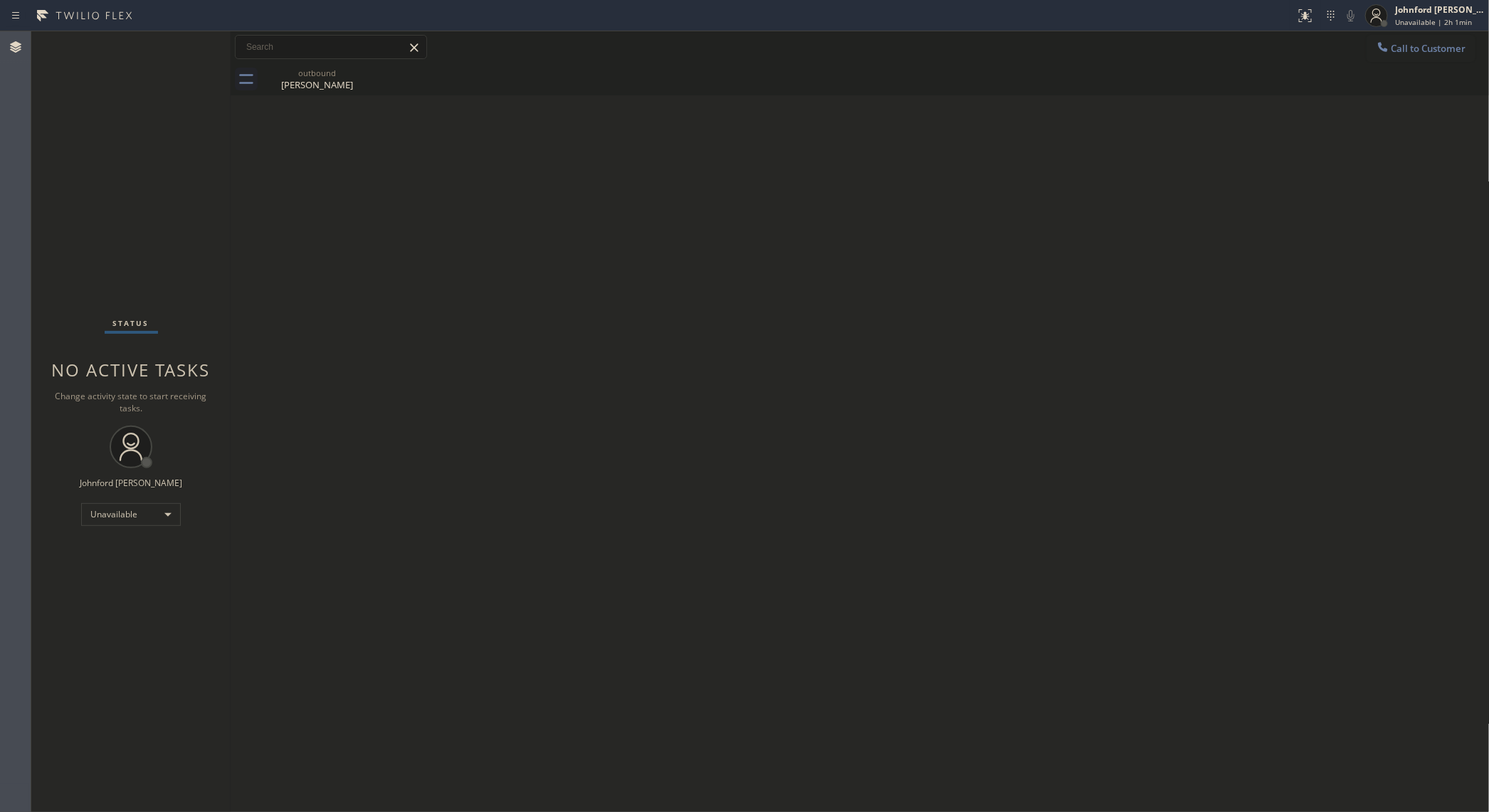
drag, startPoint x: 168, startPoint y: 94, endPoint x: 166, endPoint y: 4, distance: 90.0
click at [168, 94] on div "Status No active tasks Change activity state to start receiving tasks. [PERSON_…" at bounding box center [131, 422] width 199 height 781
drag, startPoint x: 203, startPoint y: 203, endPoint x: 524, endPoint y: 76, distance: 345.2
click at [203, 203] on div "Status No active tasks Change activity state to start receiving tasks. [PERSON_…" at bounding box center [131, 422] width 199 height 781
click at [125, 520] on div "Unavailable" at bounding box center [131, 514] width 99 height 23
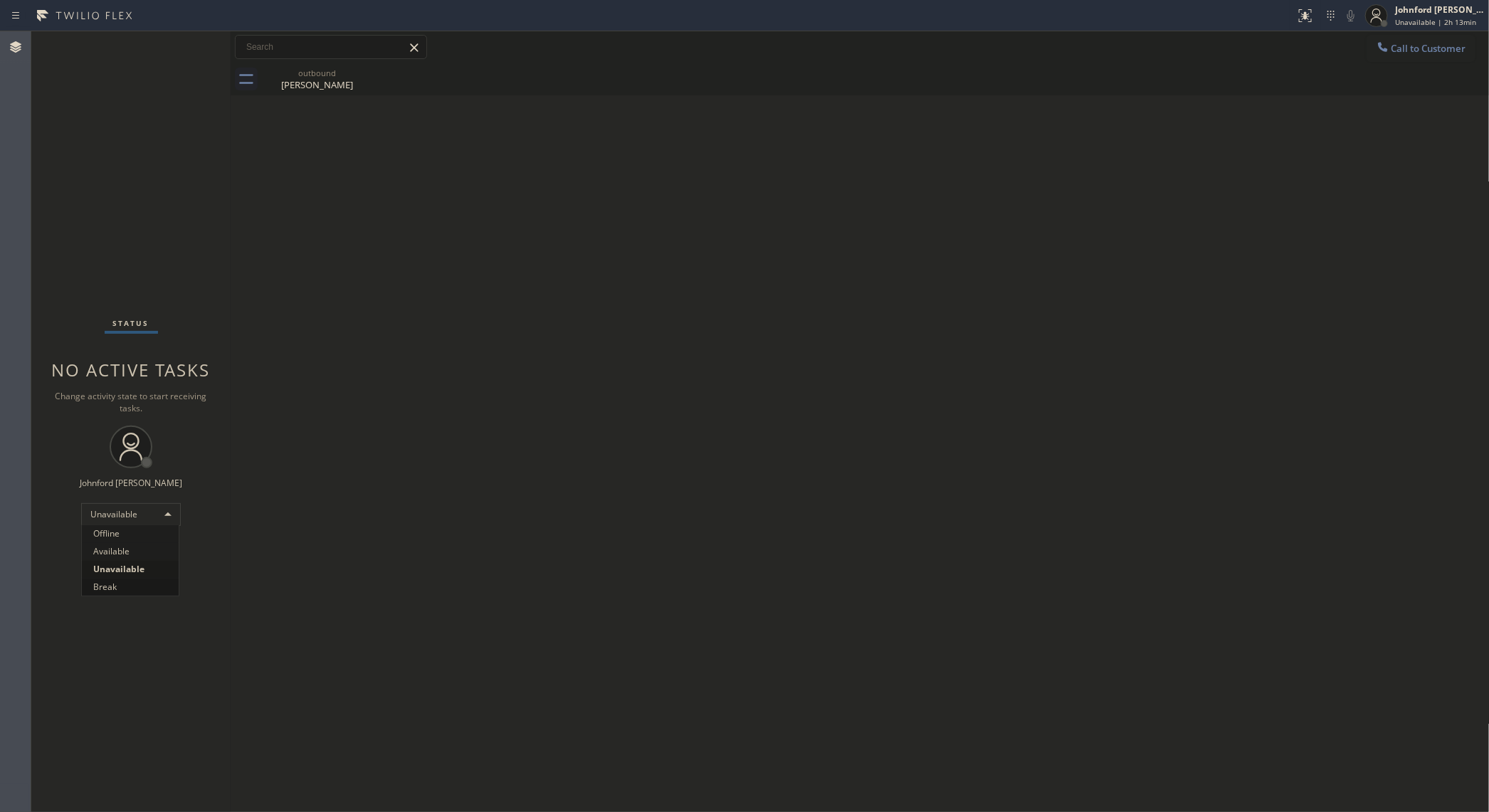
click at [116, 588] on li "Break" at bounding box center [130, 587] width 96 height 17
click at [125, 528] on div "Status No active tasks Change activity state to start receiving tasks. [PERSON_…" at bounding box center [131, 422] width 199 height 781
click at [126, 517] on div "Break" at bounding box center [131, 514] width 99 height 23
click at [126, 562] on li "Unavailable" at bounding box center [130, 570] width 96 height 17
click at [118, 229] on div "Status No active tasks Change activity state to start receiving tasks. [PERSON_…" at bounding box center [131, 422] width 199 height 781
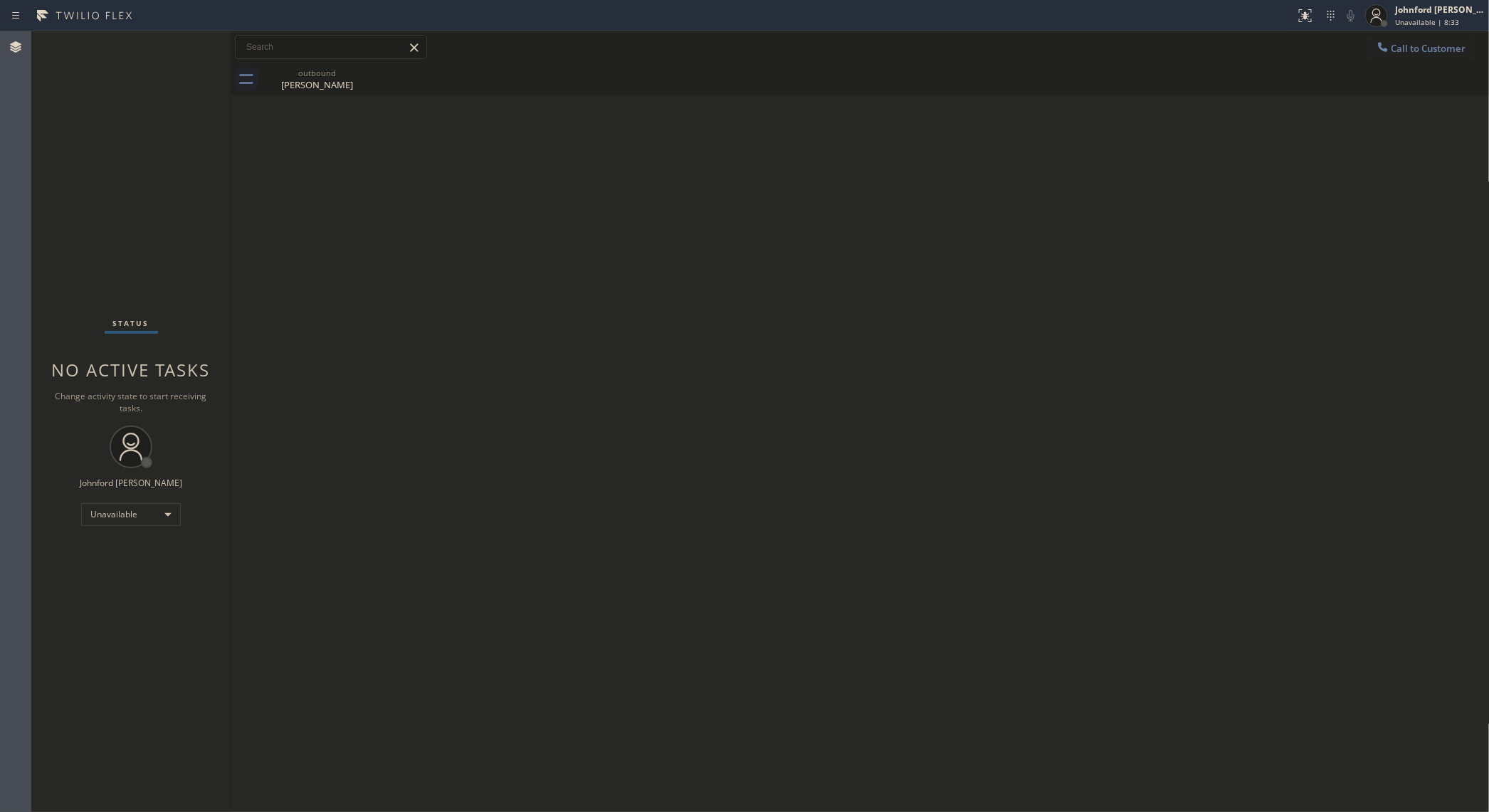
click at [1244, 214] on div "Back to Dashboard Change Sender ID Customers Technicians Select a contact Outbo…" at bounding box center [861, 422] width 1260 height 781
click at [1395, 59] on button "Call to Customer" at bounding box center [1421, 49] width 109 height 27
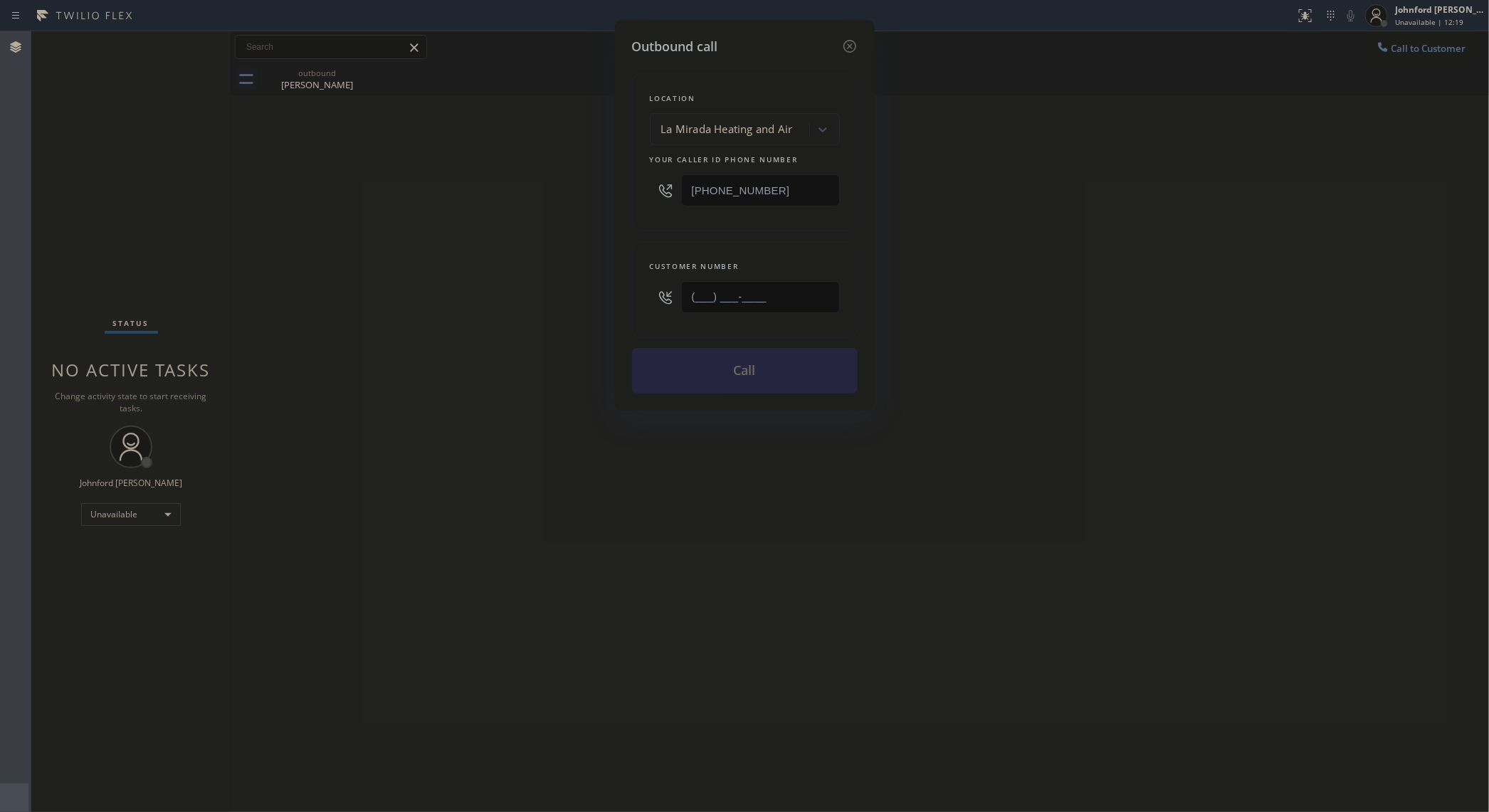
drag, startPoint x: 758, startPoint y: 306, endPoint x: 648, endPoint y: 306, distance: 110.0
click at [650, 306] on div "(___) ___-____" at bounding box center [744, 297] width 190 height 46
paste input "323) 791-2770"
type input "[PHONE_NUMBER]"
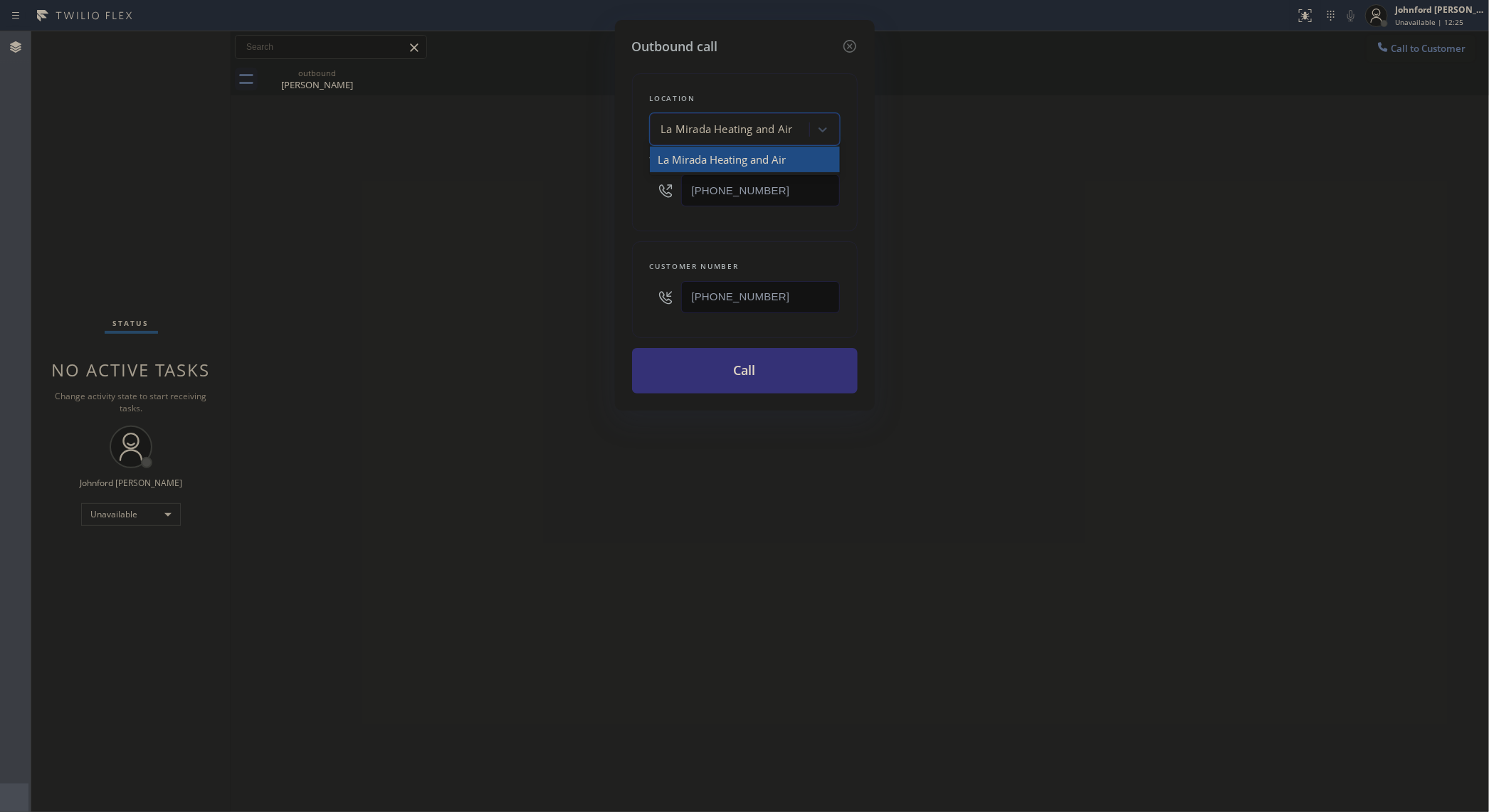
click at [724, 133] on div "La Mirada Heating and Air" at bounding box center [727, 130] width 132 height 16
type input "5 star air d"
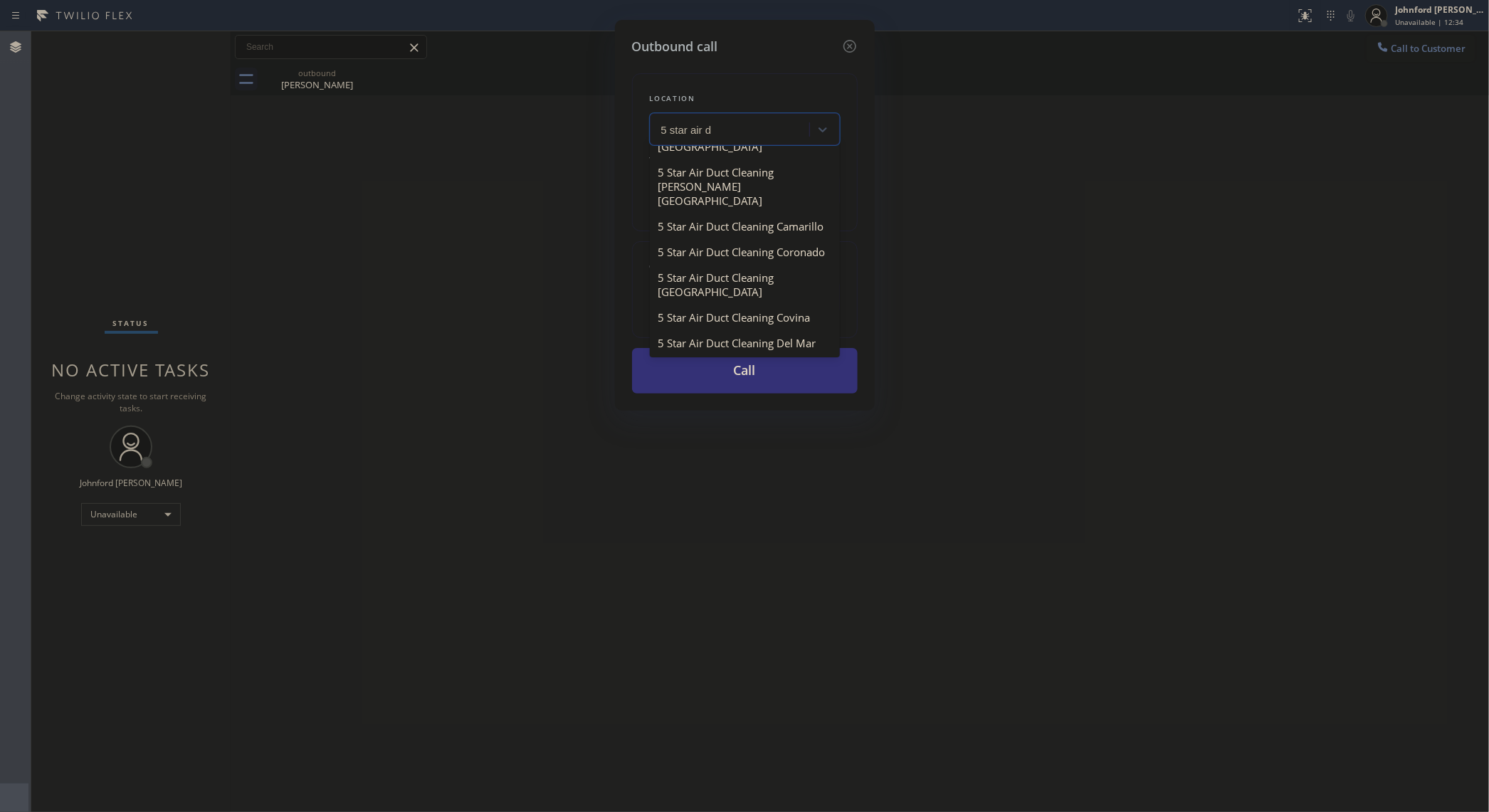
scroll to position [261, 0]
click at [795, 91] on div "5 Star Air Duct Cleaning" at bounding box center [744, 77] width 190 height 26
type input "[PHONE_NUMBER]"
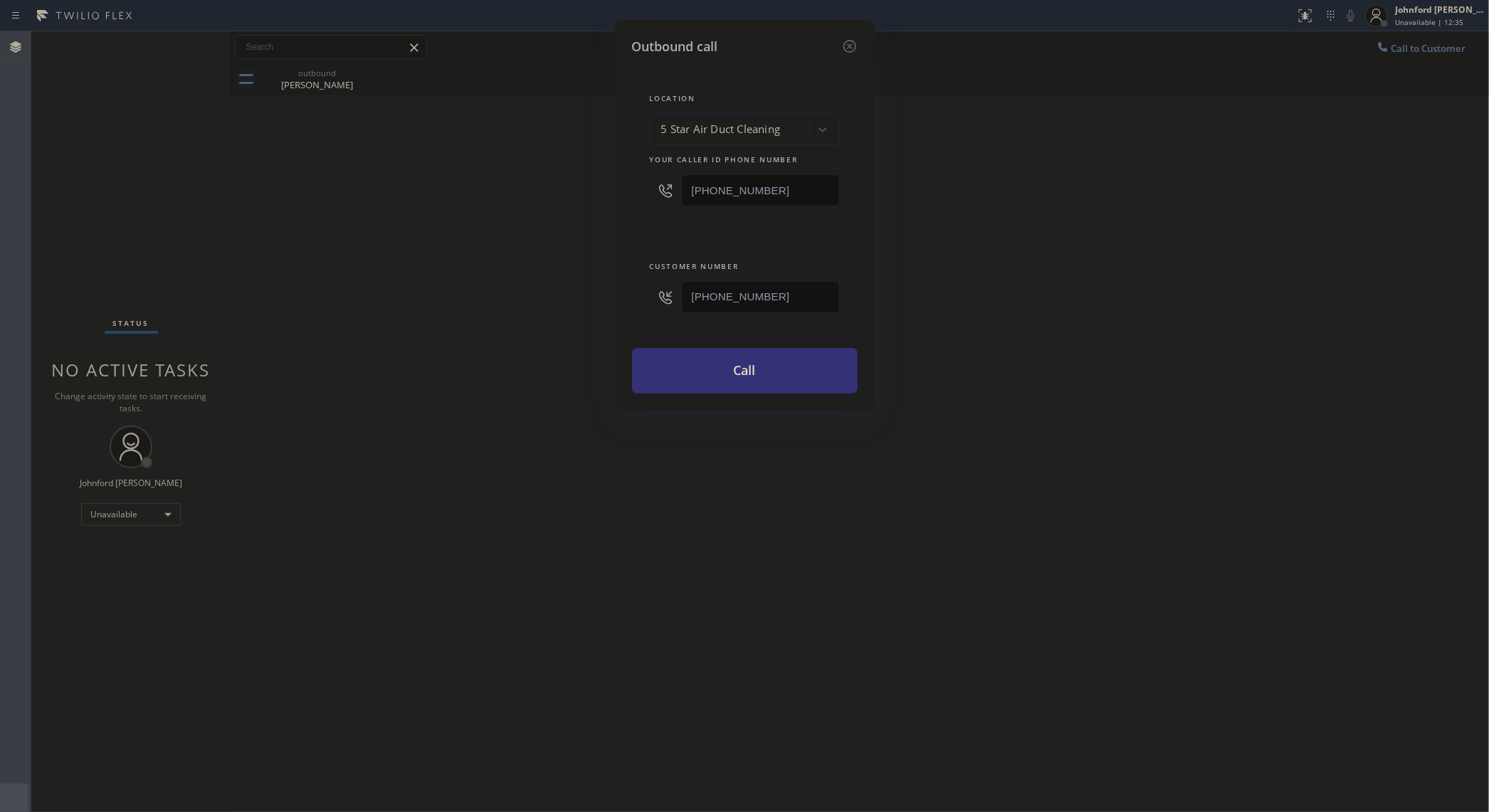
drag, startPoint x: 786, startPoint y: 198, endPoint x: 662, endPoint y: 200, distance: 124.0
click at [638, 198] on div "Location 5 Star Air Duct Cleaning Your caller id phone number [PHONE_NUMBER]" at bounding box center [744, 153] width 225 height 158
click at [698, 383] on button "Call" at bounding box center [744, 371] width 225 height 46
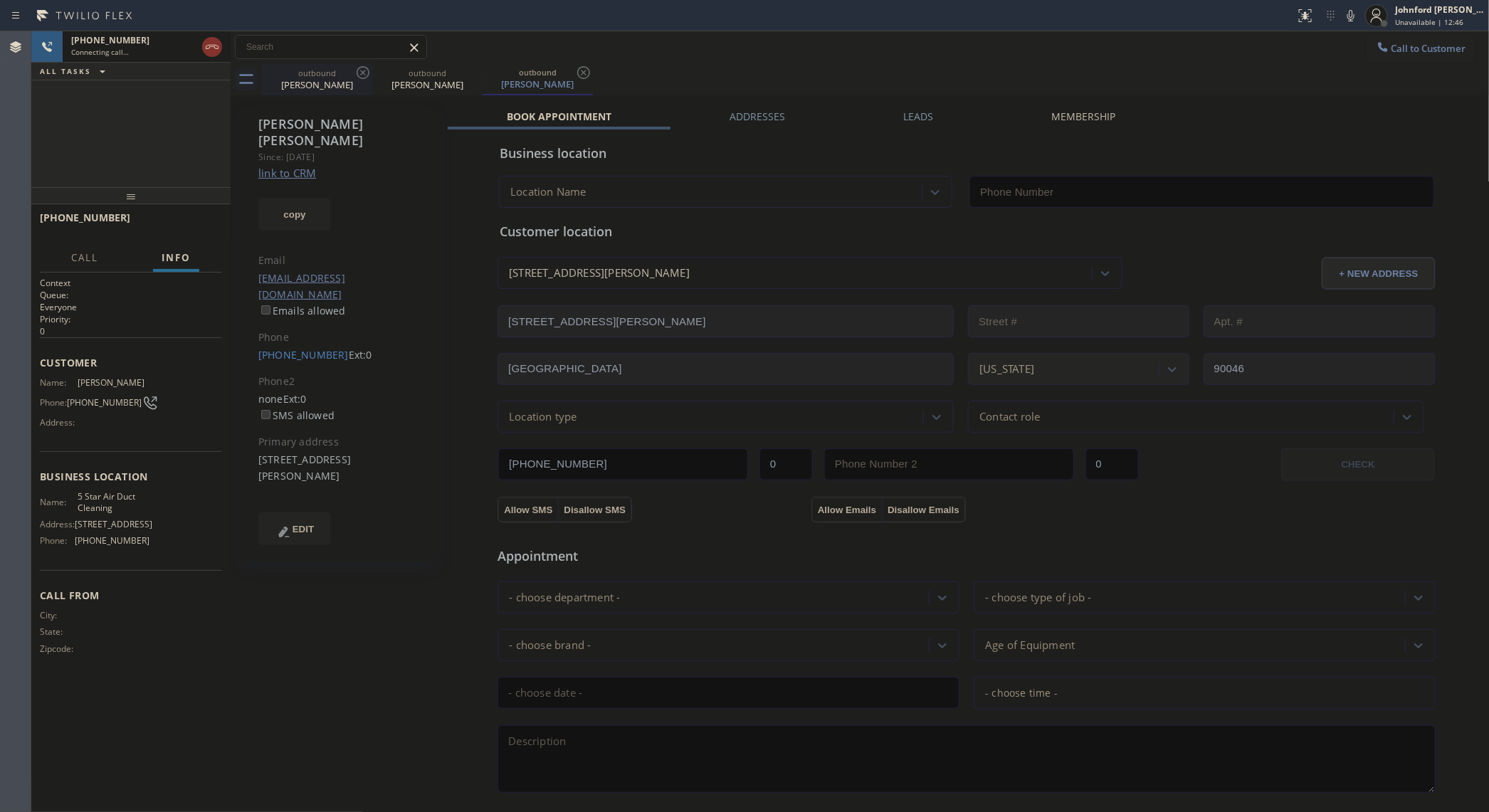
click at [344, 80] on div "[PERSON_NAME]" at bounding box center [317, 84] width 108 height 12
type input "[PHONE_NUMBER]"
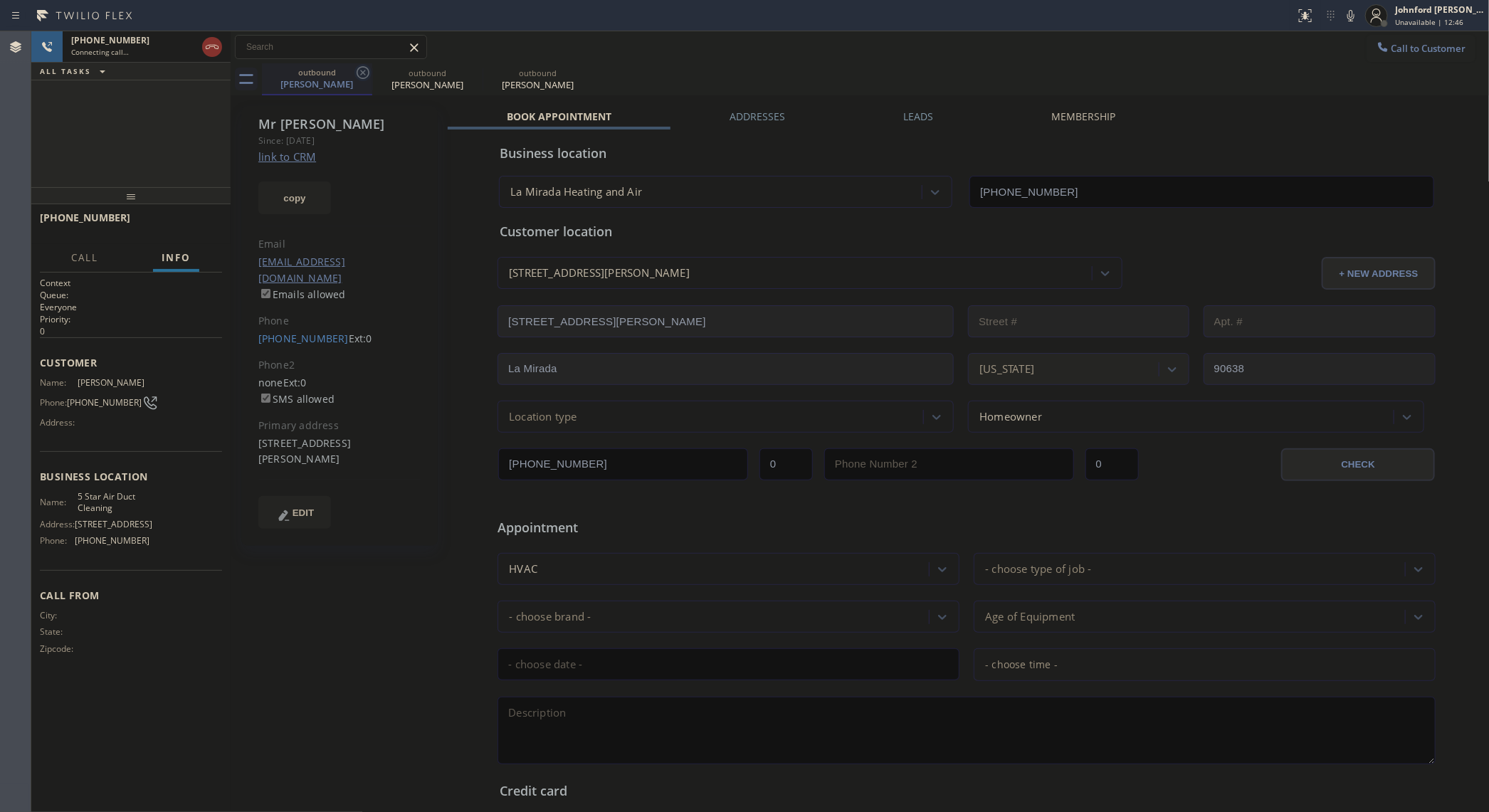
click at [364, 66] on icon at bounding box center [363, 72] width 12 height 12
type input "[PHONE_NUMBER]"
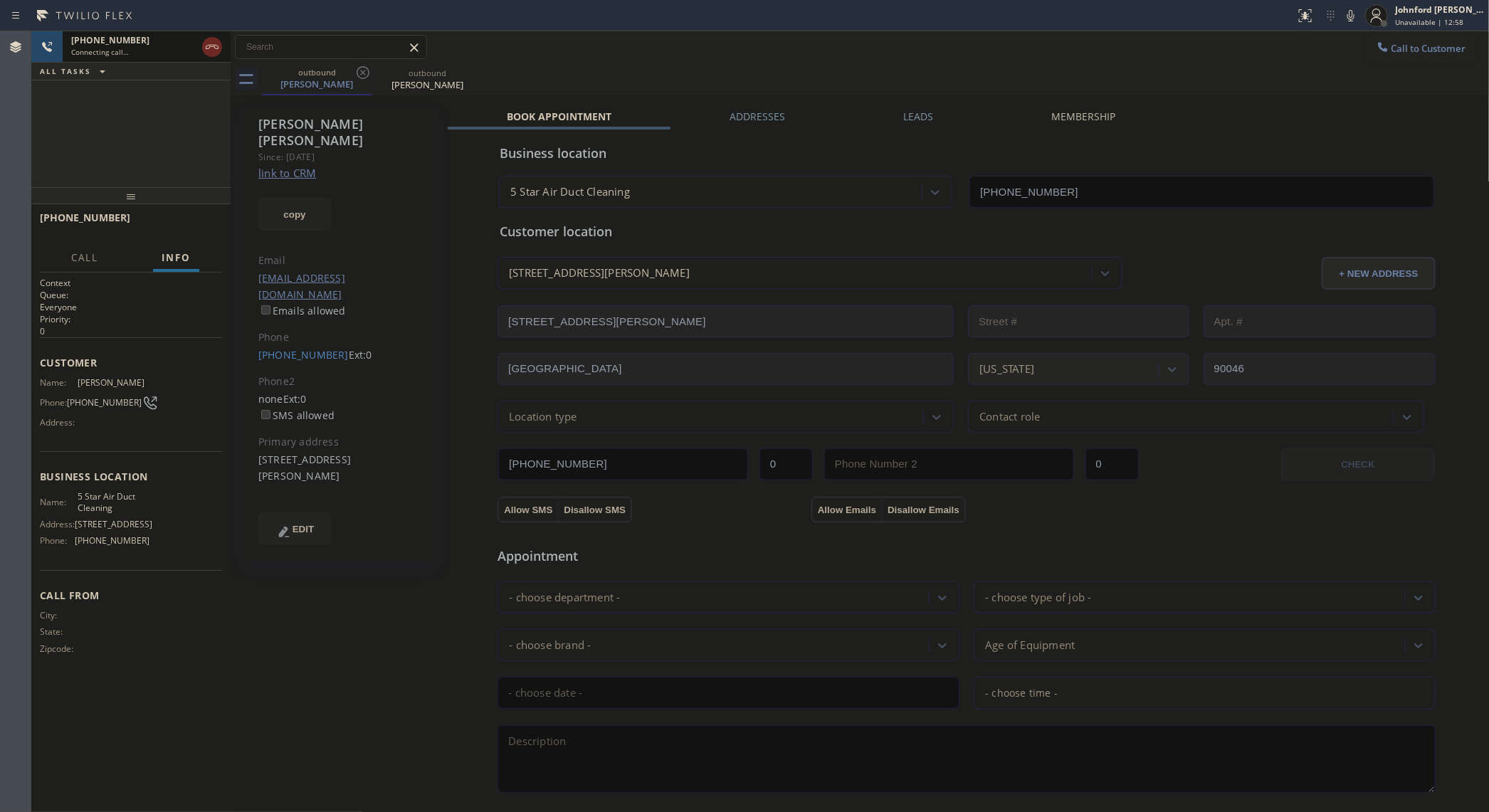
click at [204, 39] on icon at bounding box center [212, 47] width 17 height 17
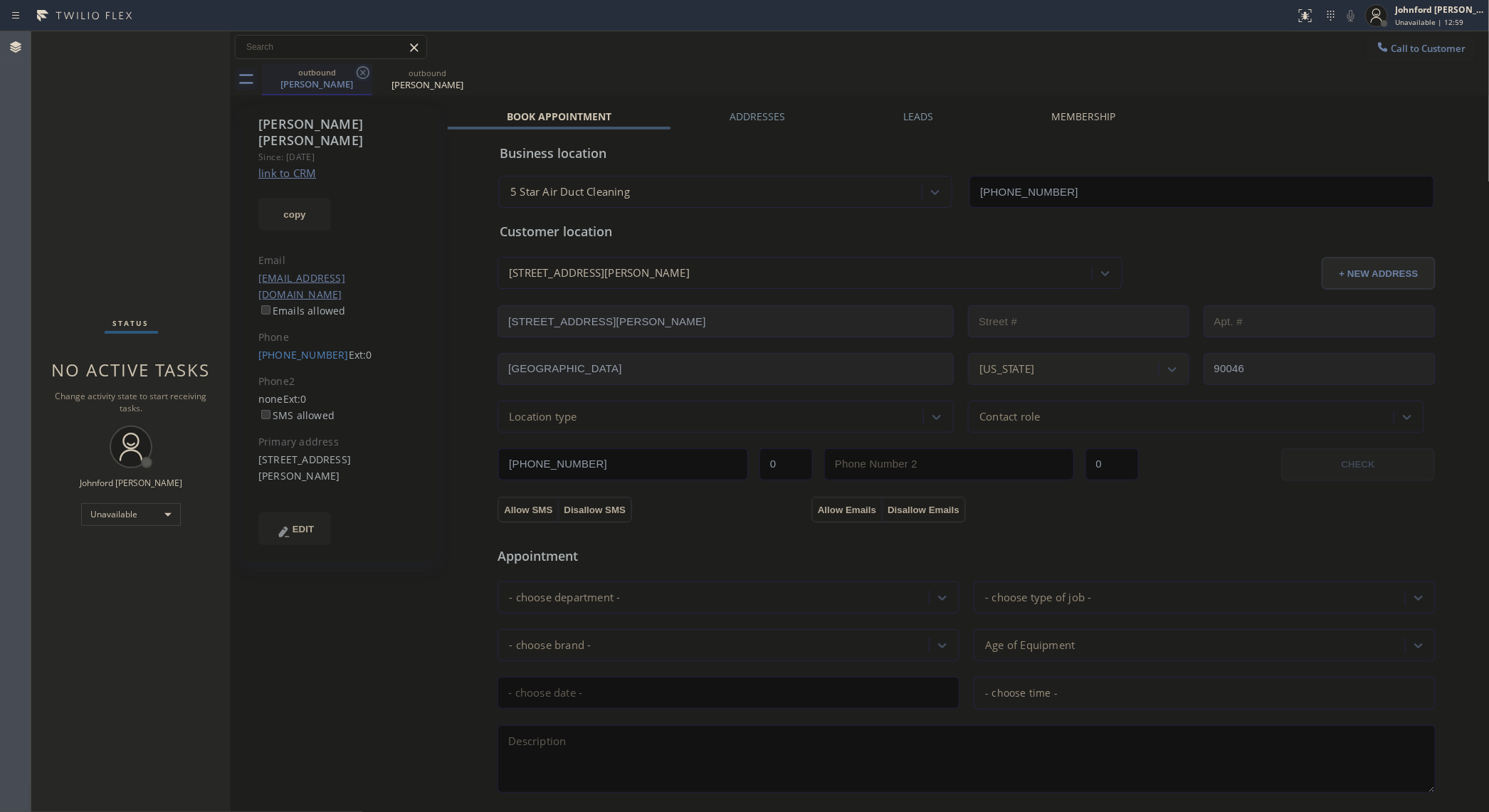
click at [367, 77] on icon at bounding box center [363, 73] width 17 height 17
click at [465, 76] on icon at bounding box center [473, 73] width 17 height 17
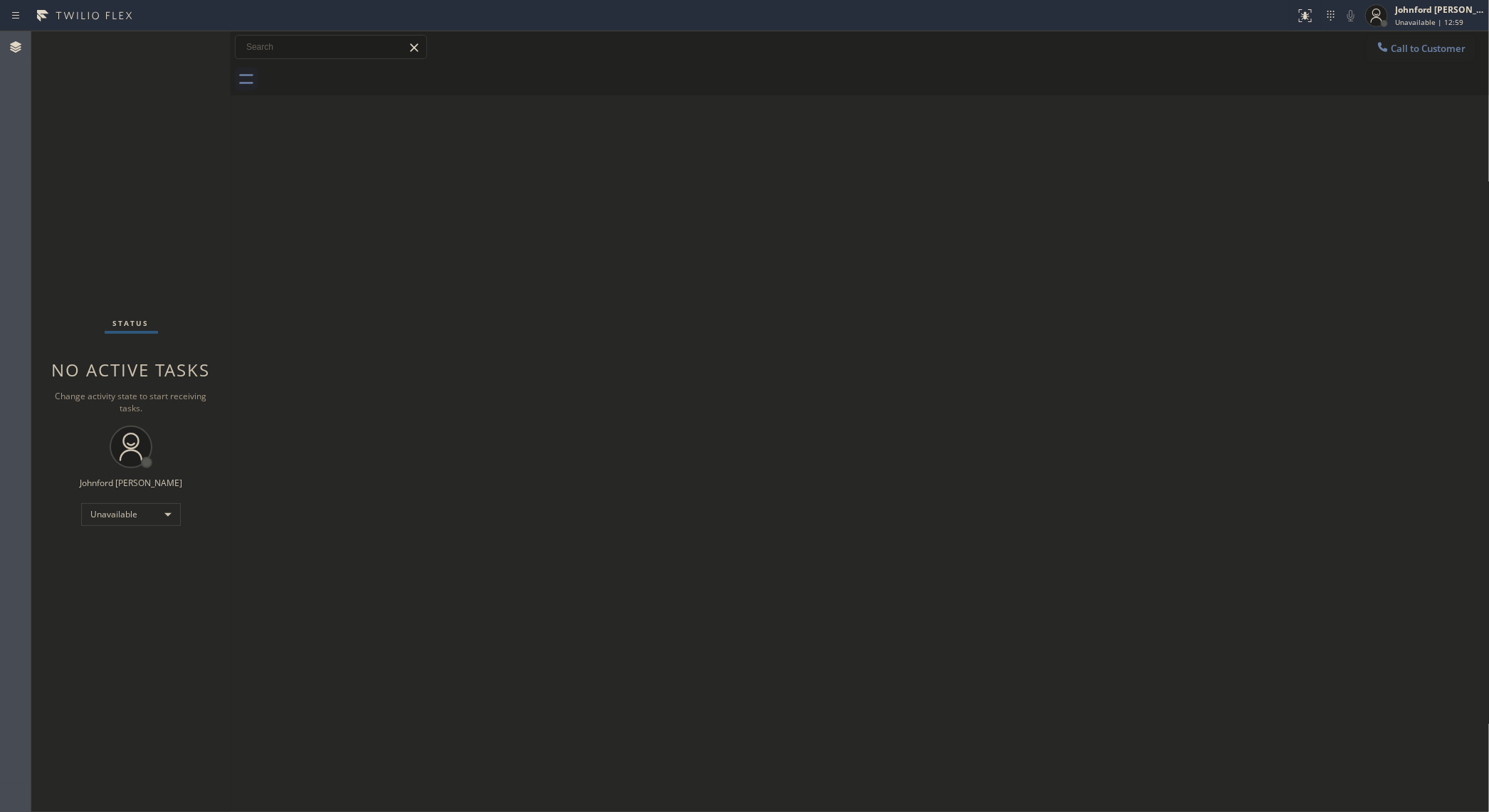
click at [368, 76] on div at bounding box center [875, 79] width 1228 height 32
click at [1380, 53] on icon at bounding box center [1383, 47] width 14 height 14
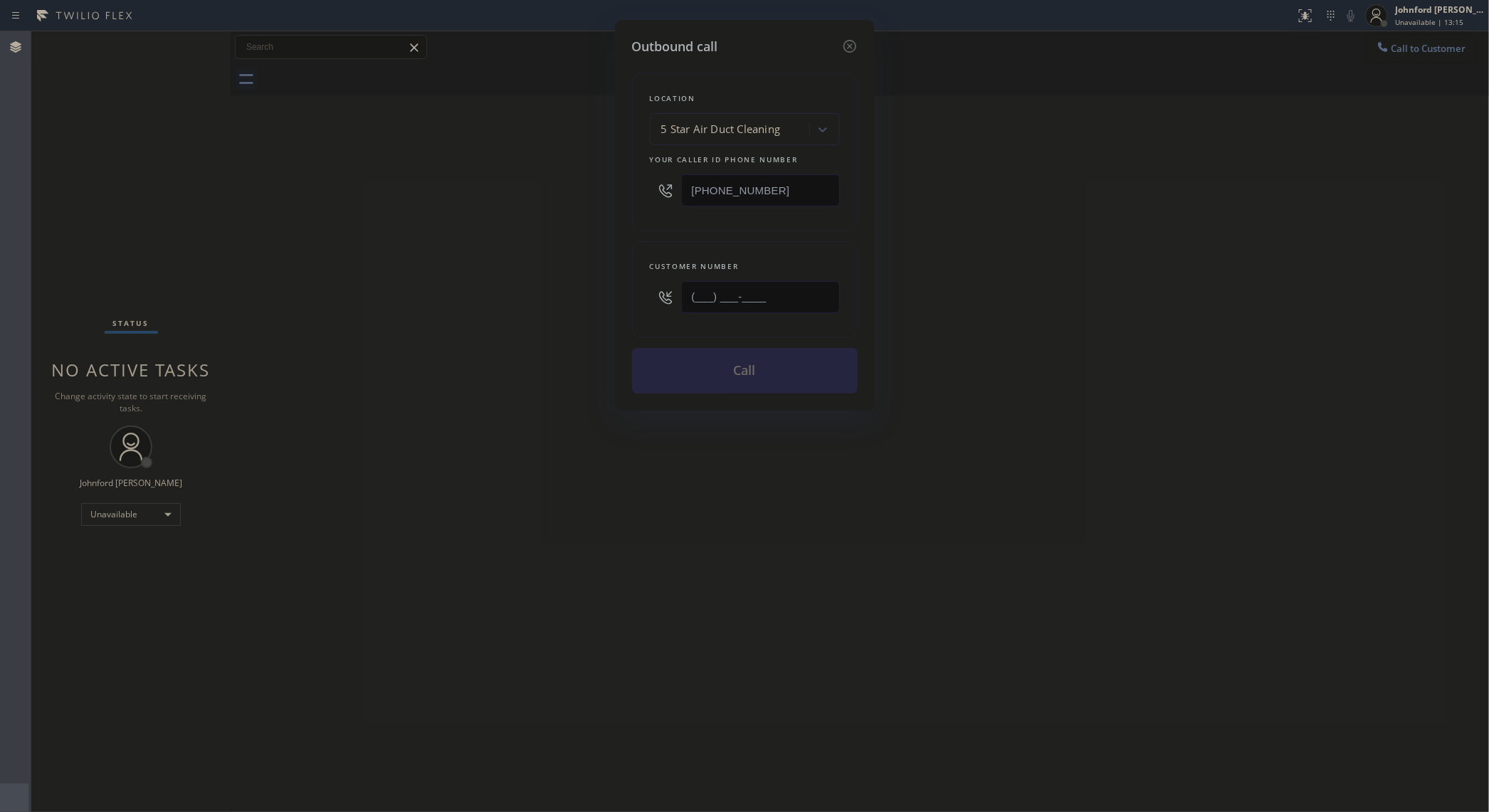
drag, startPoint x: 766, startPoint y: 308, endPoint x: 554, endPoint y: 318, distance: 212.2
click at [568, 321] on div "Outbound call Location 5 Star Air Duct Cleaning Your caller id phone number [PH…" at bounding box center [744, 406] width 1489 height 812
paste input "310) 569-3834"
type input "[PHONE_NUMBER]"
click at [1215, 311] on div "Outbound call Location 5 Star Air Duct Cleaning Your caller id phone number [PH…" at bounding box center [744, 406] width 1489 height 812
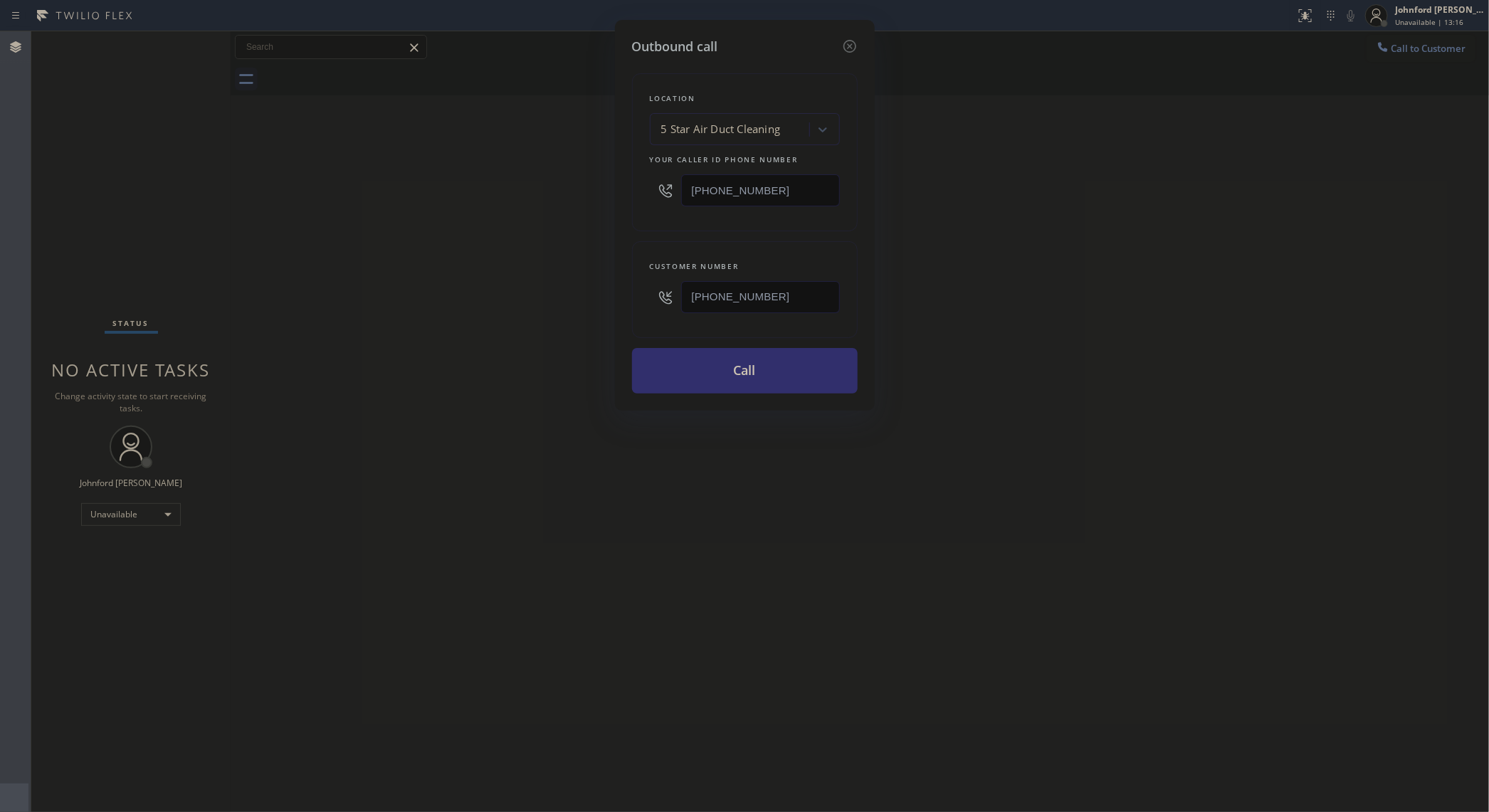
click at [645, 372] on button "Call" at bounding box center [744, 371] width 225 height 46
drag, startPoint x: 1027, startPoint y: 364, endPoint x: 1036, endPoint y: 46, distance: 318.1
click at [1030, 362] on div "Outbound call Location 5 Star Air Duct Cleaning Your caller id phone number [PH…" at bounding box center [744, 406] width 1489 height 812
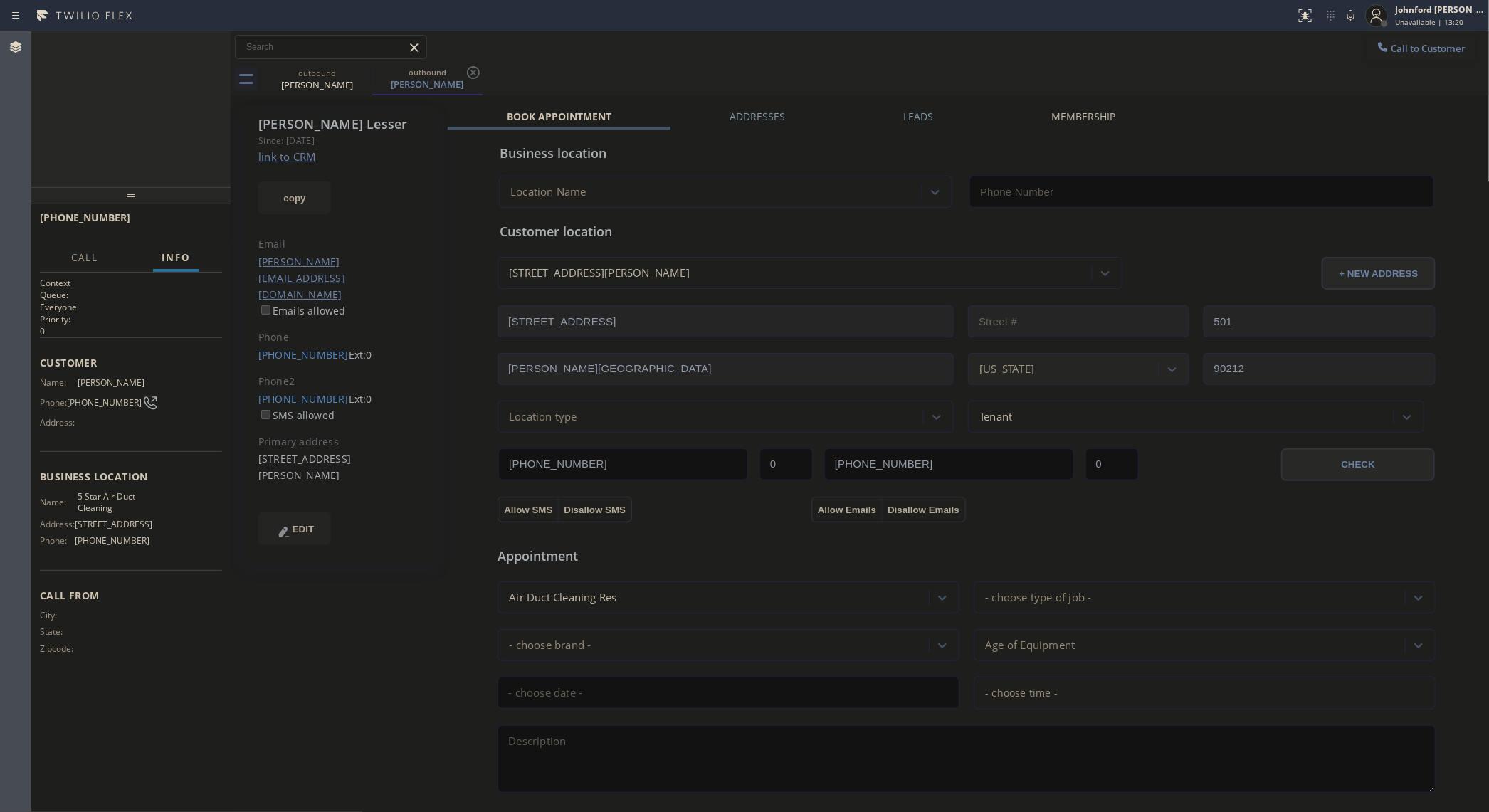
type input "[PHONE_NUMBER]"
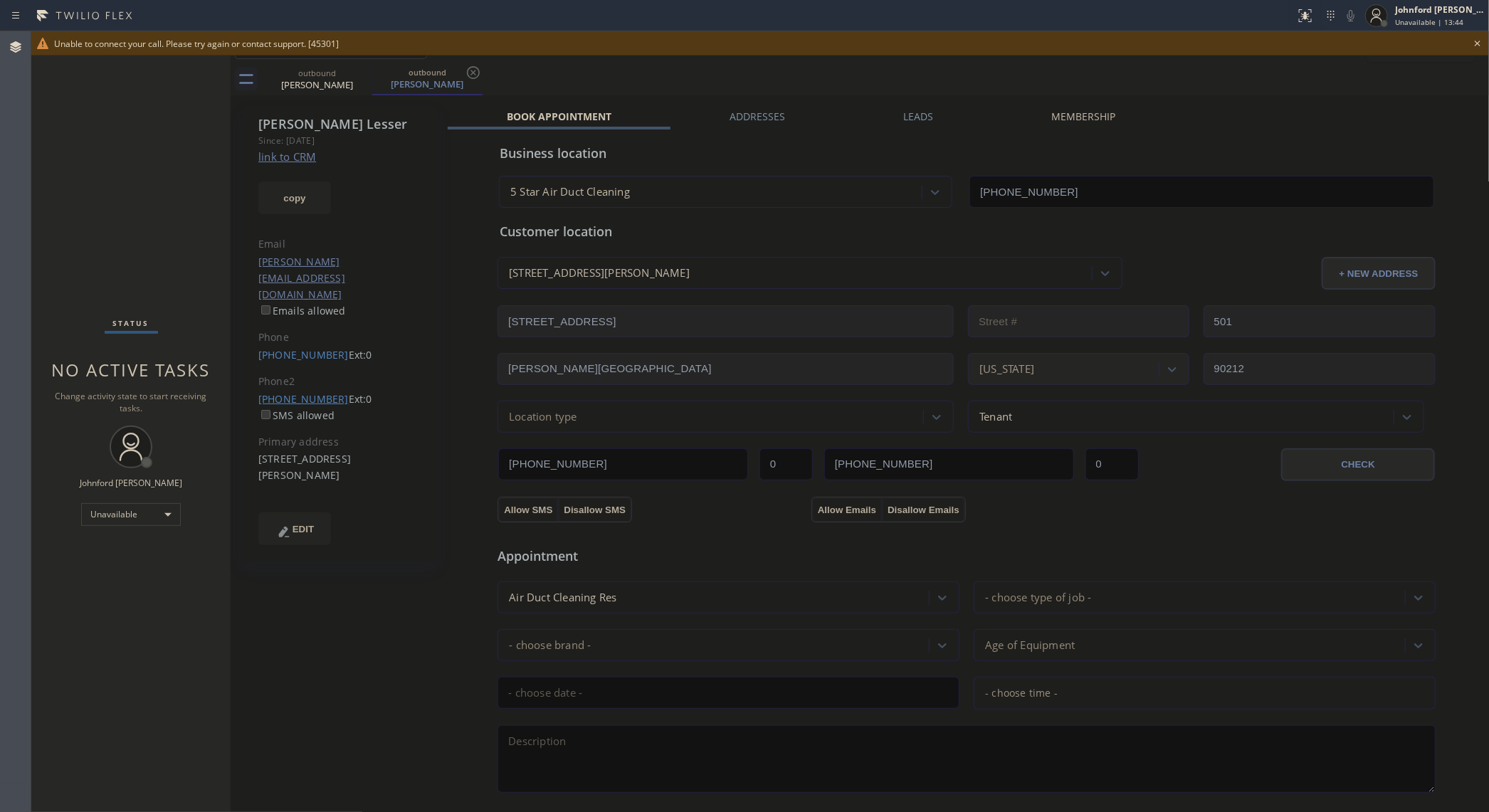
click at [313, 392] on link "[PHONE_NUMBER]" at bounding box center [304, 399] width 91 height 13
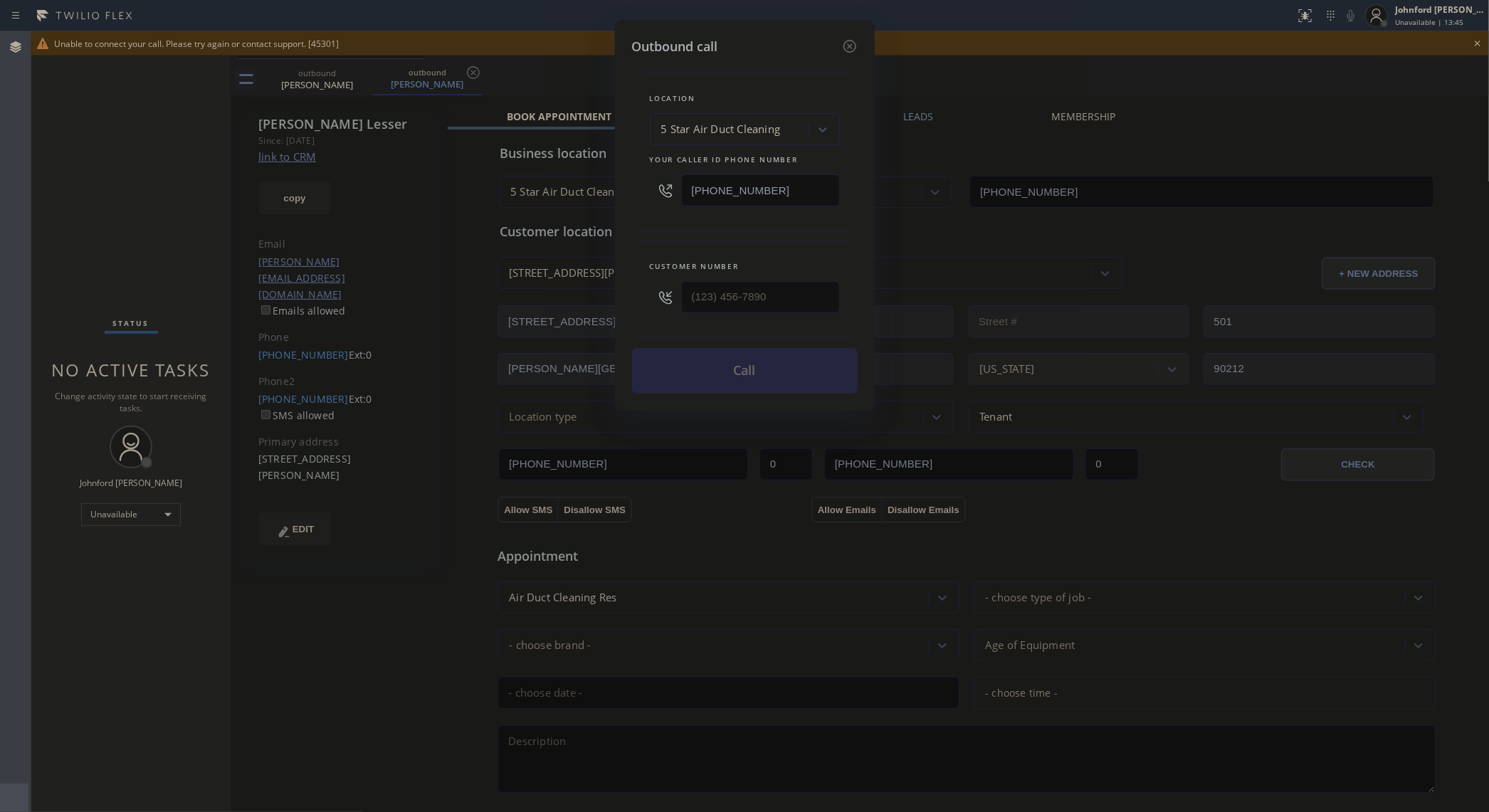
type input "[PHONE_NUMBER]"
click at [854, 44] on icon at bounding box center [850, 47] width 17 height 17
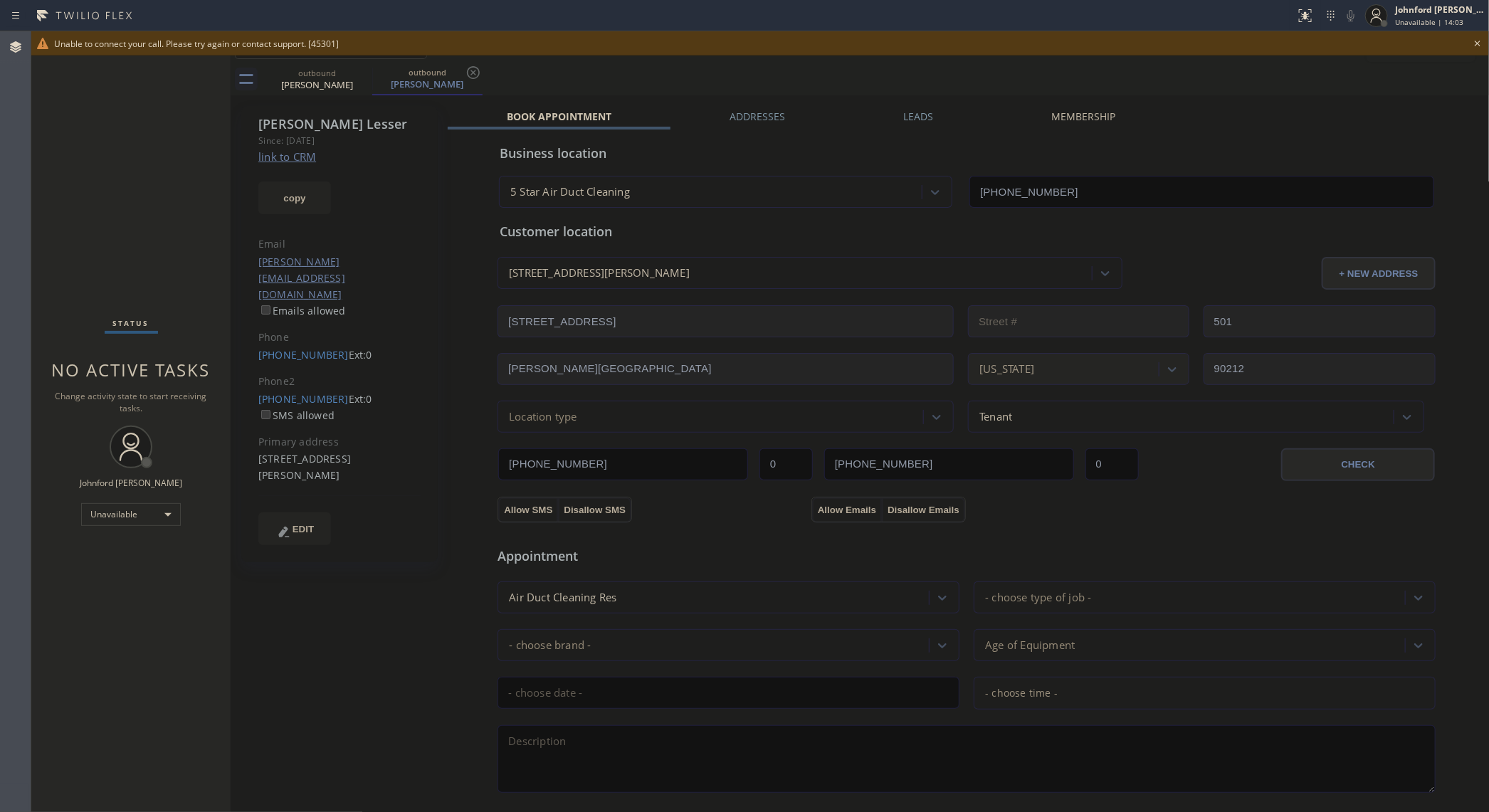
click at [1476, 41] on icon at bounding box center [1479, 44] width 17 height 17
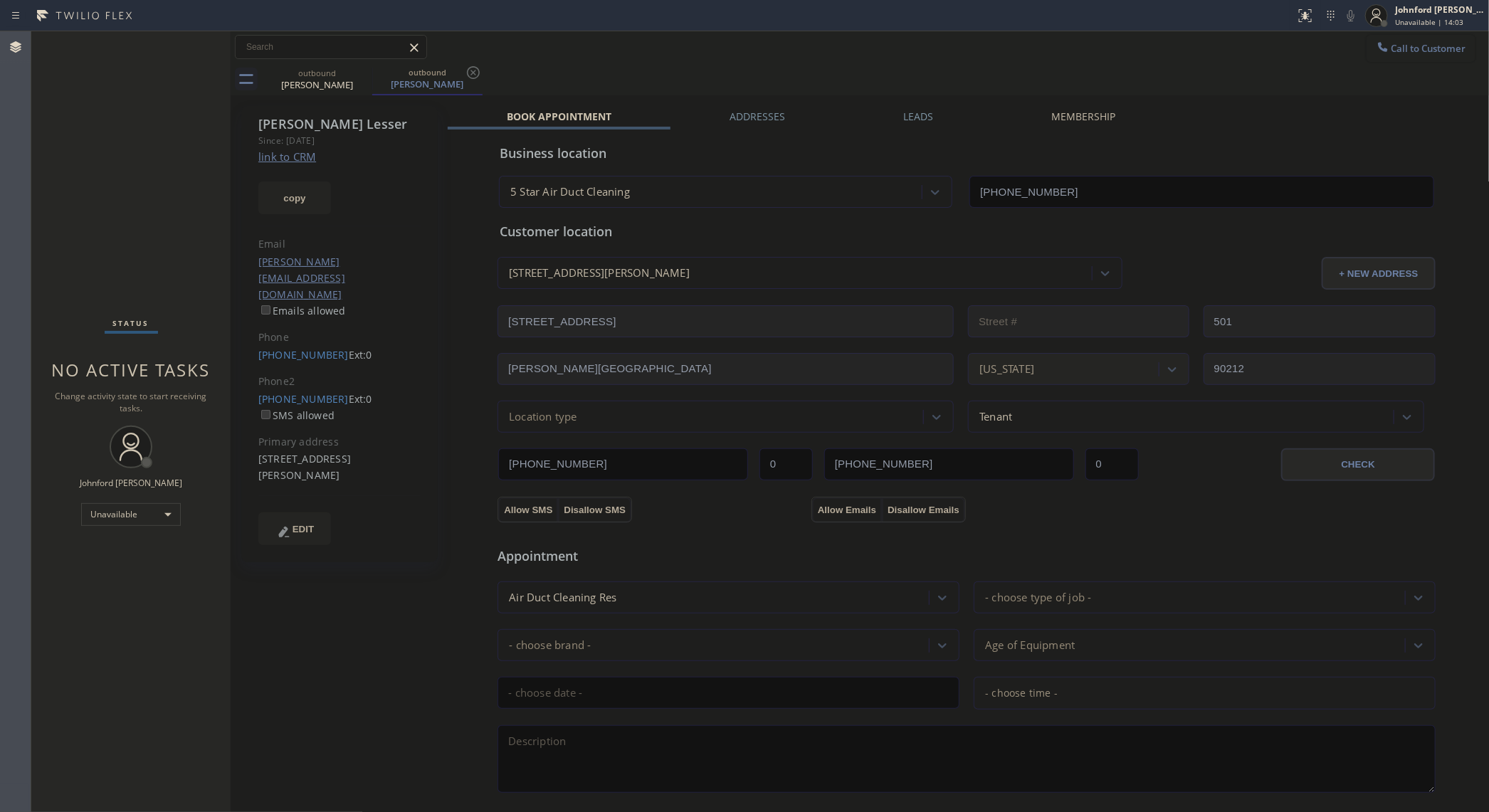
click at [1415, 42] on span "Call to Customer" at bounding box center [1429, 48] width 74 height 12
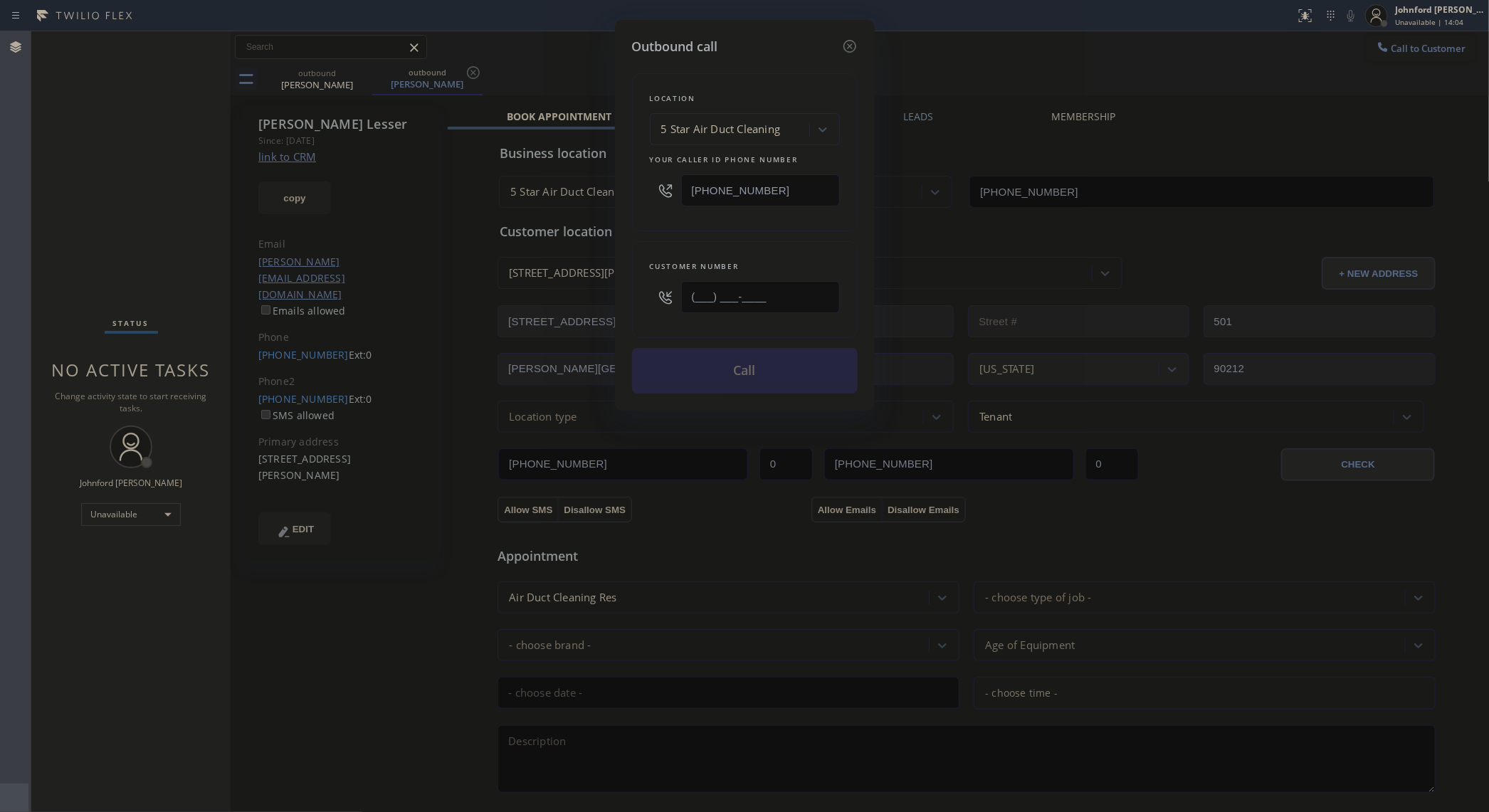
drag, startPoint x: 786, startPoint y: 309, endPoint x: 586, endPoint y: 276, distance: 202.7
click at [621, 280] on div "Outbound call Location 5 Star Air Duct Cleaning Your caller id phone number [PH…" at bounding box center [744, 216] width 260 height 391
paste input "626) 272-2983"
type input "[PHONE_NUMBER]"
drag, startPoint x: 644, startPoint y: 243, endPoint x: 727, endPoint y: 366, distance: 148.4
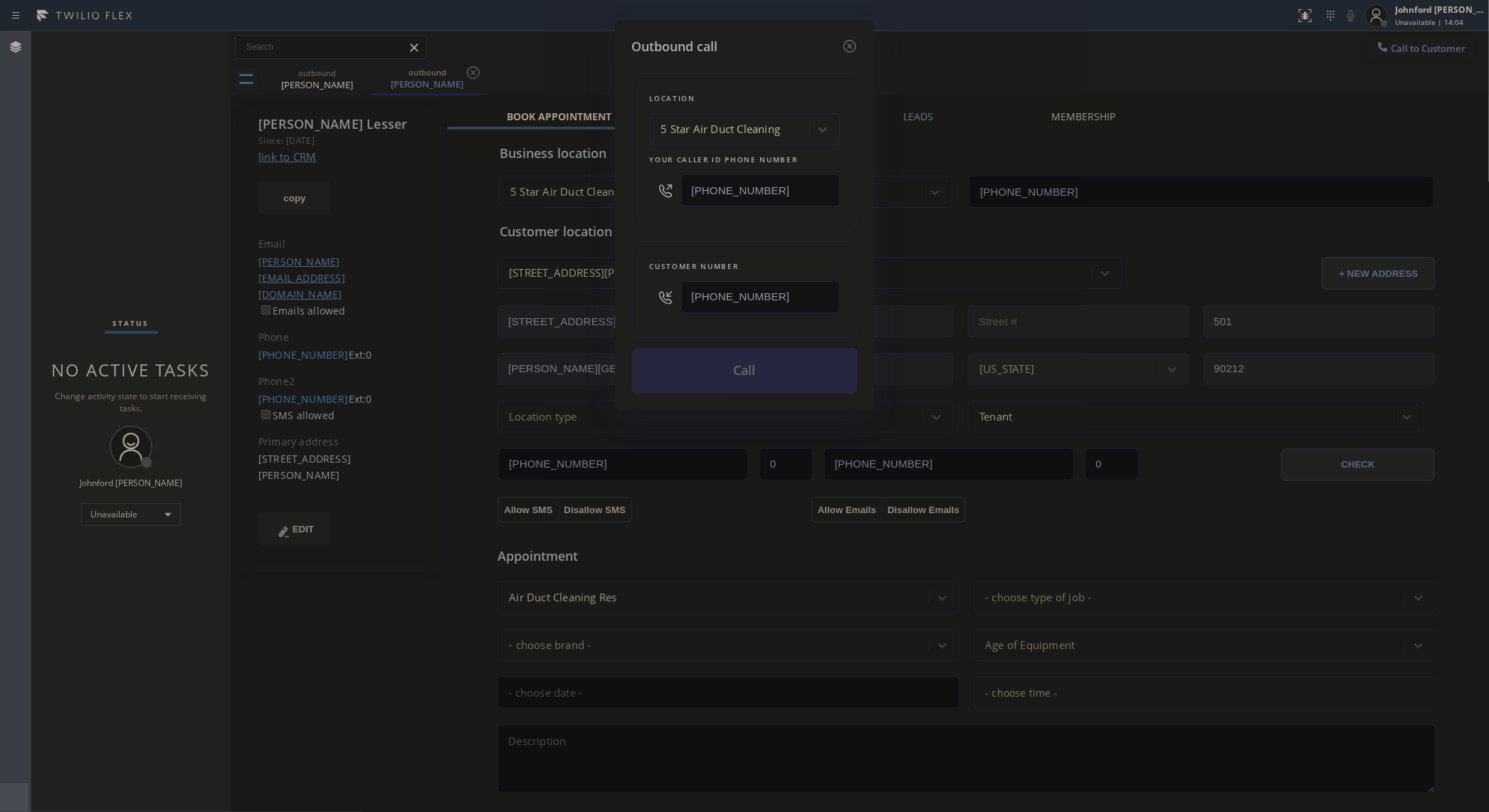
click at [646, 242] on div "Customer number [PHONE_NUMBER]" at bounding box center [744, 289] width 225 height 96
click at [777, 374] on button "Call" at bounding box center [744, 371] width 225 height 46
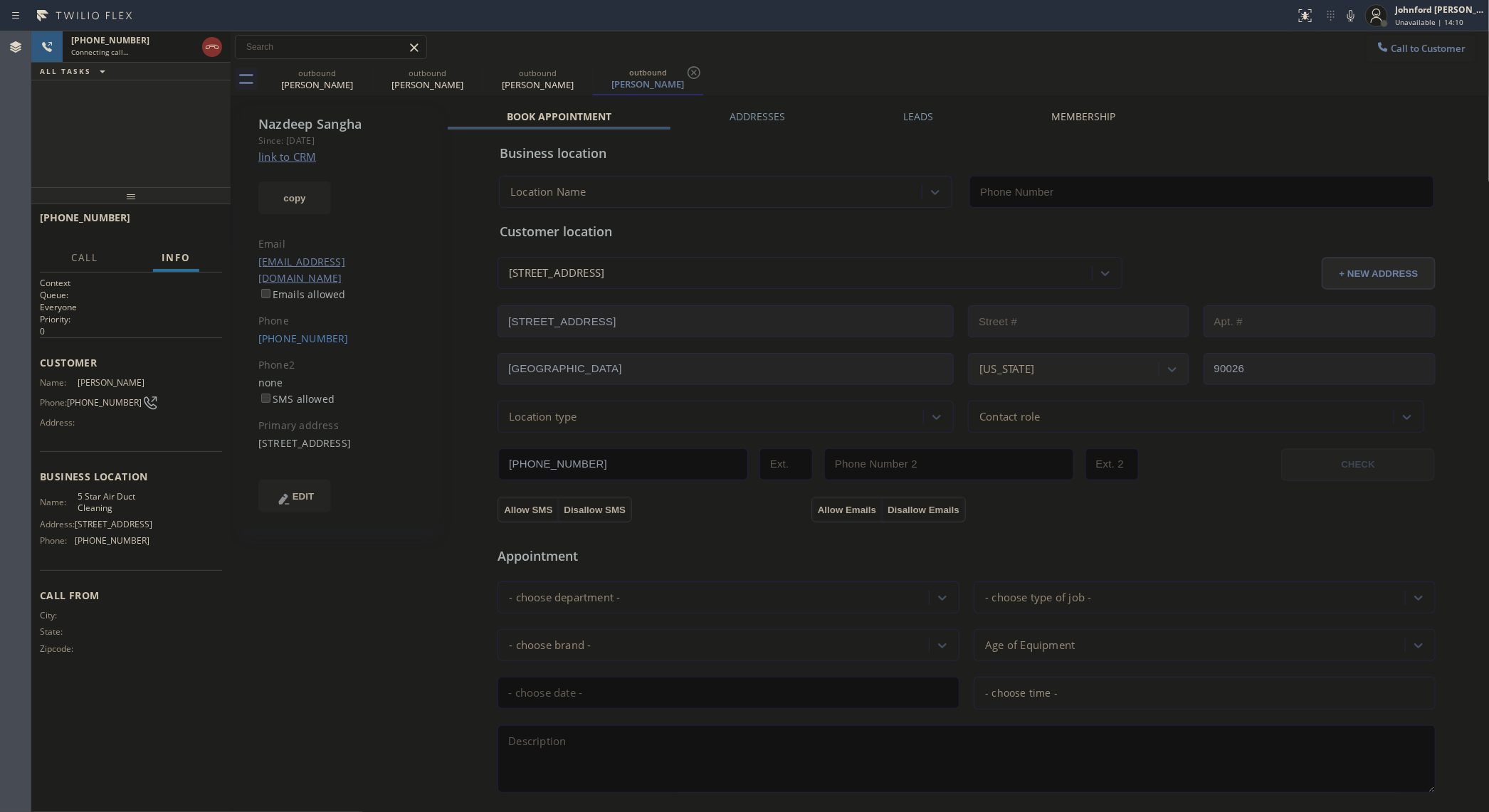
type input "[PHONE_NUMBER]"
click at [200, 218] on button "HANG UP" at bounding box center [188, 224] width 66 height 20
click at [198, 218] on button "HANG UP" at bounding box center [188, 224] width 66 height 20
click at [185, 221] on span "COMPLETE" at bounding box center [185, 224] width 49 height 10
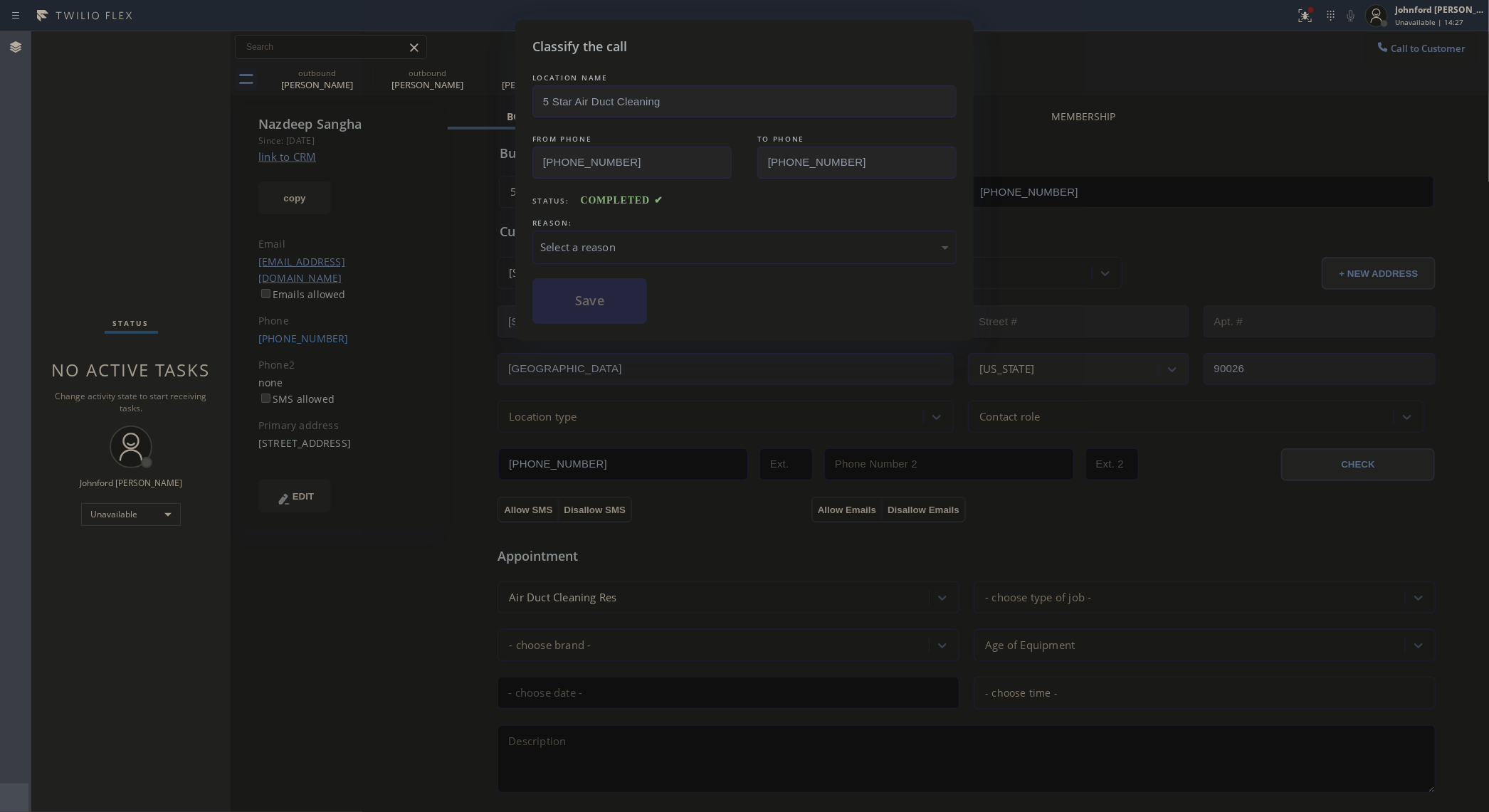
click at [678, 267] on div "LOCATION NAME 5 Star Air Duct Cleaning FROM PHONE [PHONE_NUMBER] TO PHONE [PHON…" at bounding box center [744, 198] width 425 height 254
click at [675, 256] on div "Select a reason" at bounding box center [744, 247] width 409 height 16
click at [606, 306] on button "Save" at bounding box center [590, 302] width 115 height 46
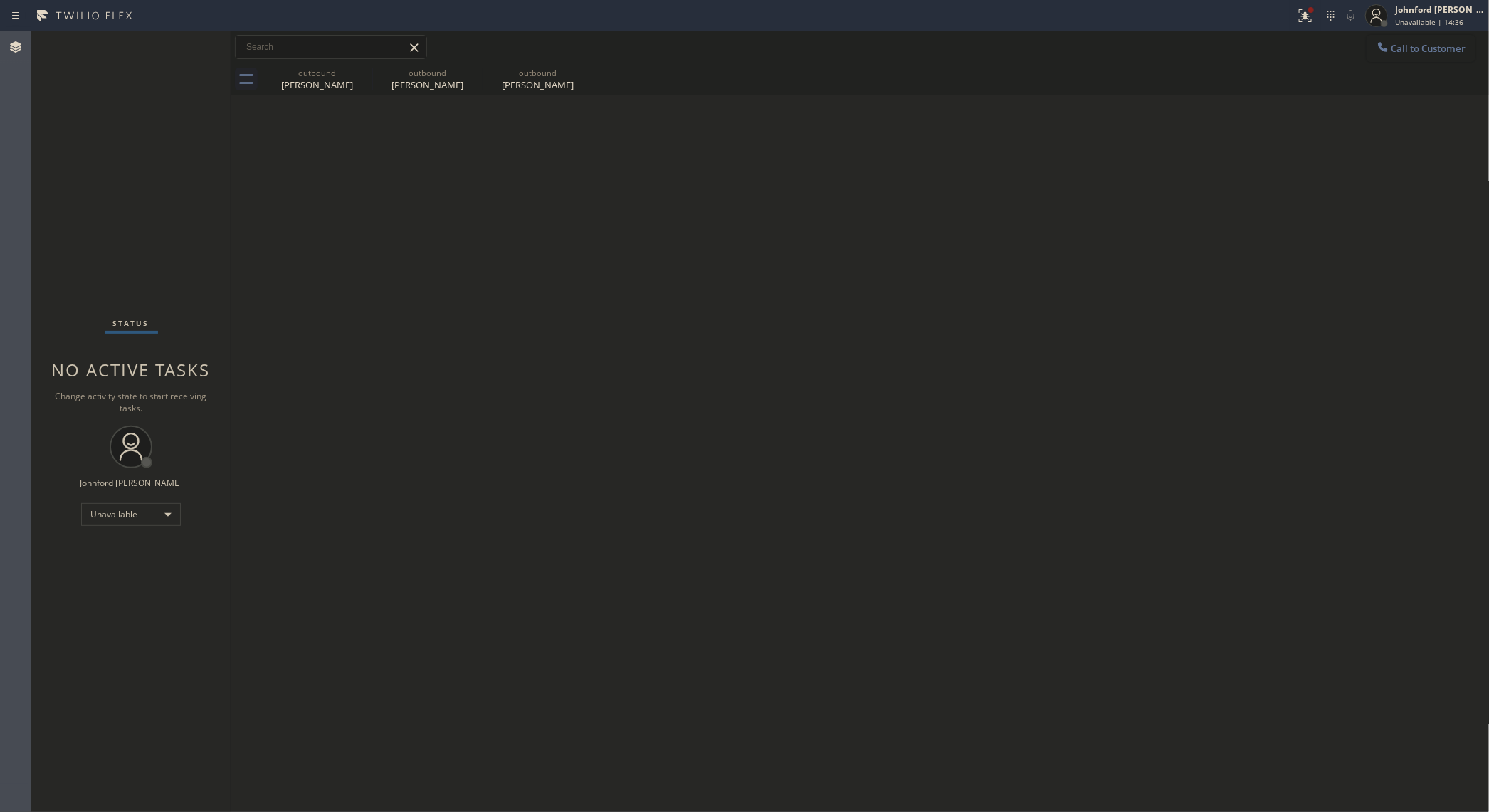
click at [1397, 46] on span "Call to Customer" at bounding box center [1429, 48] width 74 height 12
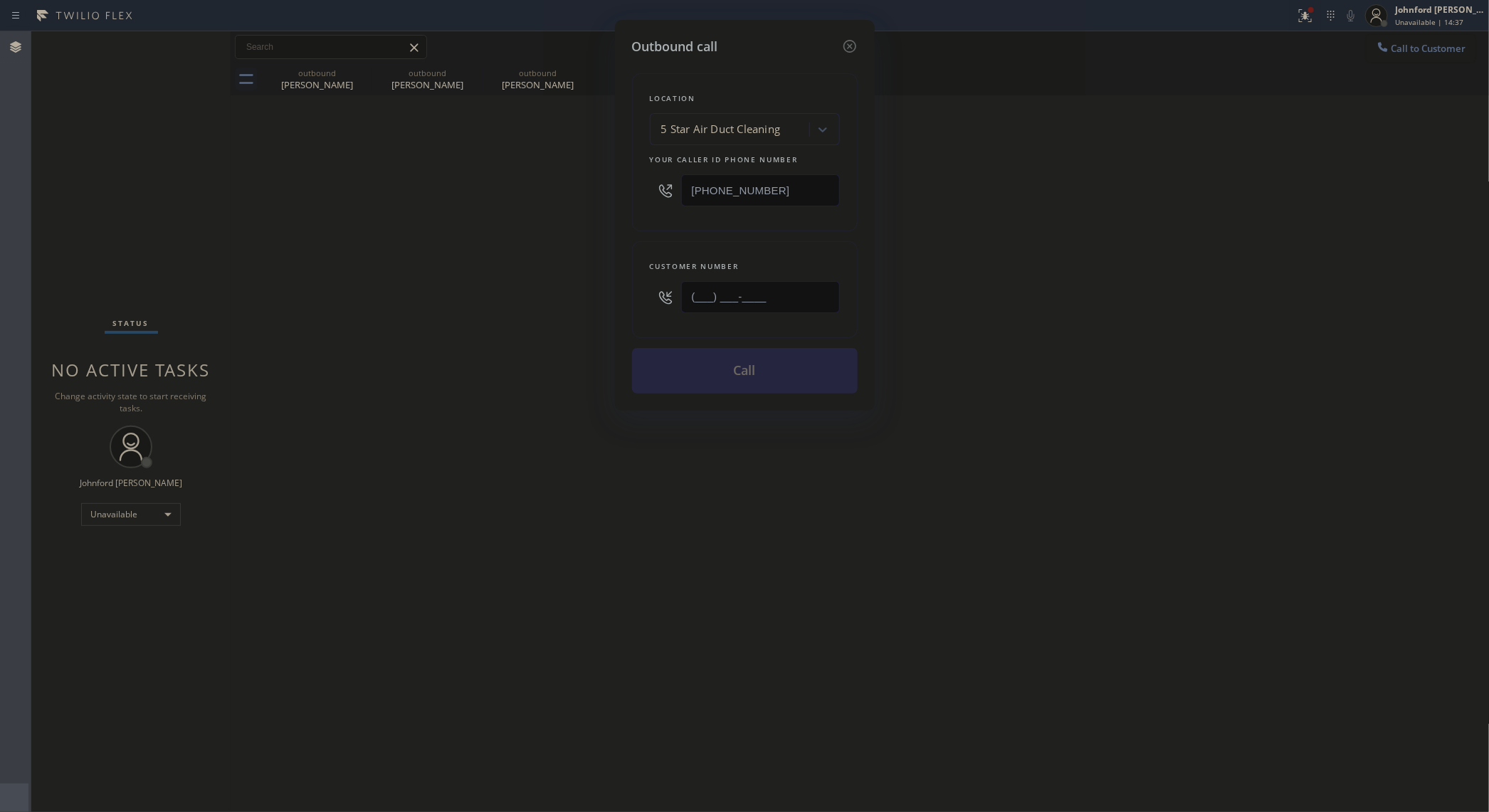
drag, startPoint x: 681, startPoint y: 306, endPoint x: 529, endPoint y: 306, distance: 152.0
click at [590, 306] on div "Outbound call Location 5 Star Air Duct Cleaning Your caller id phone number [PH…" at bounding box center [744, 406] width 1489 height 812
paste input "310) 930-1858"
type input "[PHONE_NUMBER]"
click at [516, 306] on div "Outbound call Location 5 Star Air Duct Cleaning Your caller id phone number [PH…" at bounding box center [744, 406] width 1489 height 812
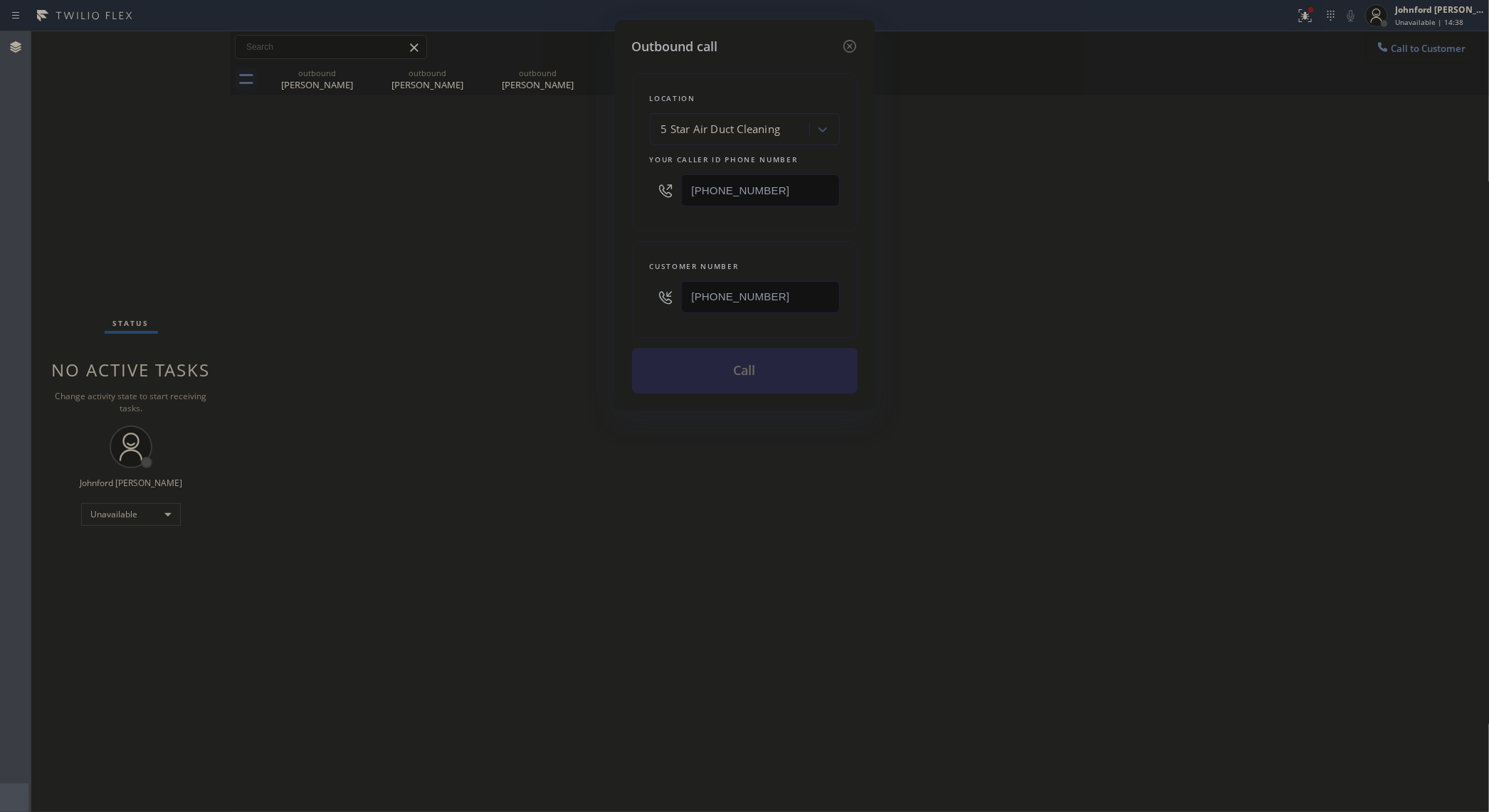
click at [734, 381] on button "Call" at bounding box center [744, 371] width 225 height 46
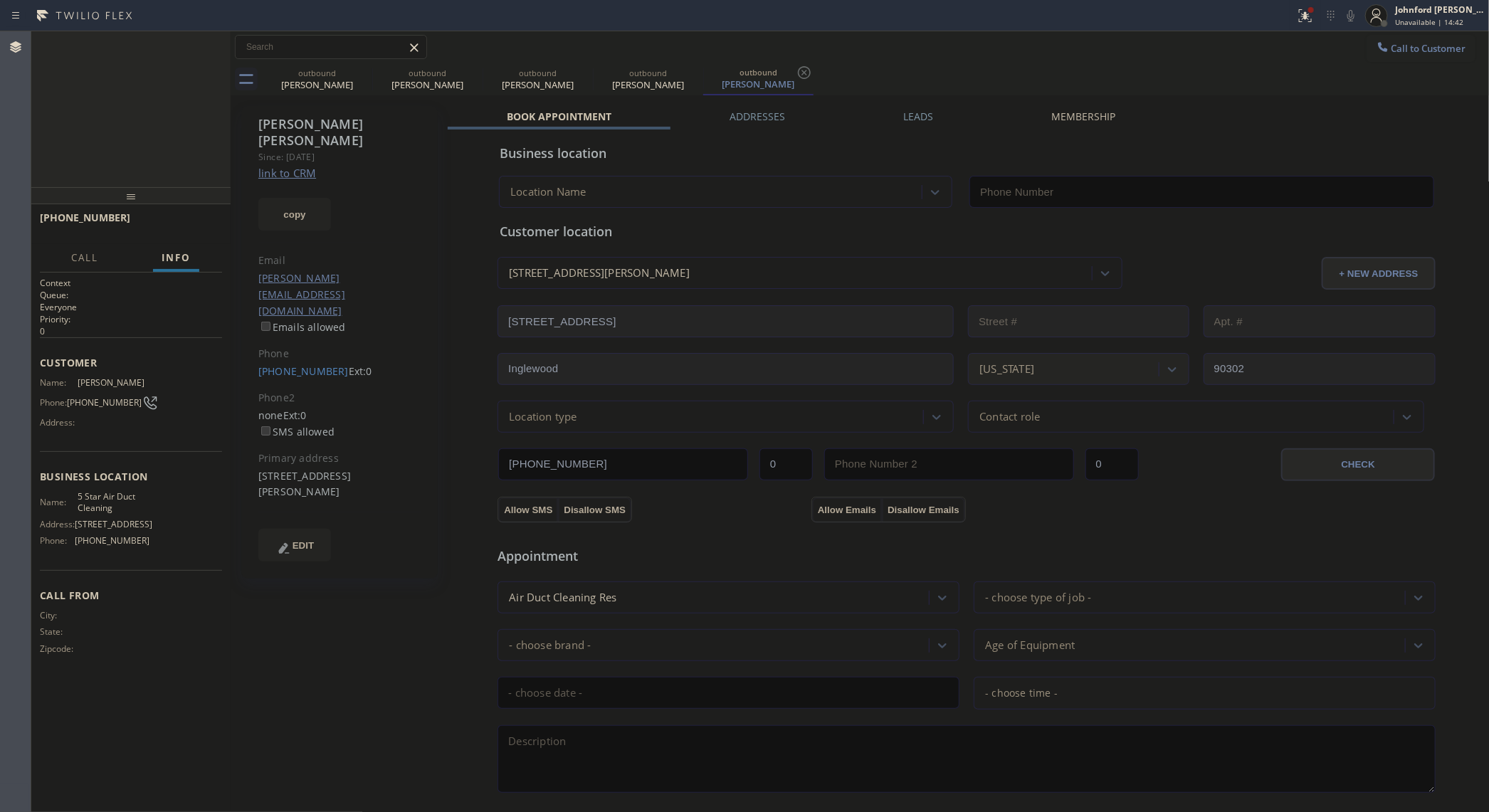
type input "[PHONE_NUMBER]"
click at [1294, 23] on div at bounding box center [1306, 15] width 31 height 17
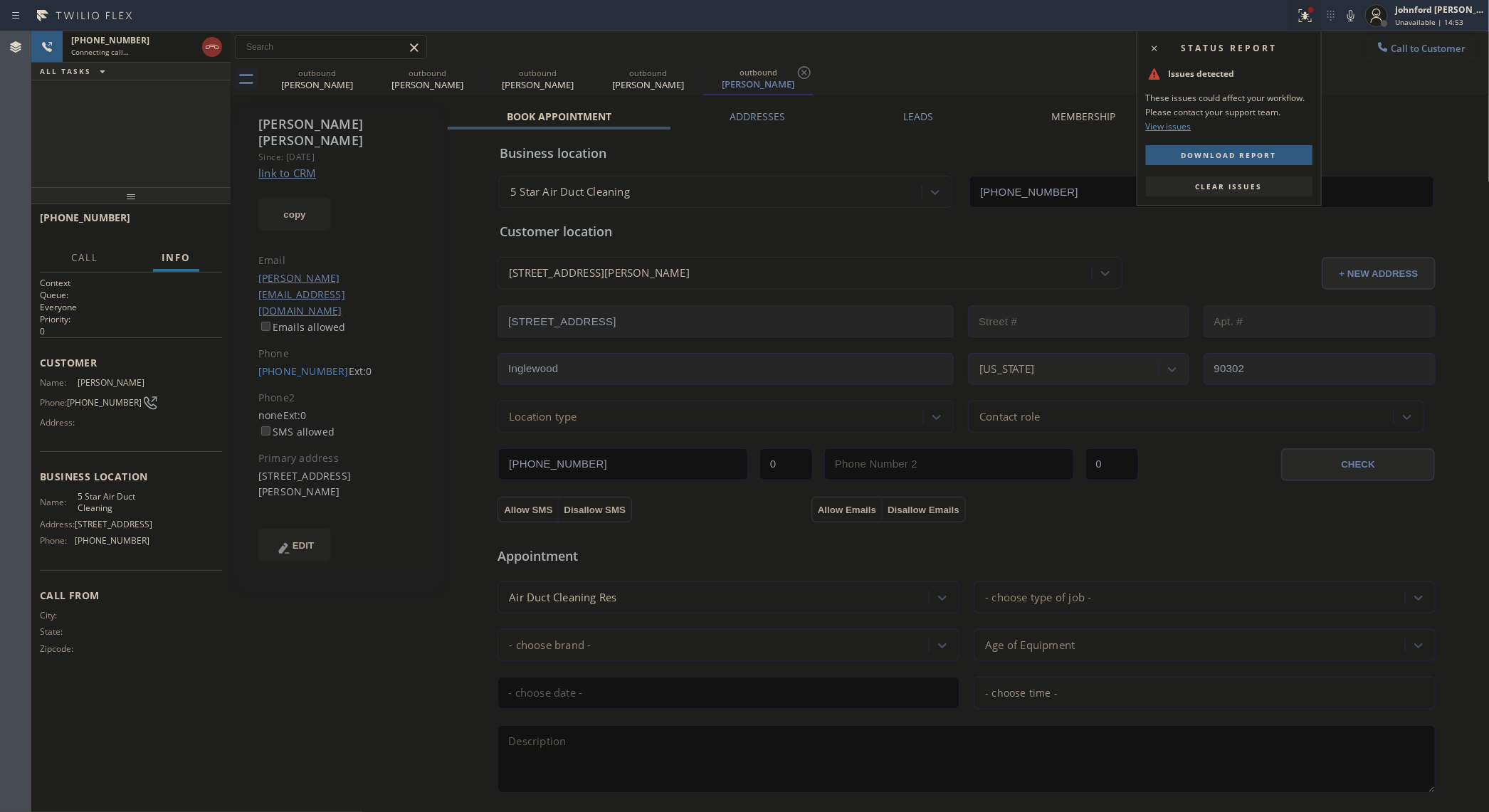
click at [1220, 186] on span "Clear issues" at bounding box center [1229, 186] width 67 height 10
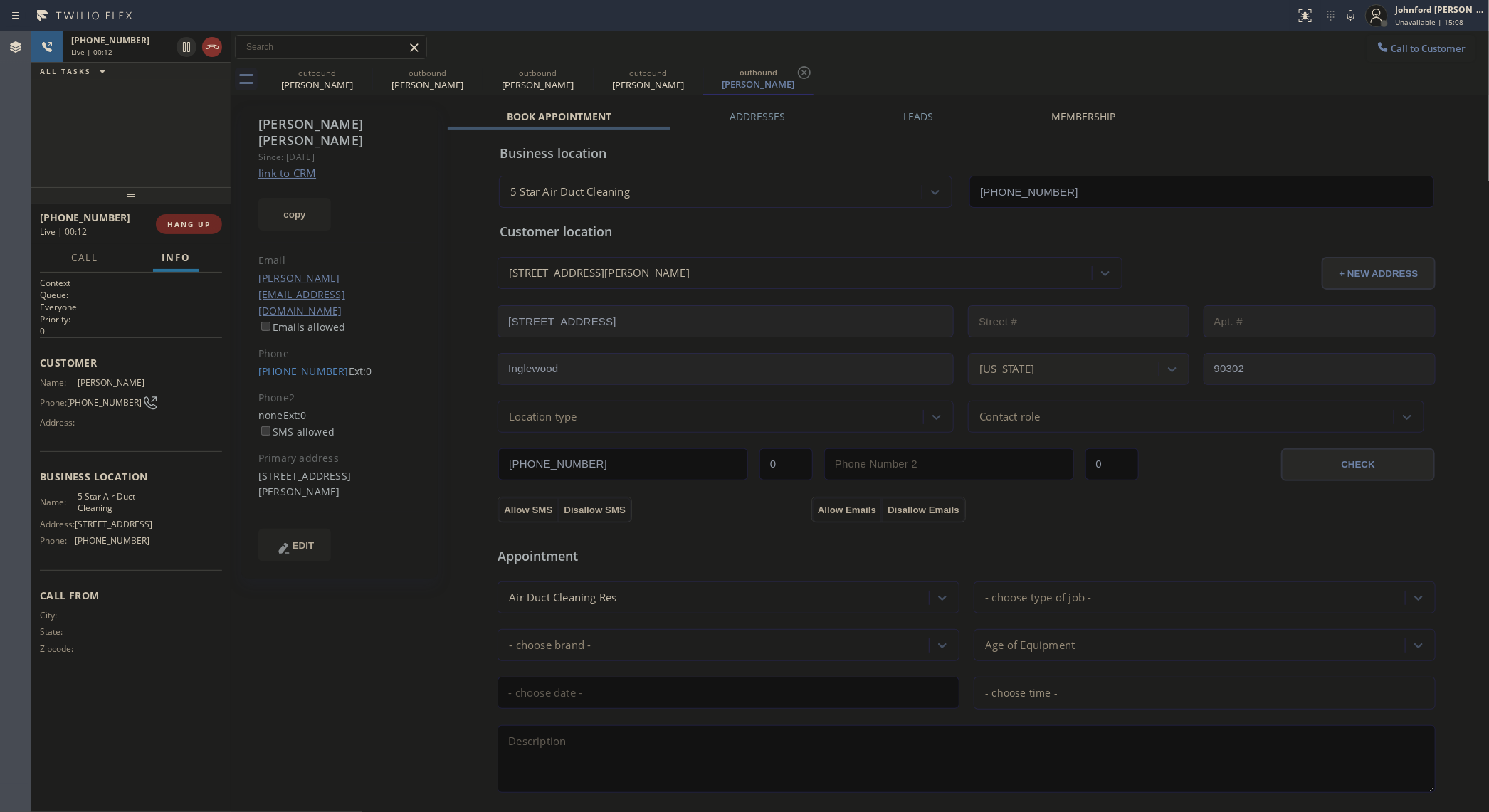
drag, startPoint x: 161, startPoint y: 215, endPoint x: 170, endPoint y: 228, distance: 15.8
click at [161, 215] on div "[PHONE_NUMBER] Live | 00:12 HANG UP" at bounding box center [131, 224] width 182 height 37
click at [172, 228] on span "HANG UP" at bounding box center [189, 224] width 44 height 10
click at [200, 225] on span "COMPLETE" at bounding box center [185, 224] width 49 height 10
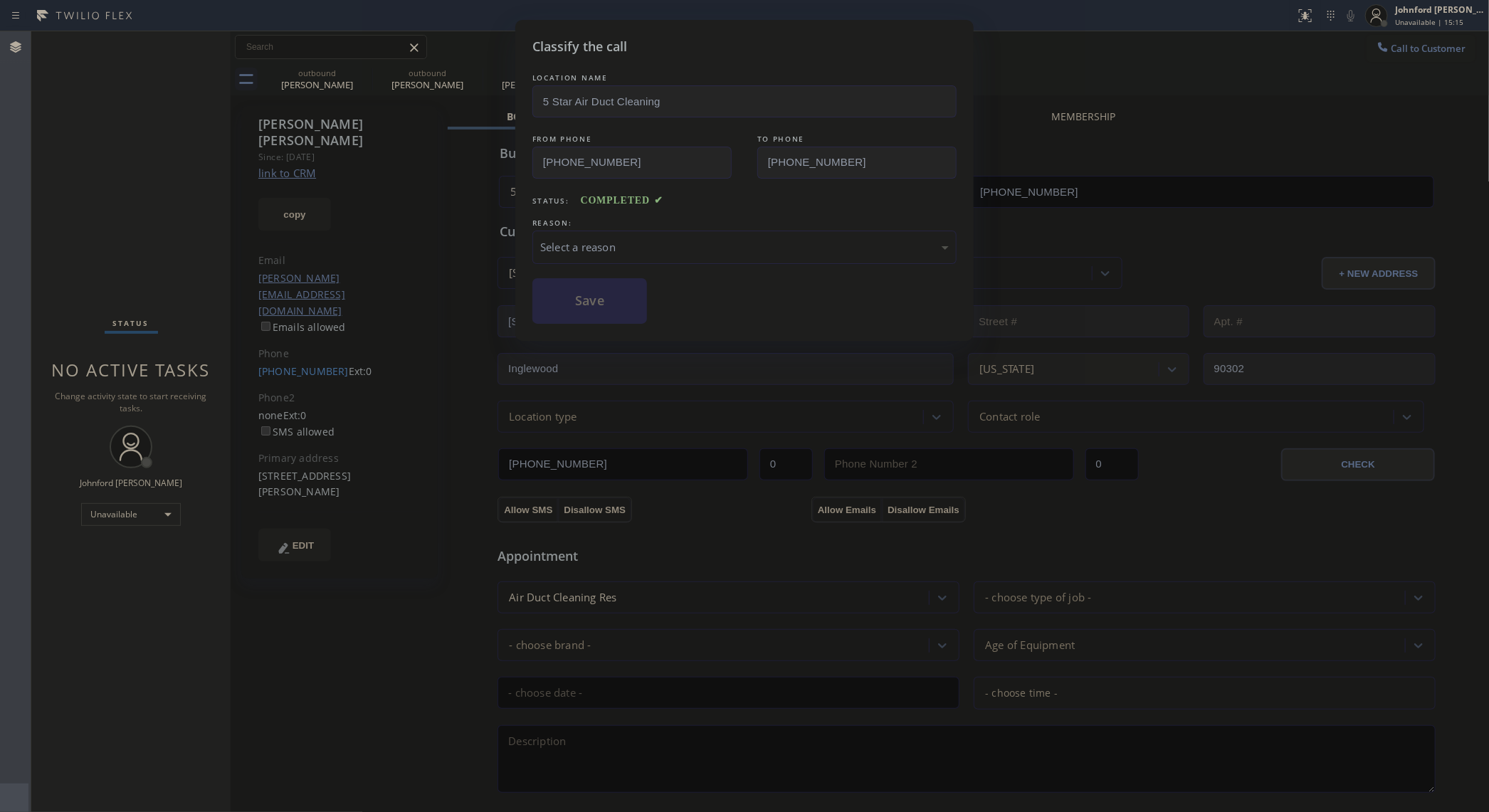
click at [635, 243] on div "Select a reason" at bounding box center [744, 247] width 409 height 16
click at [606, 318] on button "Save" at bounding box center [590, 302] width 115 height 46
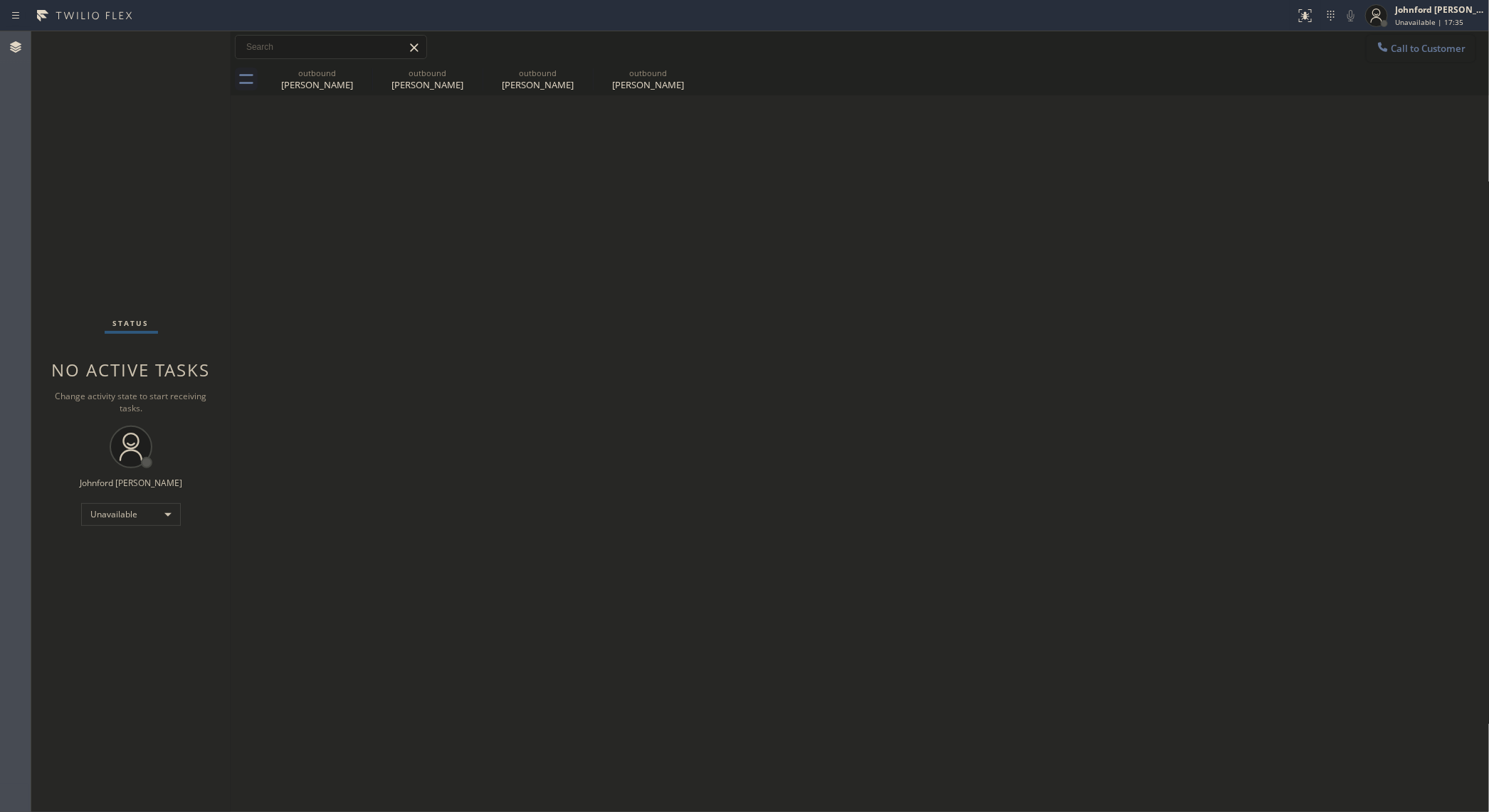
click at [1439, 46] on span "Call to Customer" at bounding box center [1429, 48] width 74 height 12
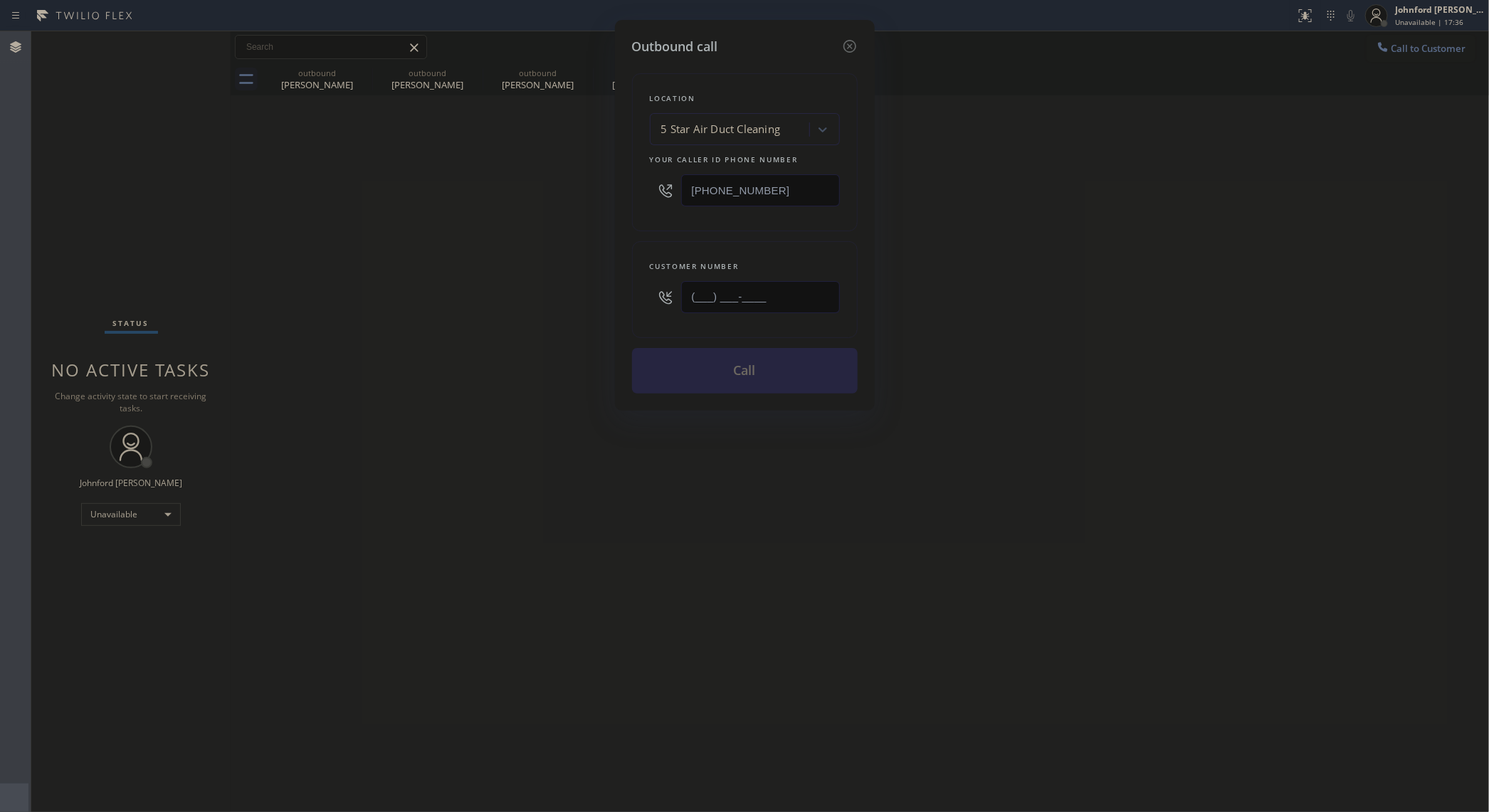
drag, startPoint x: 792, startPoint y: 298, endPoint x: 525, endPoint y: 298, distance: 267.0
click at [535, 299] on div "Outbound call Location 5 Star Air Duct Cleaning Your caller id phone number [PH…" at bounding box center [744, 406] width 1489 height 812
paste input "510) 754-1443"
type input "[PHONE_NUMBER]"
drag, startPoint x: 808, startPoint y: 175, endPoint x: 664, endPoint y: 199, distance: 146.0
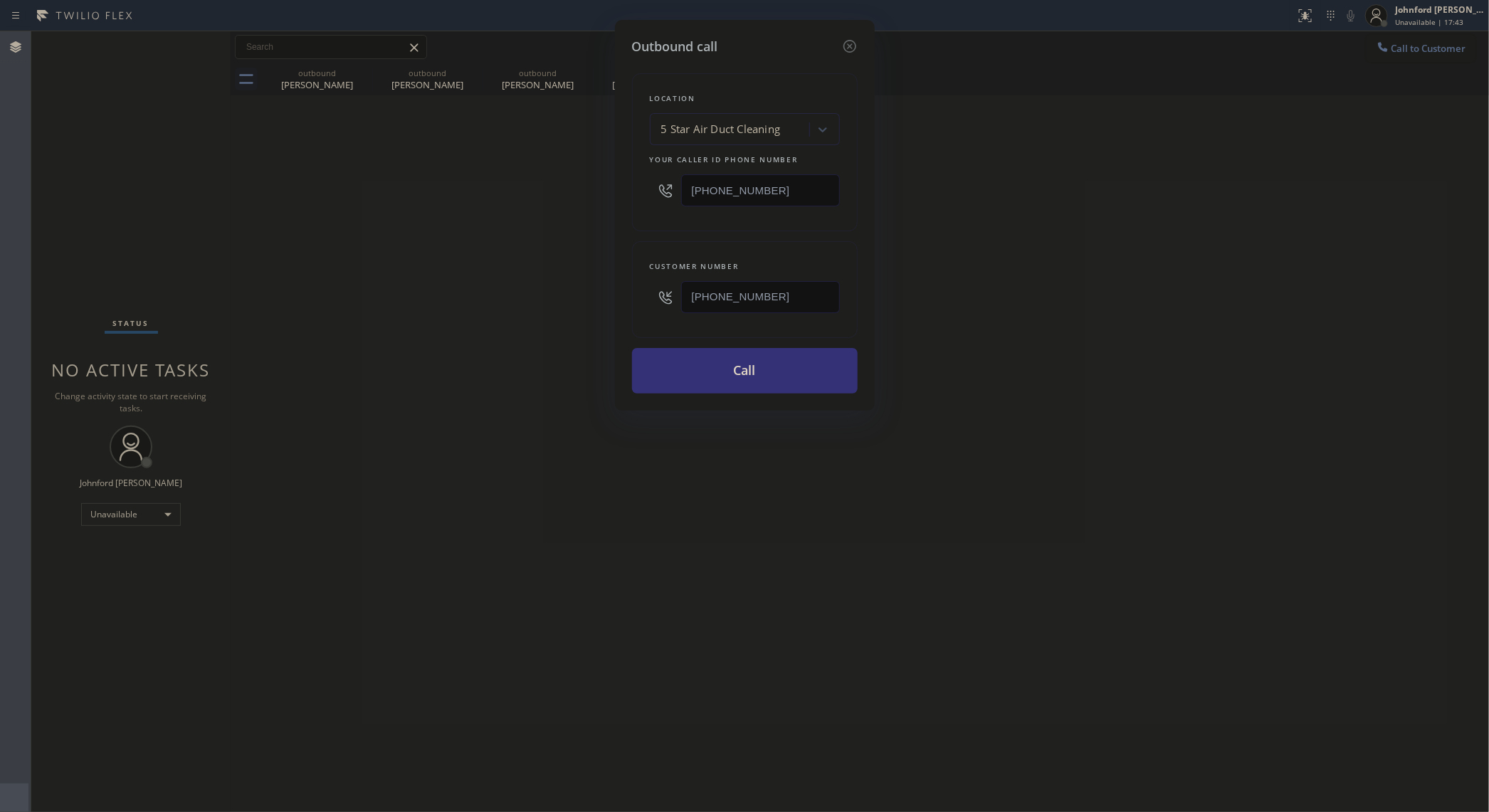
click at [657, 199] on div "[PHONE_NUMBER]" at bounding box center [744, 190] width 190 height 46
drag, startPoint x: 790, startPoint y: 203, endPoint x: 380, endPoint y: 196, distance: 410.1
click at [380, 196] on div "Outbound call Location 5 Star Air Duct Cleaning Your caller id phone number [PH…" at bounding box center [744, 406] width 1489 height 812
paste input "510) 319-0237"
type input "[PHONE_NUMBER]"
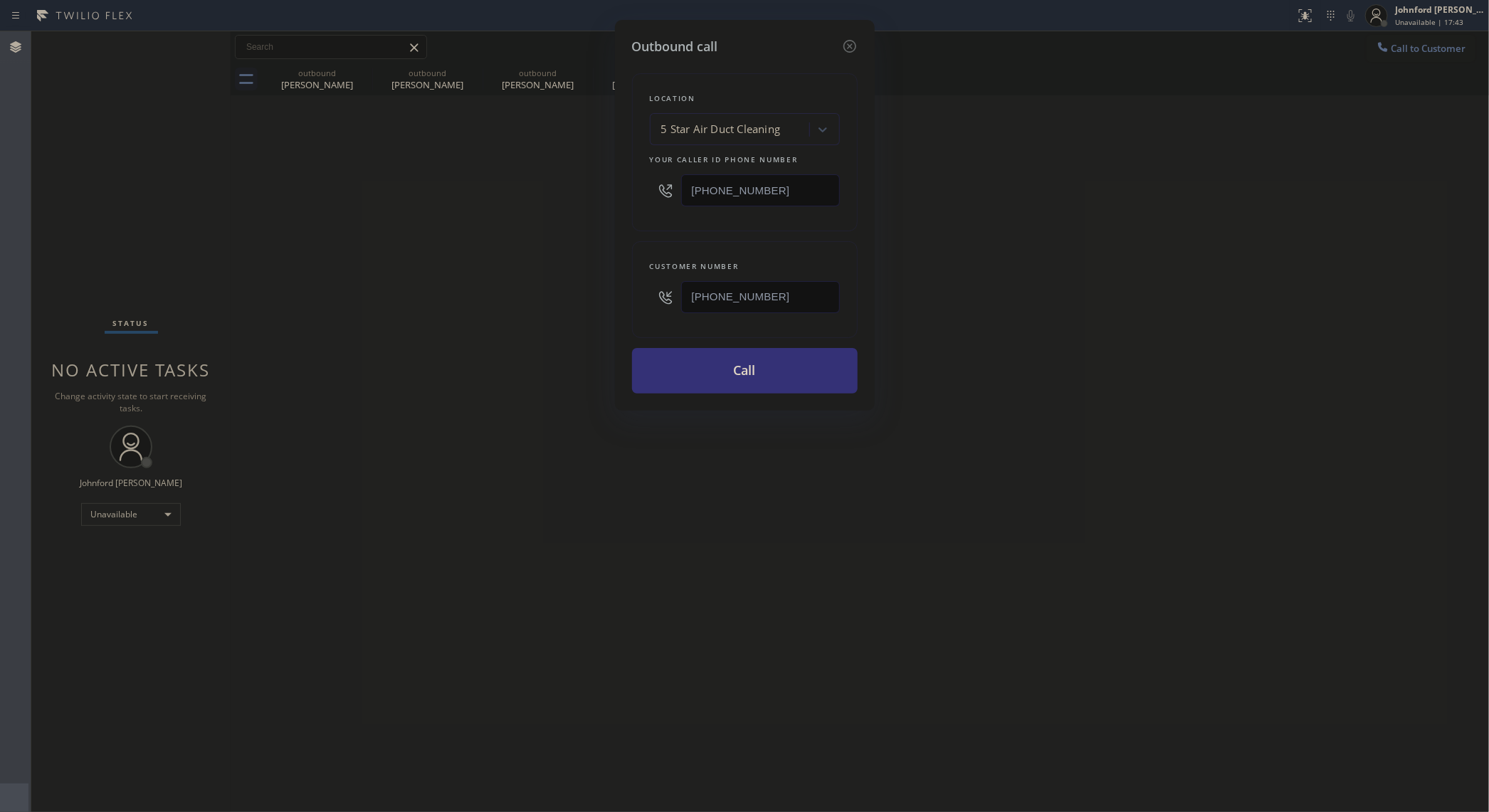
click at [380, 196] on div "Outbound call Location 5 Star Air Duct Cleaning Your caller id phone number [PH…" at bounding box center [744, 406] width 1489 height 812
drag, startPoint x: 778, startPoint y: 290, endPoint x: 640, endPoint y: 300, distance: 138.4
click at [640, 300] on div "Customer number [PHONE_NUMBER]" at bounding box center [744, 289] width 225 height 96
paste input "305) 528-5286"
type input "[PHONE_NUMBER]"
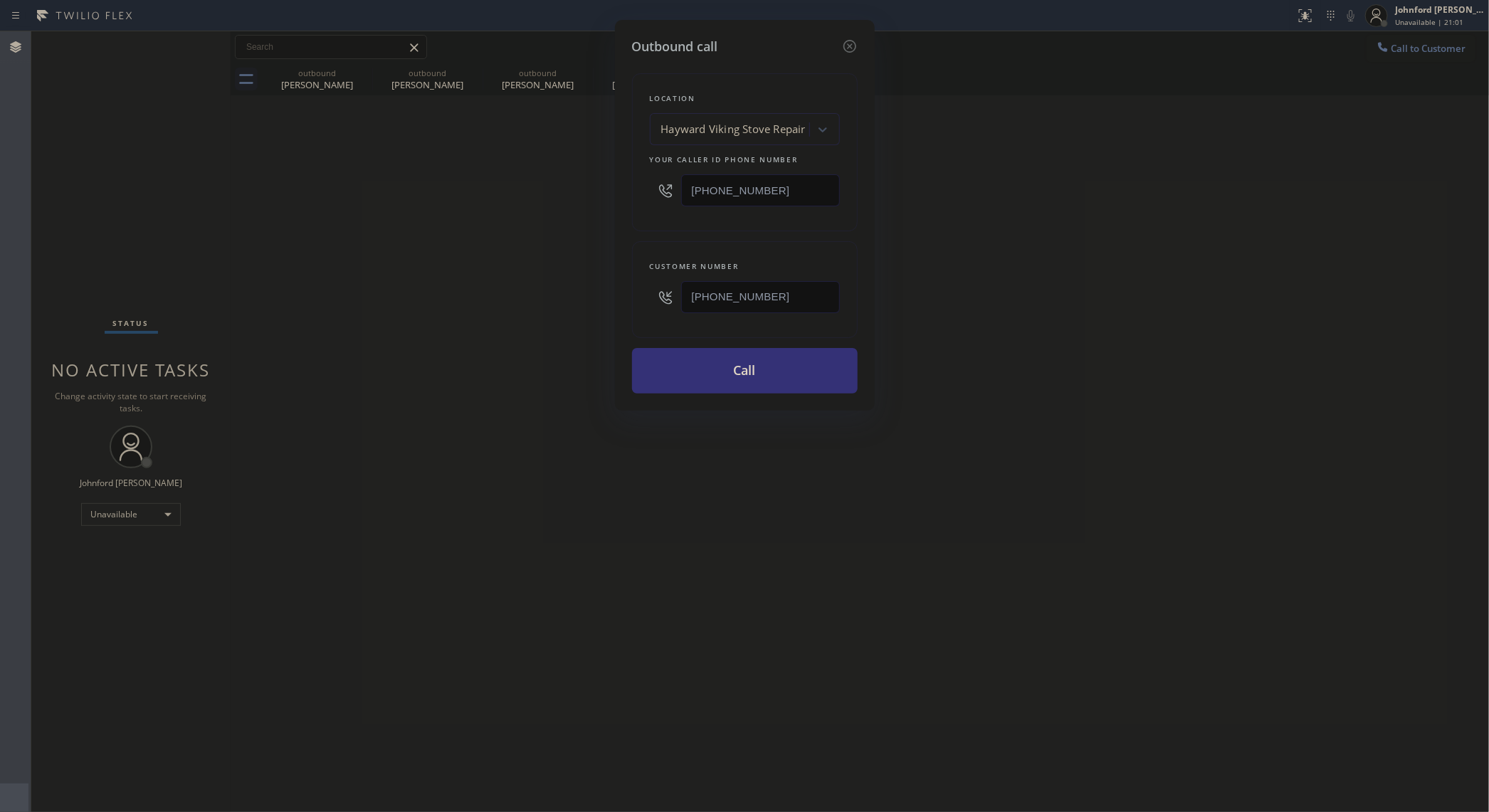
drag, startPoint x: 730, startPoint y: 203, endPoint x: 602, endPoint y: 203, distance: 128.0
click at [613, 203] on div "Outbound call Location Hayward Viking Stove Repair Your caller id phone number …" at bounding box center [744, 406] width 1489 height 812
paste input "323) 791-2770"
click at [1154, 222] on div "Outbound call Location Hayward Viking Stove Repair Your caller id phone number …" at bounding box center [744, 406] width 1489 height 812
drag, startPoint x: 773, startPoint y: 183, endPoint x: 561, endPoint y: 178, distance: 212.1
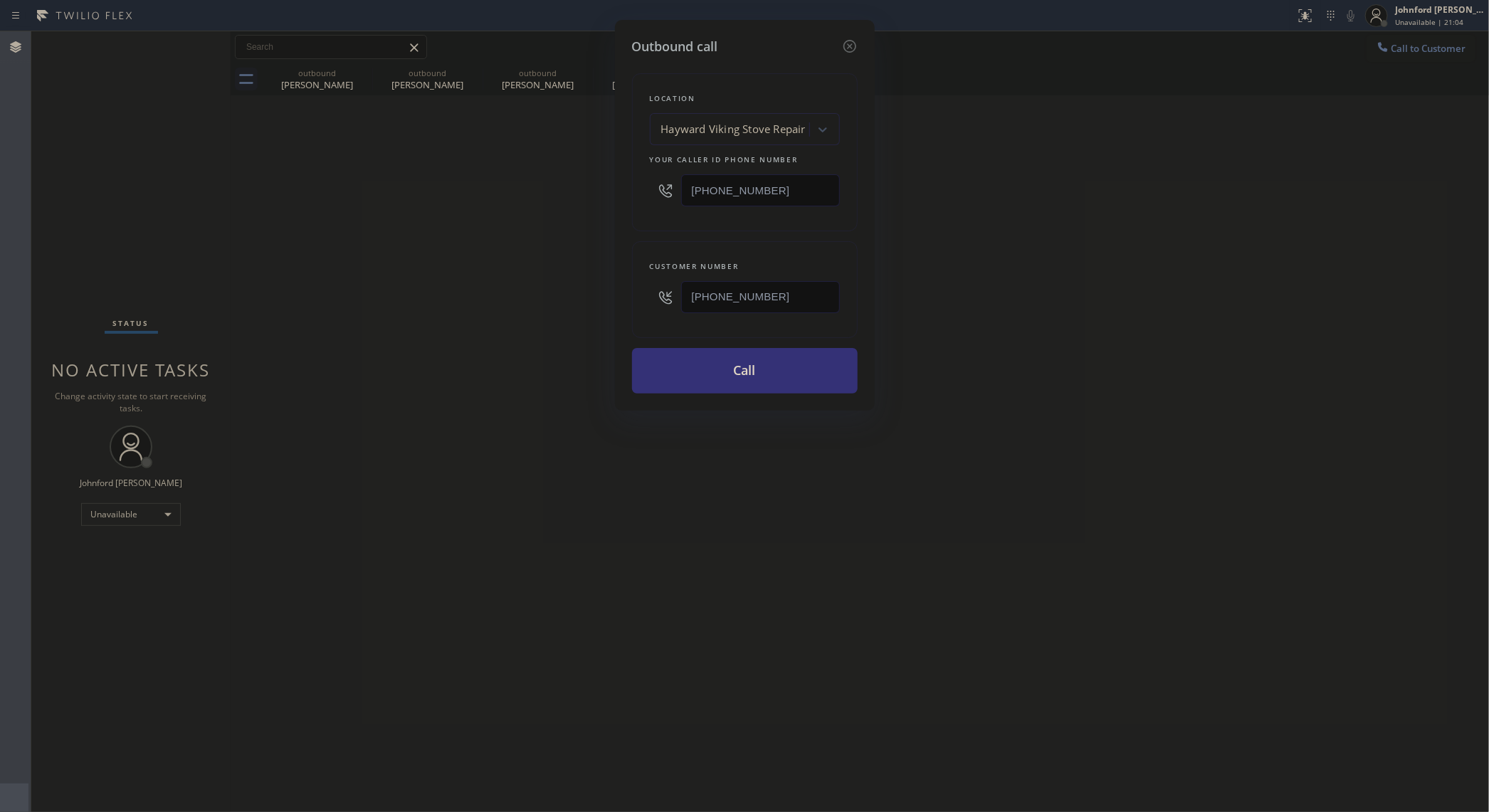
click at [561, 178] on div "Outbound call Location Hayward Viking Stove Repair Your caller id phone number …" at bounding box center [744, 406] width 1489 height 812
paste input "323) 791-2770"
type input "[PHONE_NUMBER]"
click at [781, 135] on div "Search location" at bounding box center [732, 130] width 156 height 25
type input "5 star air duc"
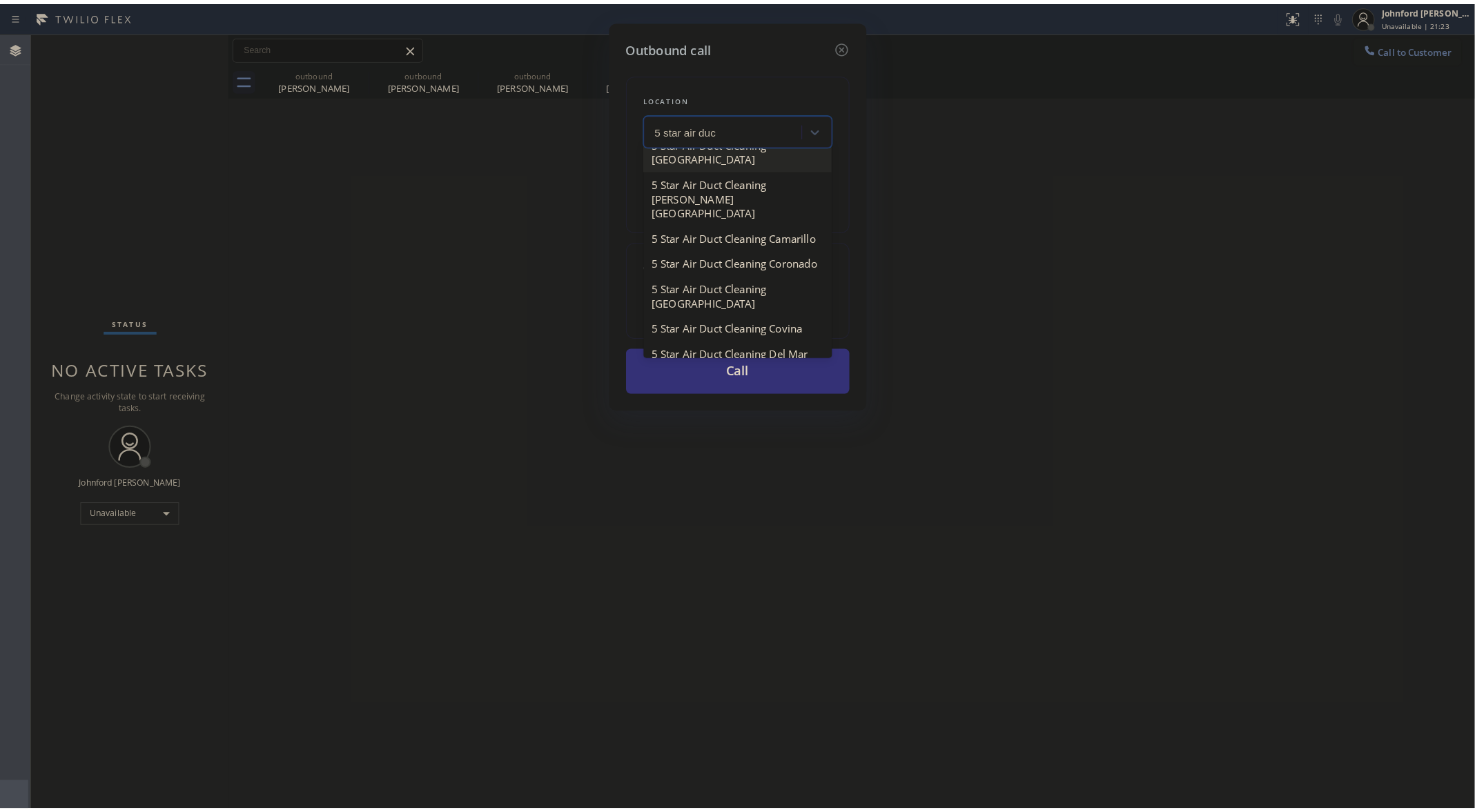
scroll to position [235, 0]
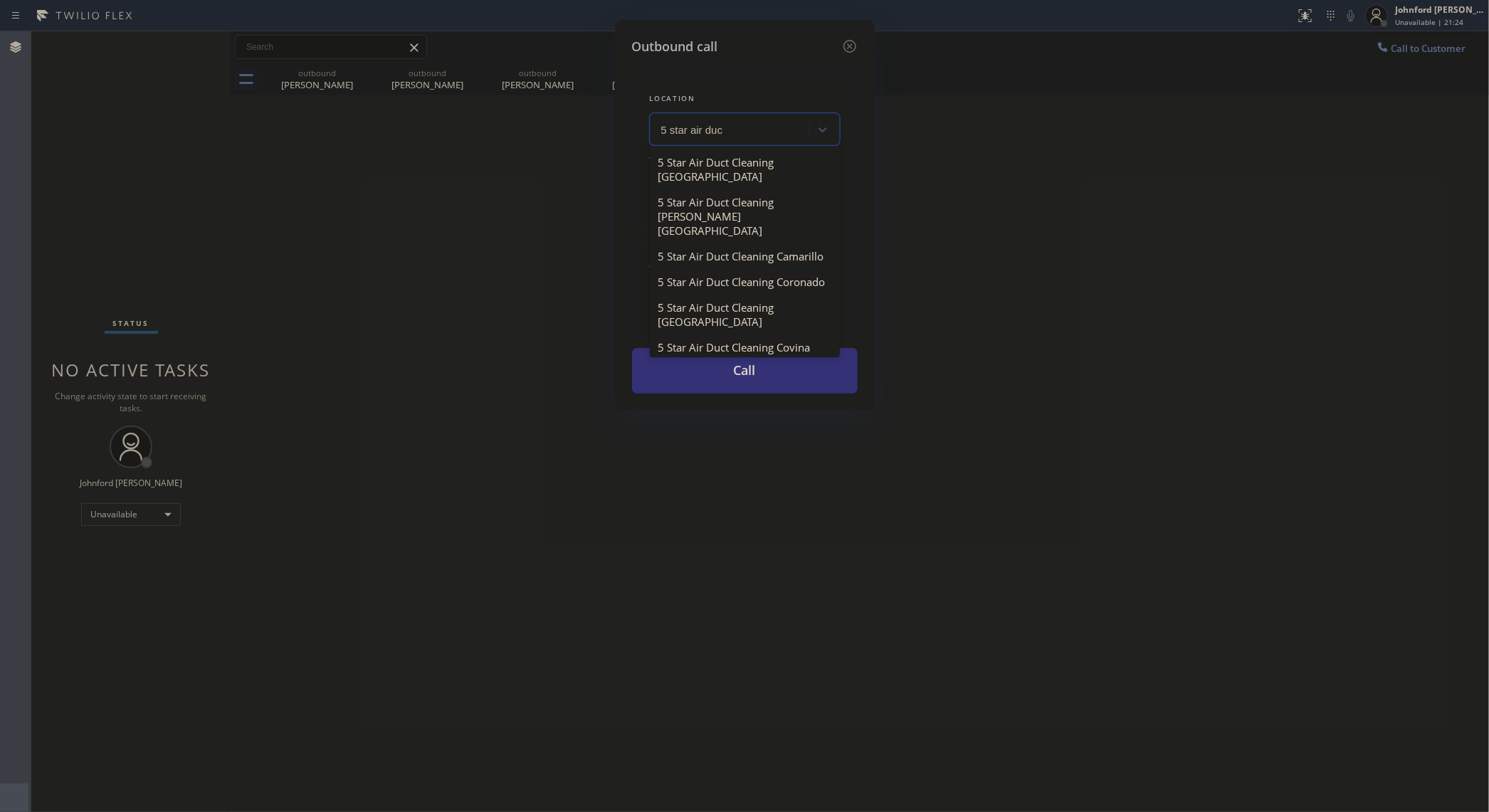
click at [769, 110] on div "5 Star Air Duct Cleaning" at bounding box center [744, 96] width 190 height 26
type input "[PHONE_NUMBER]"
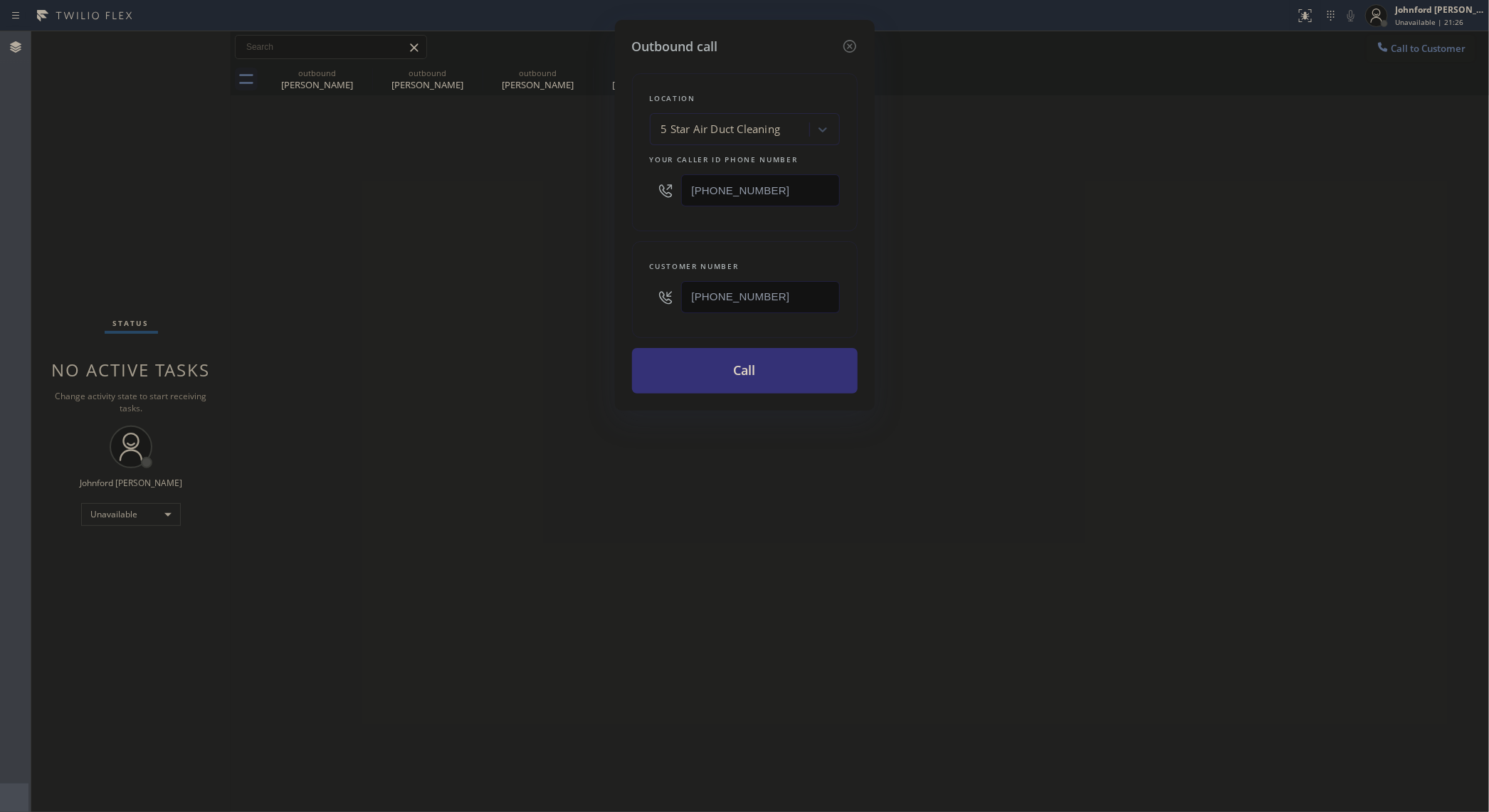
drag, startPoint x: 784, startPoint y: 191, endPoint x: 683, endPoint y: 205, distance: 102.0
click at [683, 205] on input "[PHONE_NUMBER]" at bounding box center [761, 191] width 158 height 32
click at [908, 267] on div "Outbound call Location 5 Star Air Duct Cleaning Your caller id phone number [PH…" at bounding box center [744, 406] width 1489 height 812
click at [705, 371] on button "Call" at bounding box center [744, 371] width 225 height 46
click at [1147, 296] on div "Outbound call Location 5 Star Air Duct Cleaning Your caller id phone number [PH…" at bounding box center [744, 406] width 1489 height 812
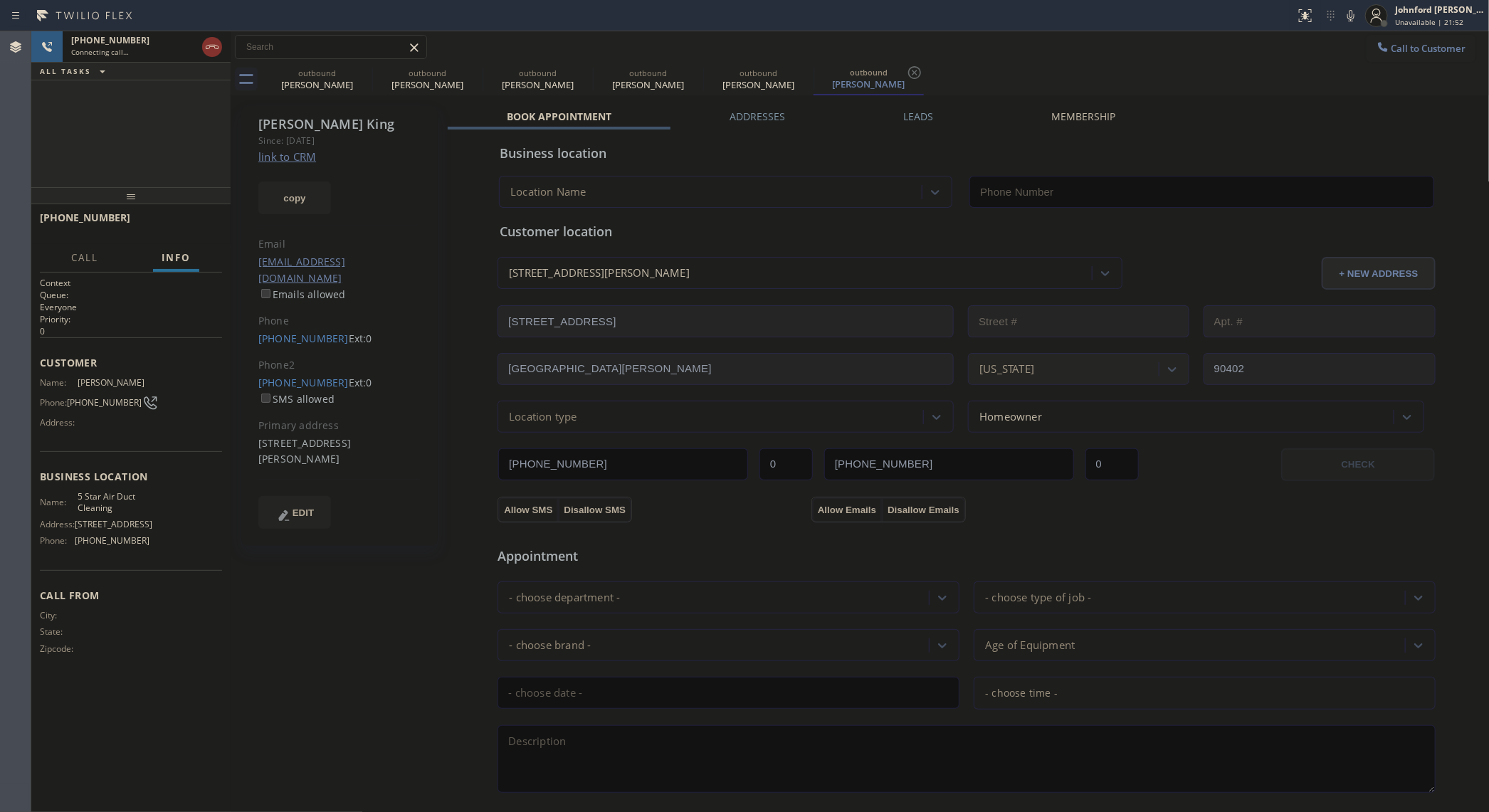
type input "[PHONE_NUMBER]"
click at [0, 0] on icon at bounding box center [0, 0] width 0 height 0
click at [465, 73] on icon at bounding box center [473, 73] width 17 height 17
click at [367, 73] on icon at bounding box center [363, 73] width 17 height 17
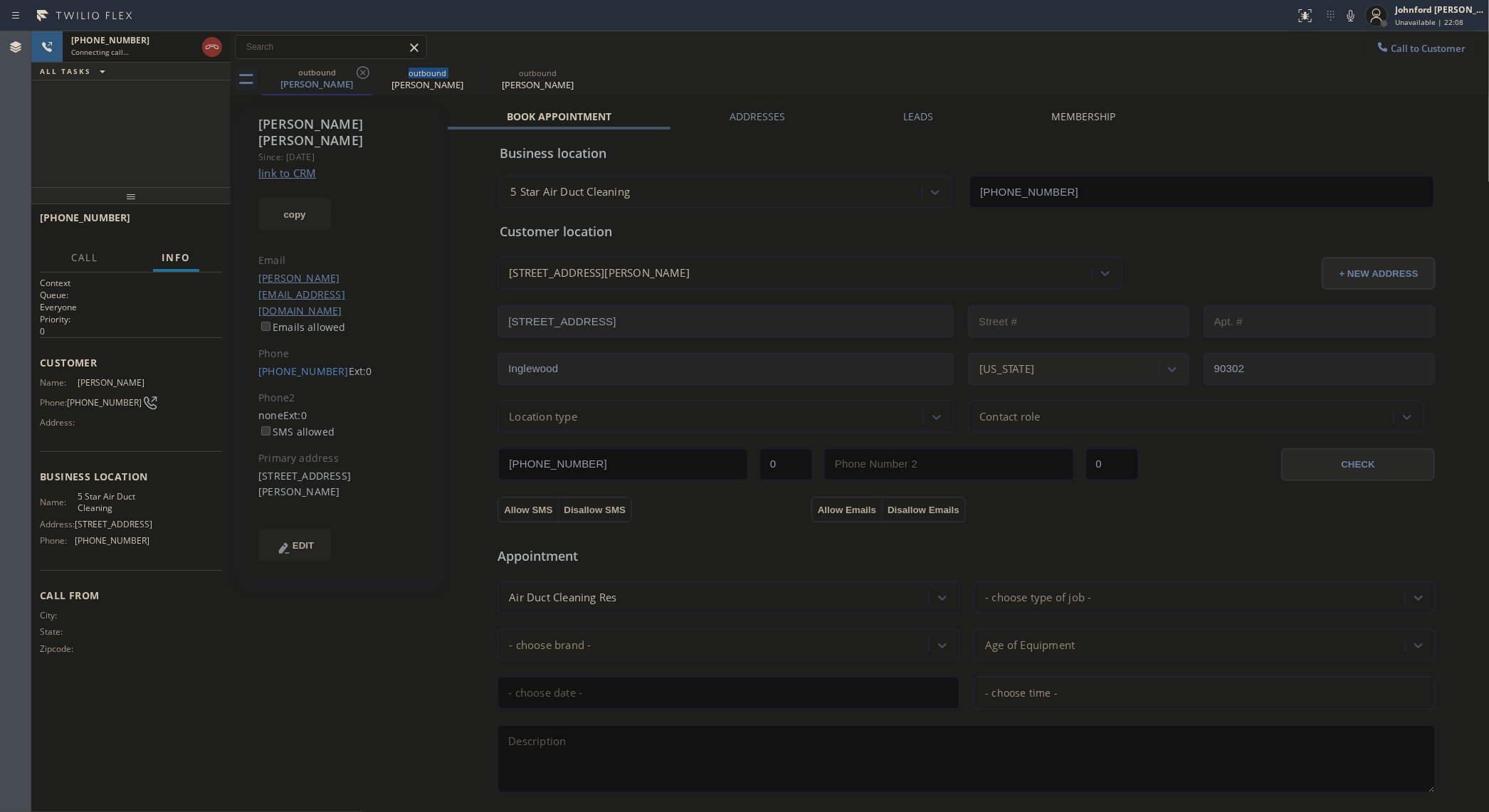
click at [367, 73] on icon at bounding box center [363, 73] width 17 height 17
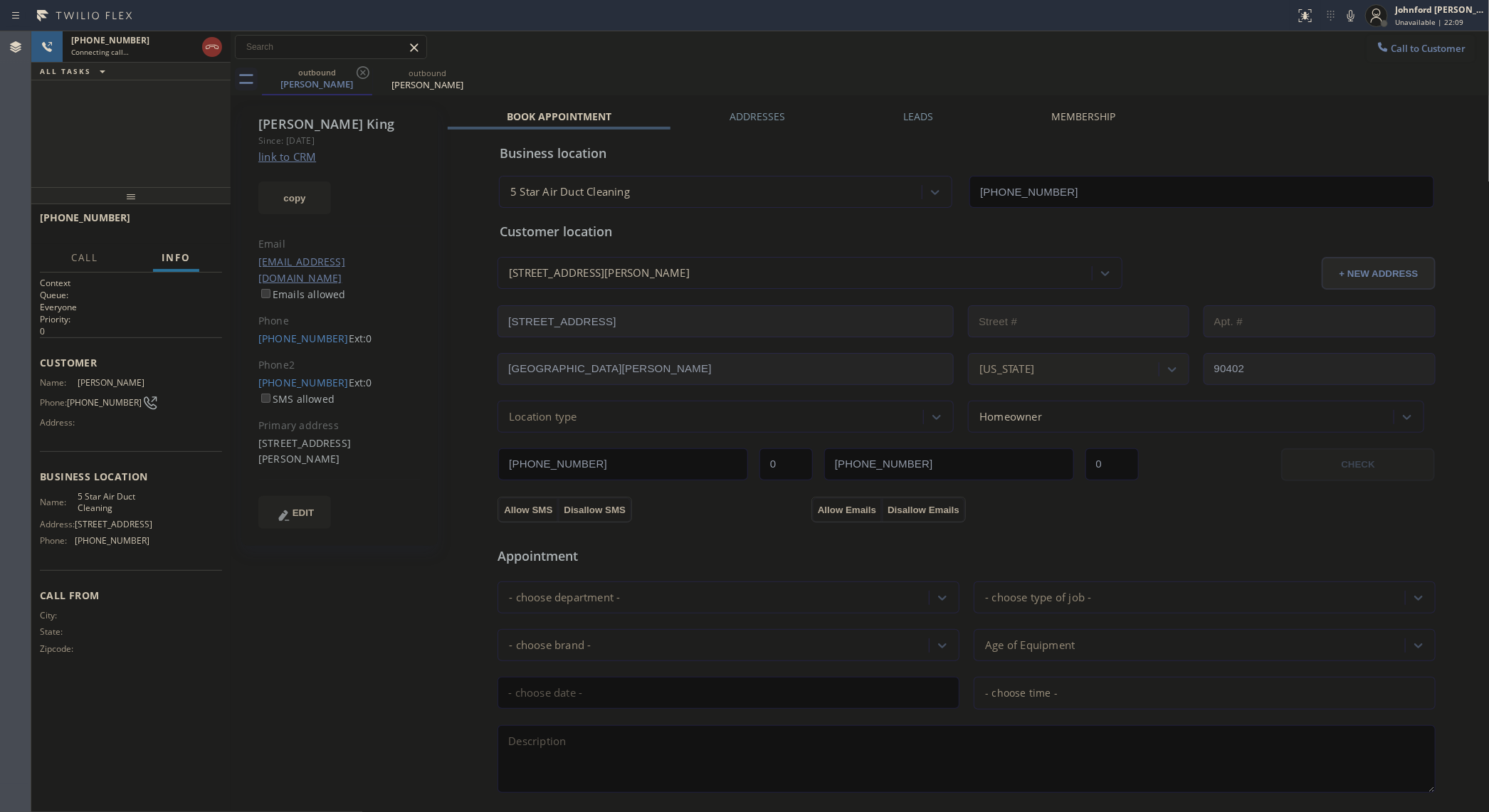
click at [704, 75] on div "outbound [PERSON_NAME] outbound [PERSON_NAME]" at bounding box center [875, 79] width 1228 height 32
click at [178, 230] on button "HANG UP" at bounding box center [188, 224] width 66 height 20
click at [183, 228] on span "COMPLETE" at bounding box center [185, 224] width 49 height 10
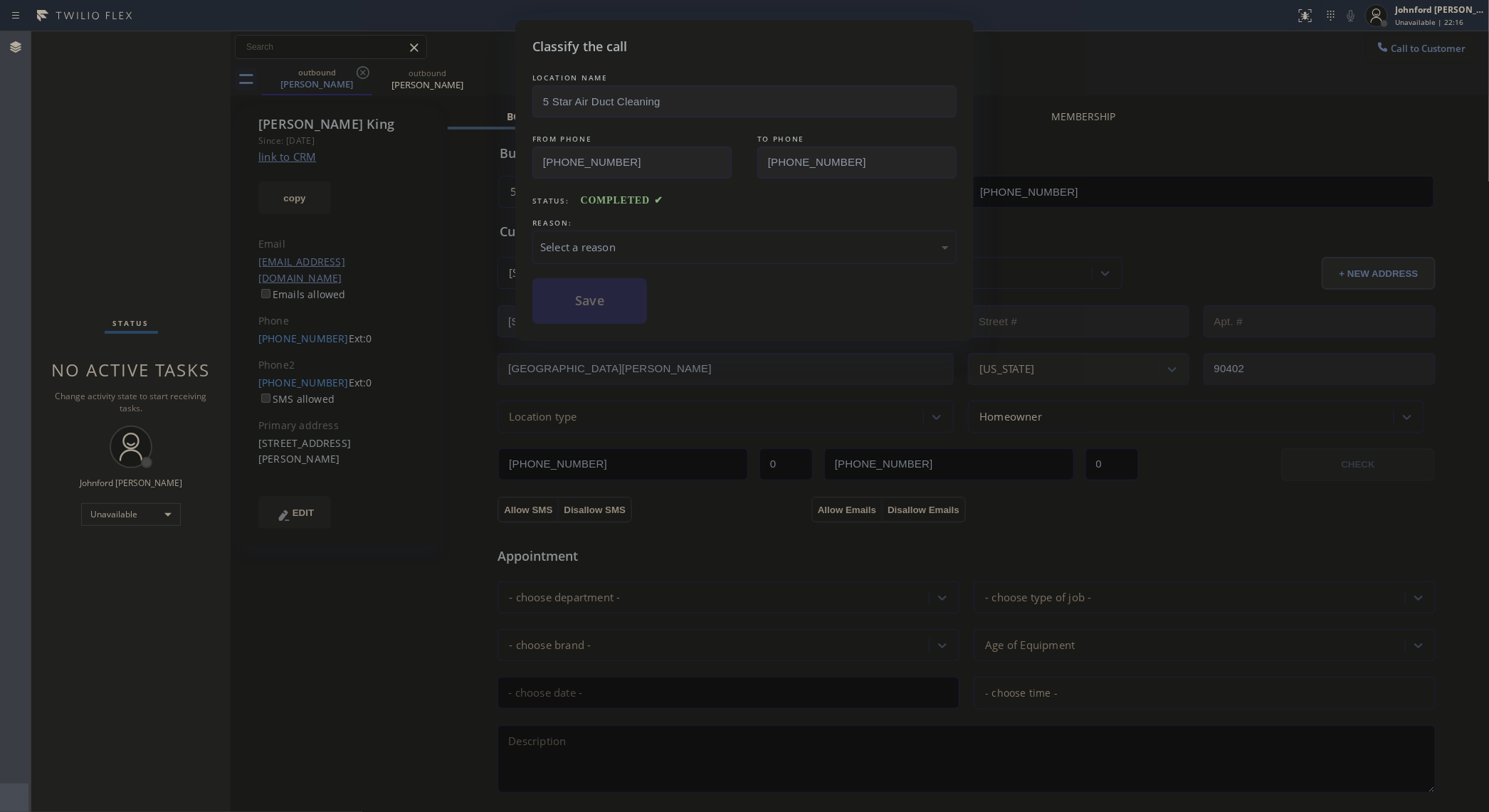
drag, startPoint x: 625, startPoint y: 250, endPoint x: 660, endPoint y: 261, distance: 36.7
click at [628, 251] on div "Select a reason" at bounding box center [744, 247] width 409 height 16
drag, startPoint x: 595, startPoint y: 303, endPoint x: 1150, endPoint y: 24, distance: 621.2
click at [599, 302] on button "Save" at bounding box center [590, 302] width 115 height 46
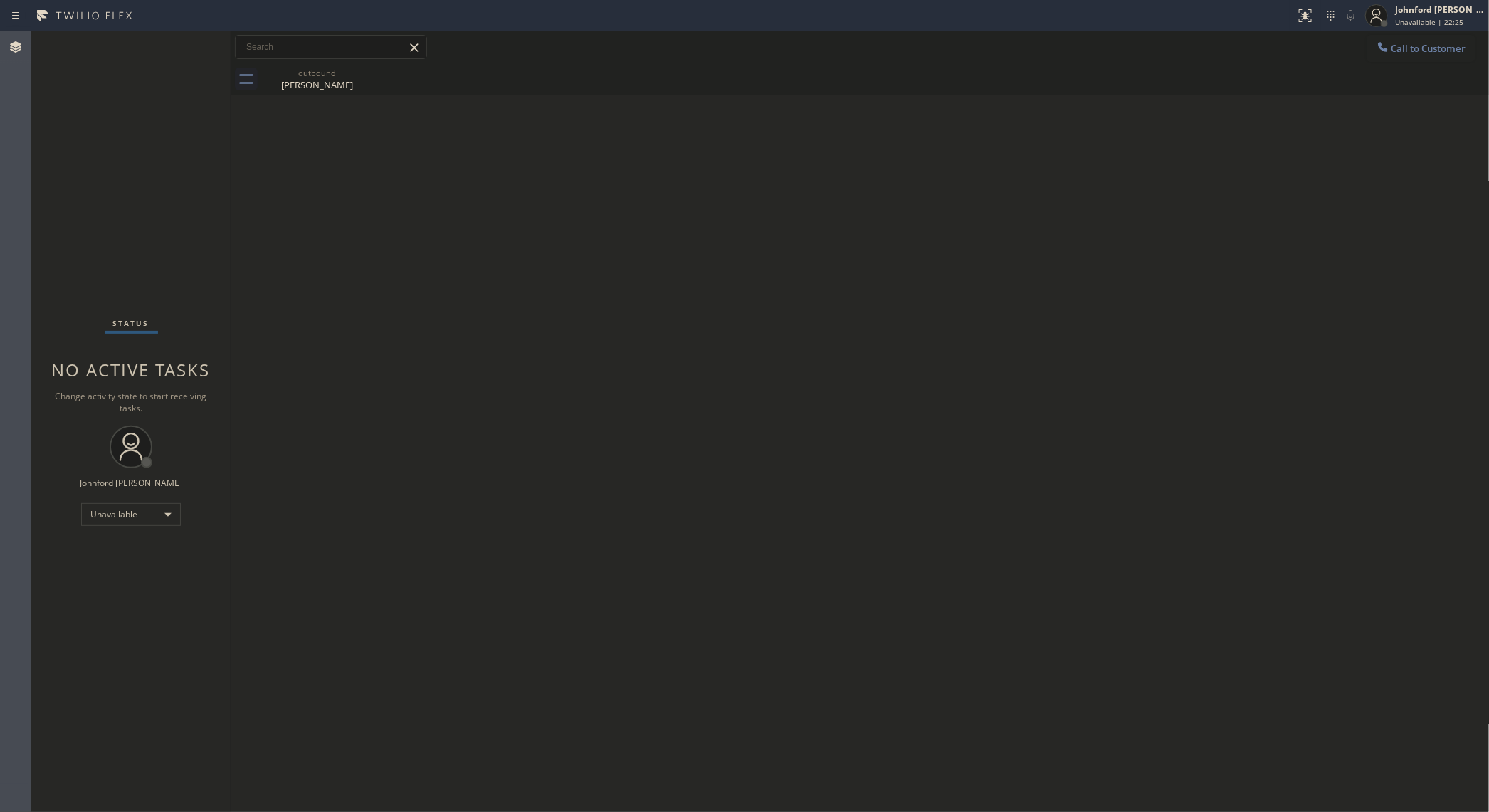
drag, startPoint x: 1421, startPoint y: 44, endPoint x: 1097, endPoint y: 129, distance: 335.0
click at [1405, 54] on button "Call to Customer" at bounding box center [1421, 49] width 109 height 27
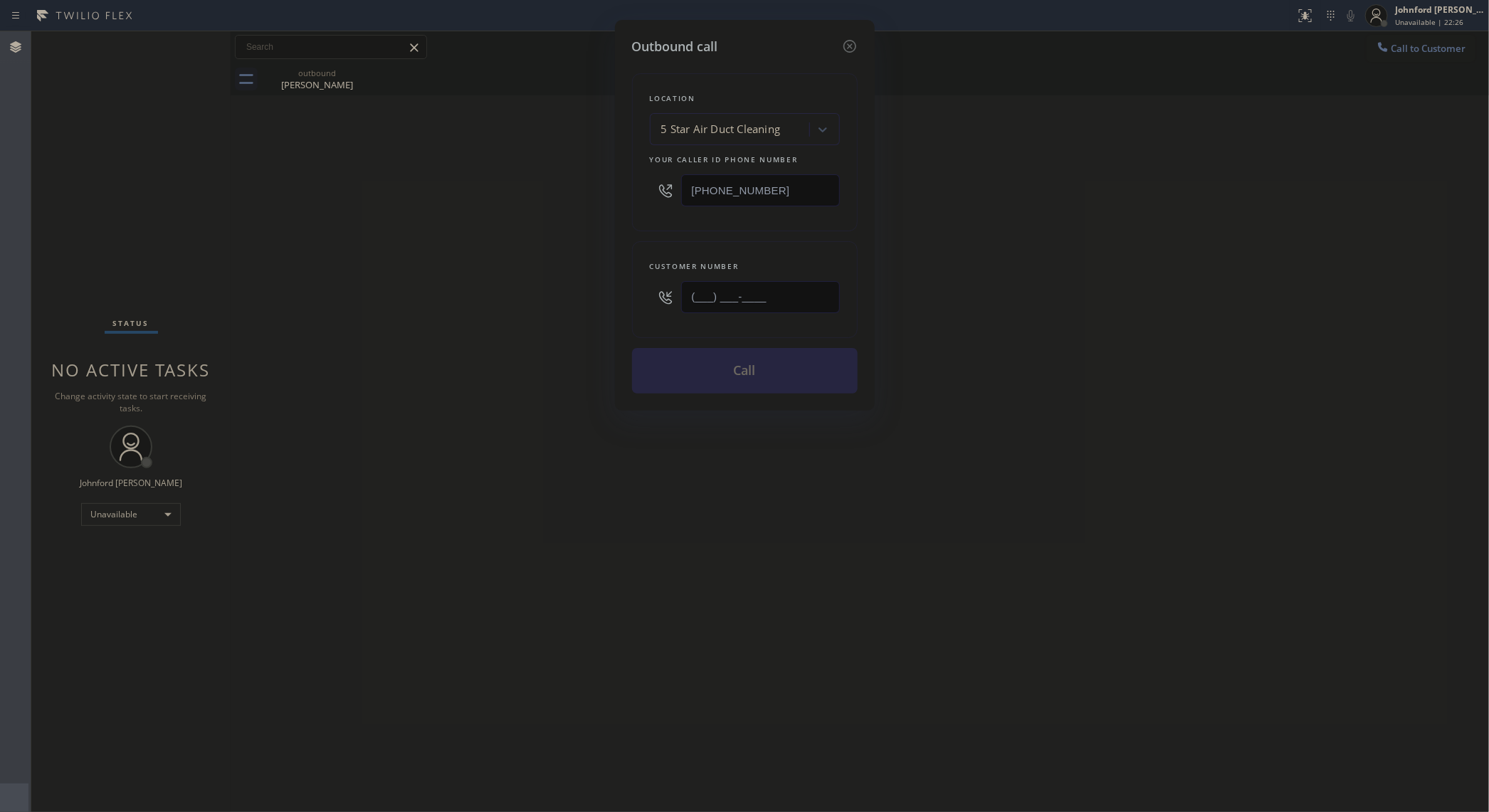
drag, startPoint x: 798, startPoint y: 296, endPoint x: 598, endPoint y: 292, distance: 200.0
click at [598, 292] on div "Outbound call Location 5 Star Air Duct Cleaning Your caller id phone number [PH…" at bounding box center [744, 406] width 1489 height 812
paste input "323) 490-0472"
type input "[PHONE_NUMBER]"
click at [786, 370] on button "Call" at bounding box center [744, 371] width 225 height 46
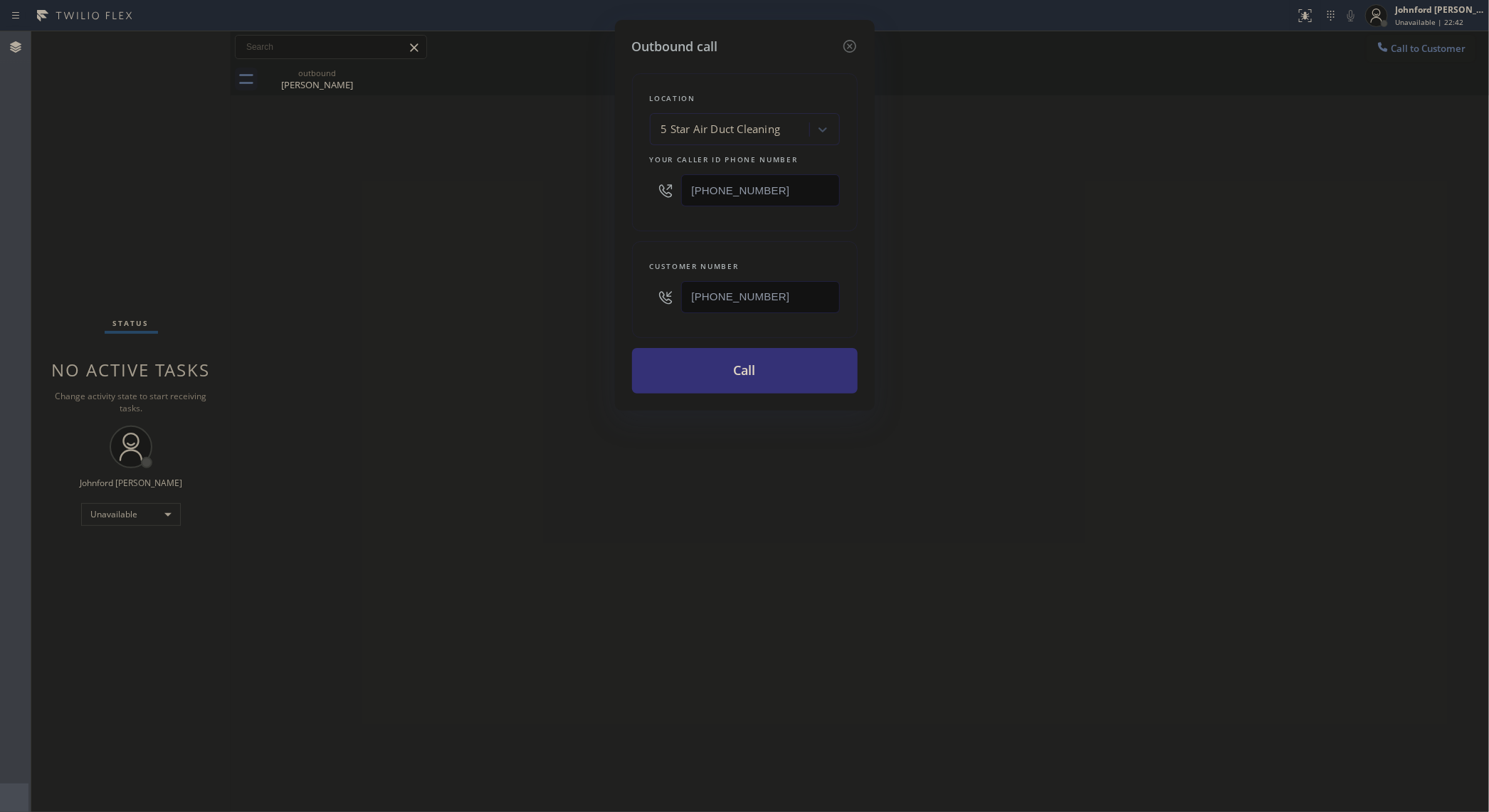
drag, startPoint x: 1234, startPoint y: 182, endPoint x: 1254, endPoint y: 51, distance: 132.5
click at [1240, 178] on div "Outbound call Location 5 Star Air Duct Cleaning Your caller id phone number [PH…" at bounding box center [744, 406] width 1489 height 812
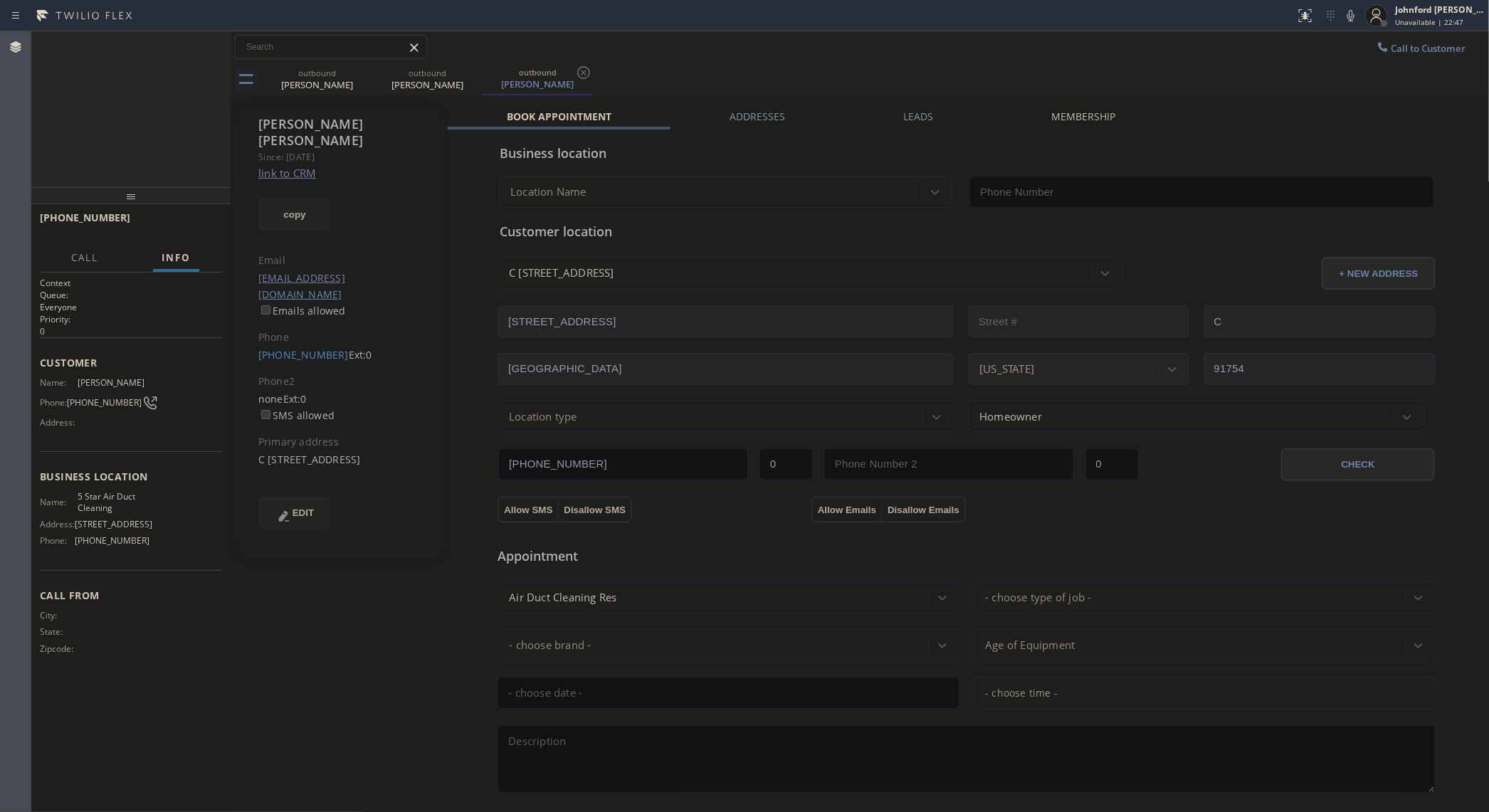
type input "[PHONE_NUMBER]"
click at [197, 219] on span "HANG UP" at bounding box center [189, 224] width 44 height 10
click at [197, 219] on span "COMPLETE" at bounding box center [185, 224] width 49 height 10
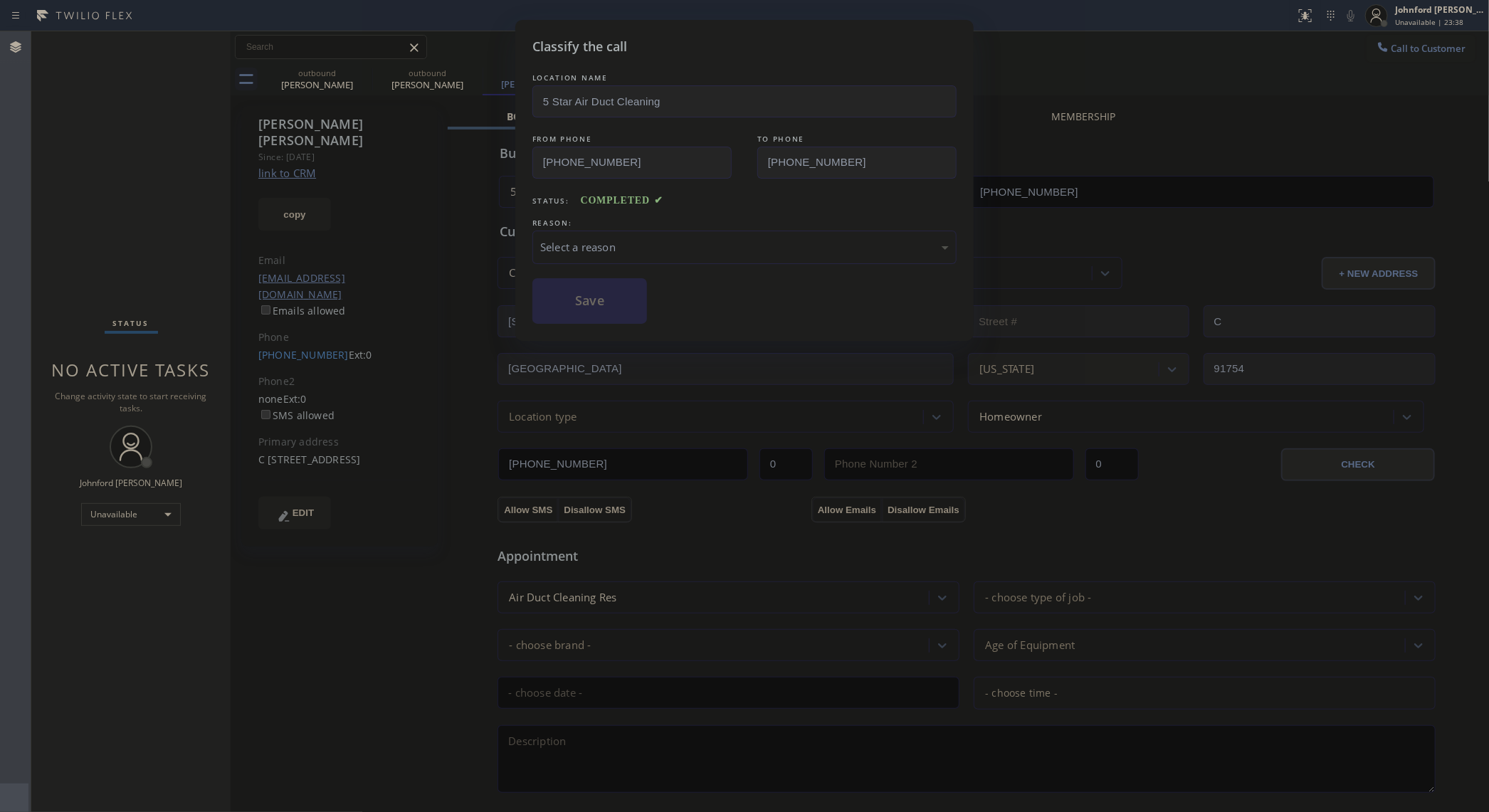
click at [603, 225] on div "REASON:" at bounding box center [744, 223] width 425 height 15
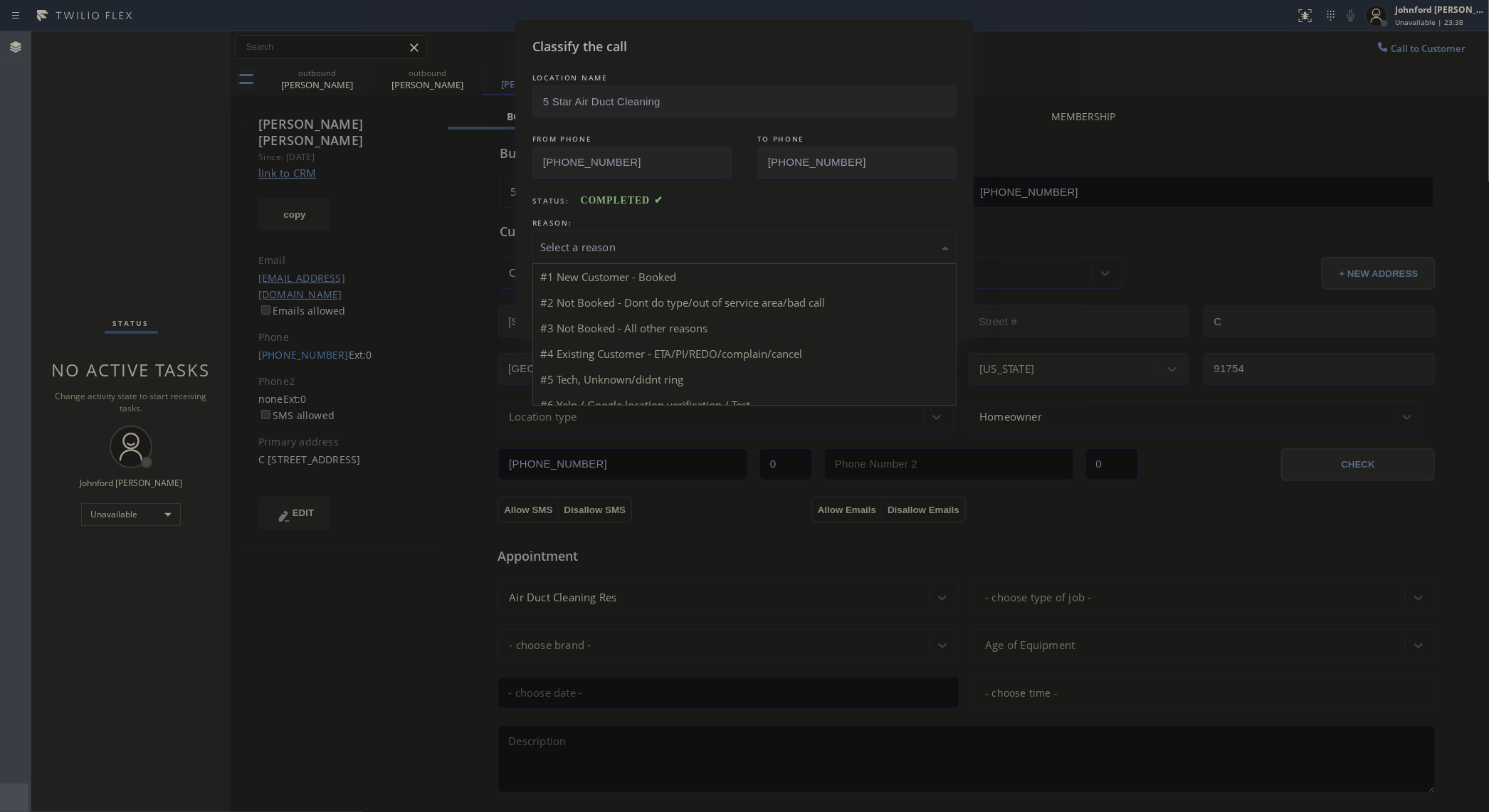
click at [604, 253] on div "Select a reason" at bounding box center [744, 247] width 409 height 16
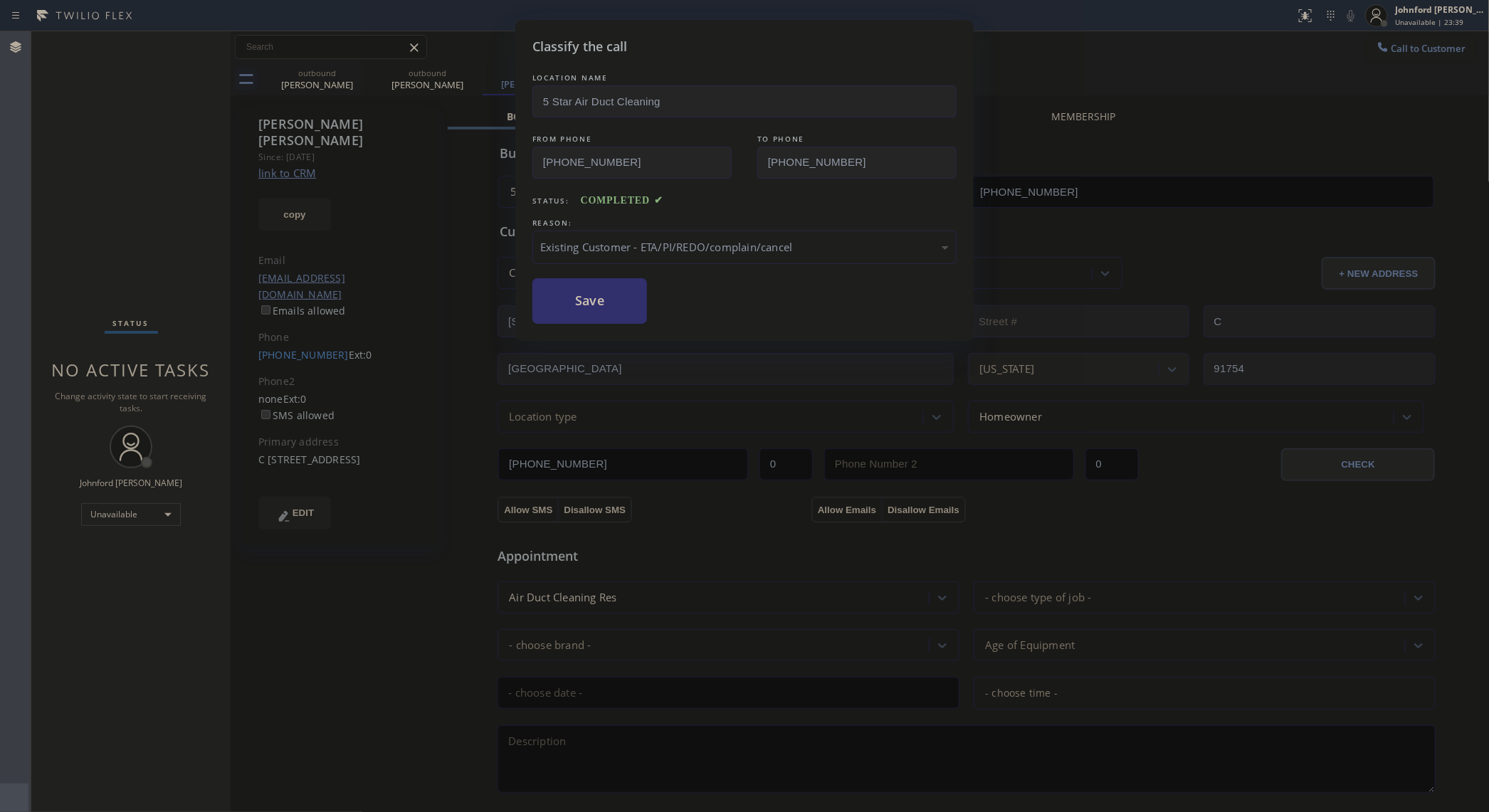
click at [588, 301] on button "Save" at bounding box center [590, 302] width 115 height 46
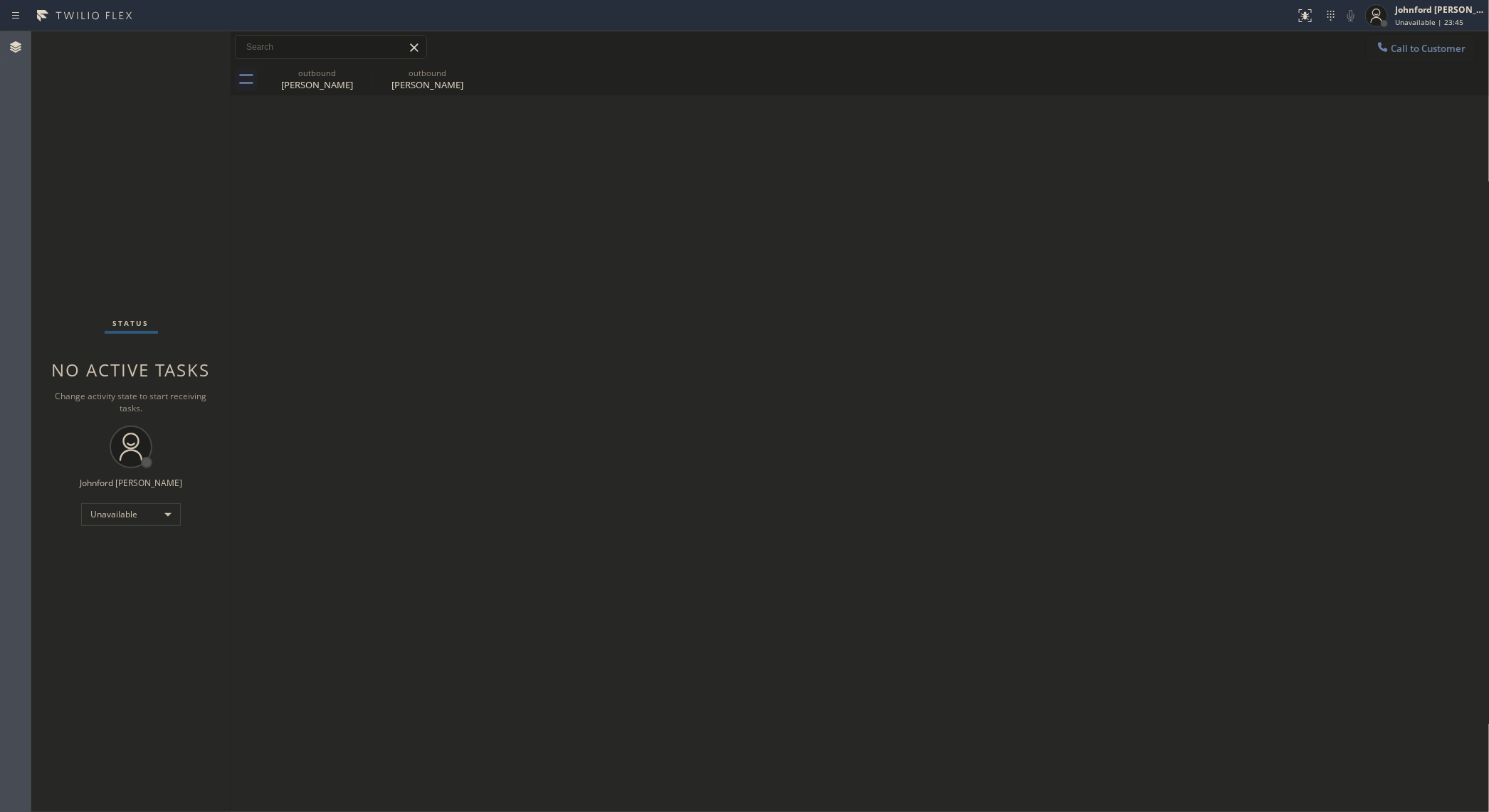
click at [1411, 52] on span "Call to Customer" at bounding box center [1429, 48] width 74 height 12
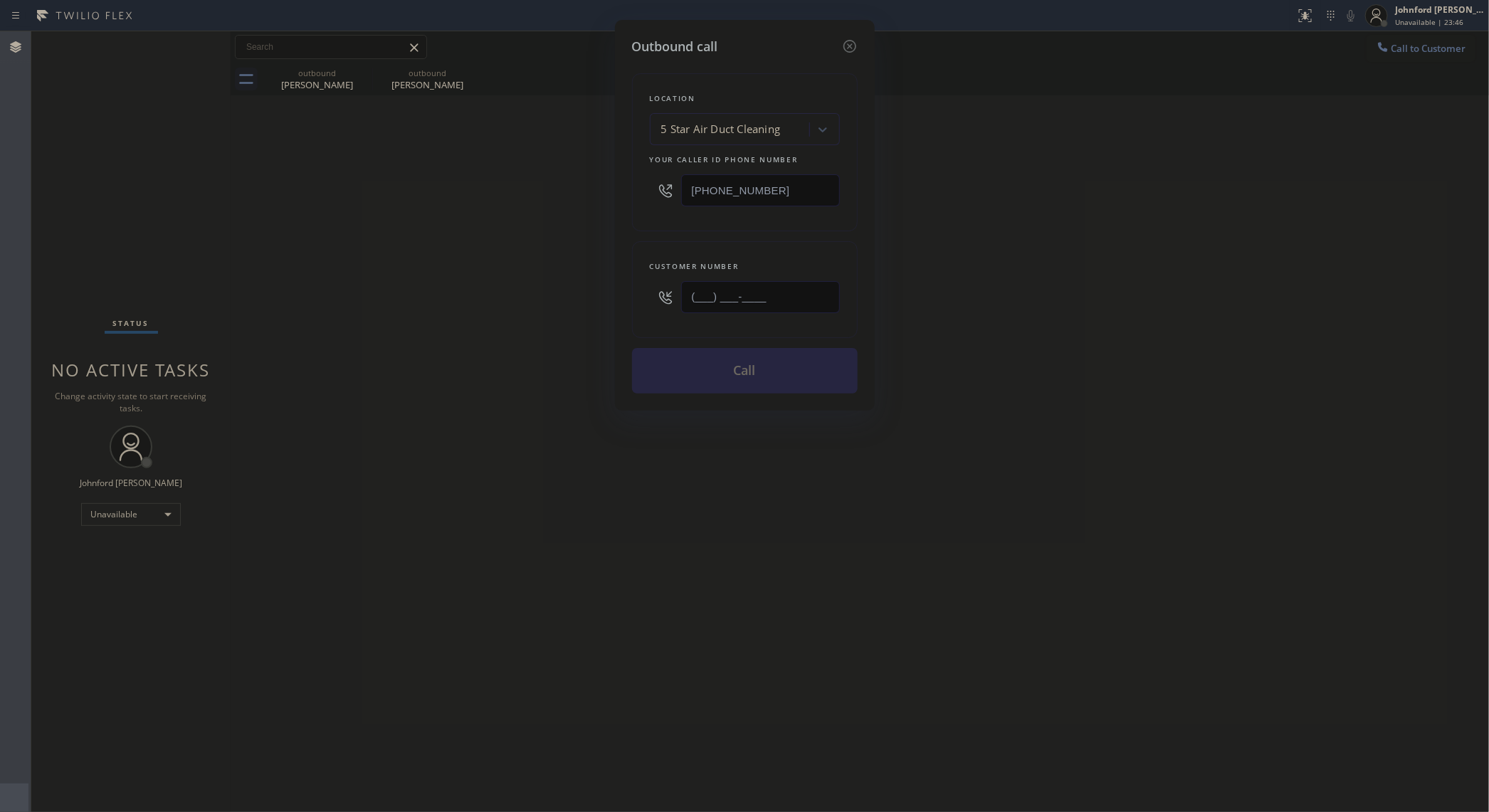
drag, startPoint x: 776, startPoint y: 309, endPoint x: 717, endPoint y: 341, distance: 67.1
click at [724, 335] on div "Customer number (___) ___-____" at bounding box center [744, 289] width 225 height 96
paste input "617-6862"
drag, startPoint x: 766, startPoint y: 296, endPoint x: 513, endPoint y: 300, distance: 253.0
click at [513, 300] on div "Outbound call Location 5 Star Air Duct Cleaning Your caller id phone number [PH…" at bounding box center [744, 406] width 1489 height 812
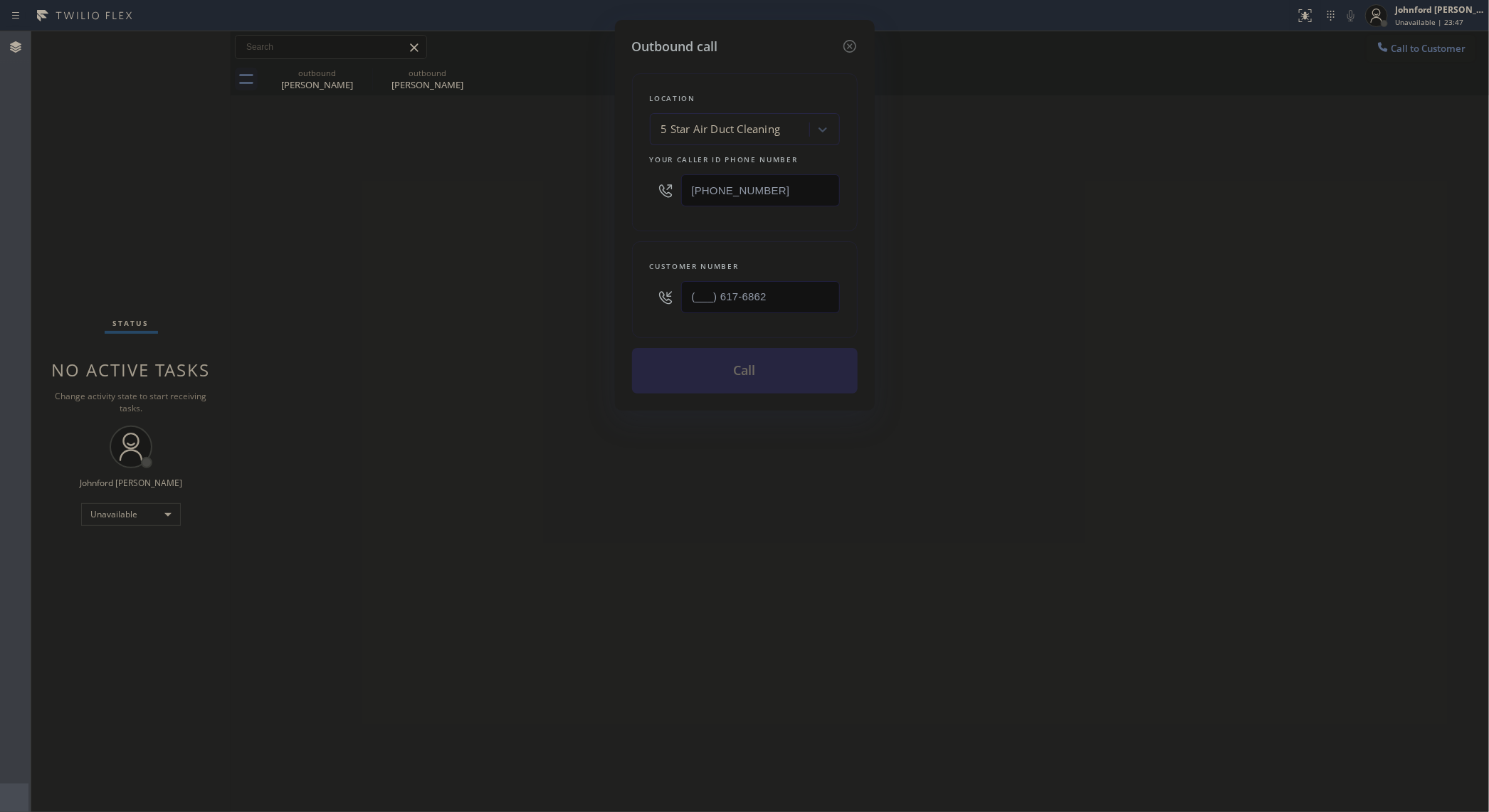
paste input "617) 686-2973"
type input "[PHONE_NUMBER]"
click at [1019, 183] on div "Outbound call Location 5 Star Air Duct Cleaning Your caller id phone number [PH…" at bounding box center [744, 406] width 1489 height 812
click at [733, 393] on button "Call" at bounding box center [744, 371] width 225 height 46
click at [732, 374] on button "Call" at bounding box center [744, 371] width 225 height 46
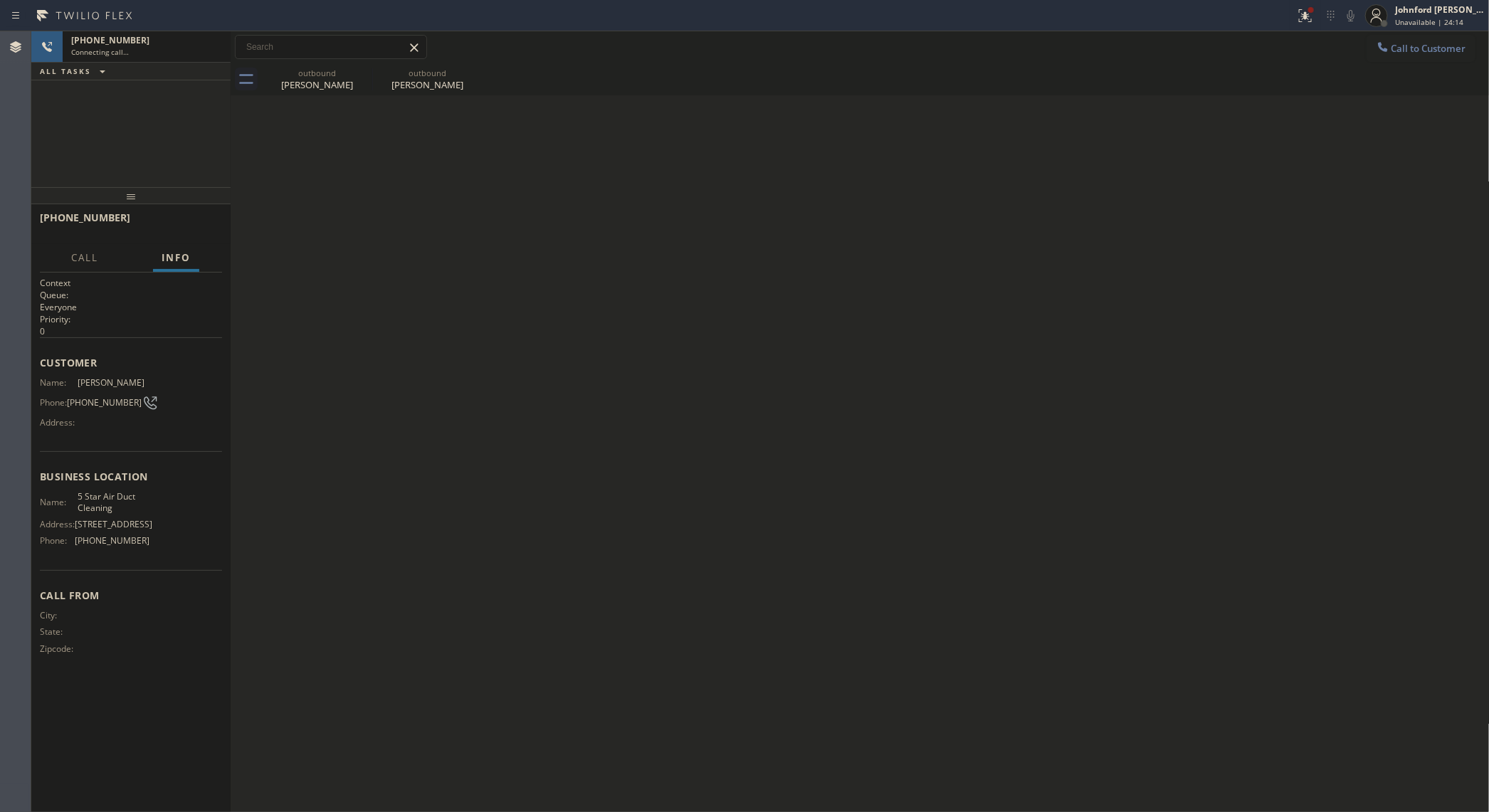
type input "[PHONE_NUMBER]"
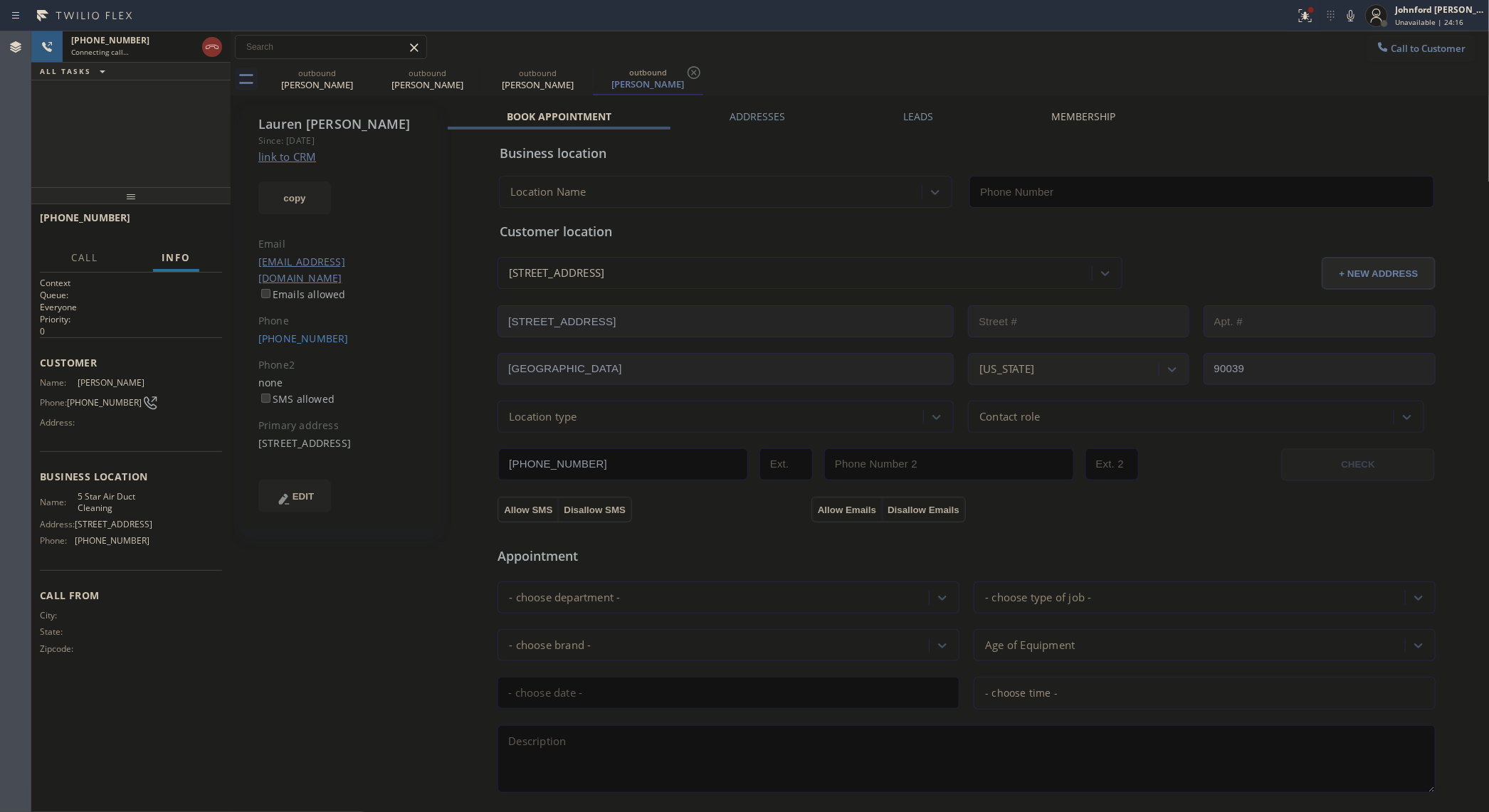
click at [1034, 49] on div "Call to Customer Outbound call Location 5 Star Air Duct Cleaning Your caller id…" at bounding box center [861, 48] width 1260 height 25
click at [1376, 54] on button "Call to Customer" at bounding box center [1421, 49] width 109 height 27
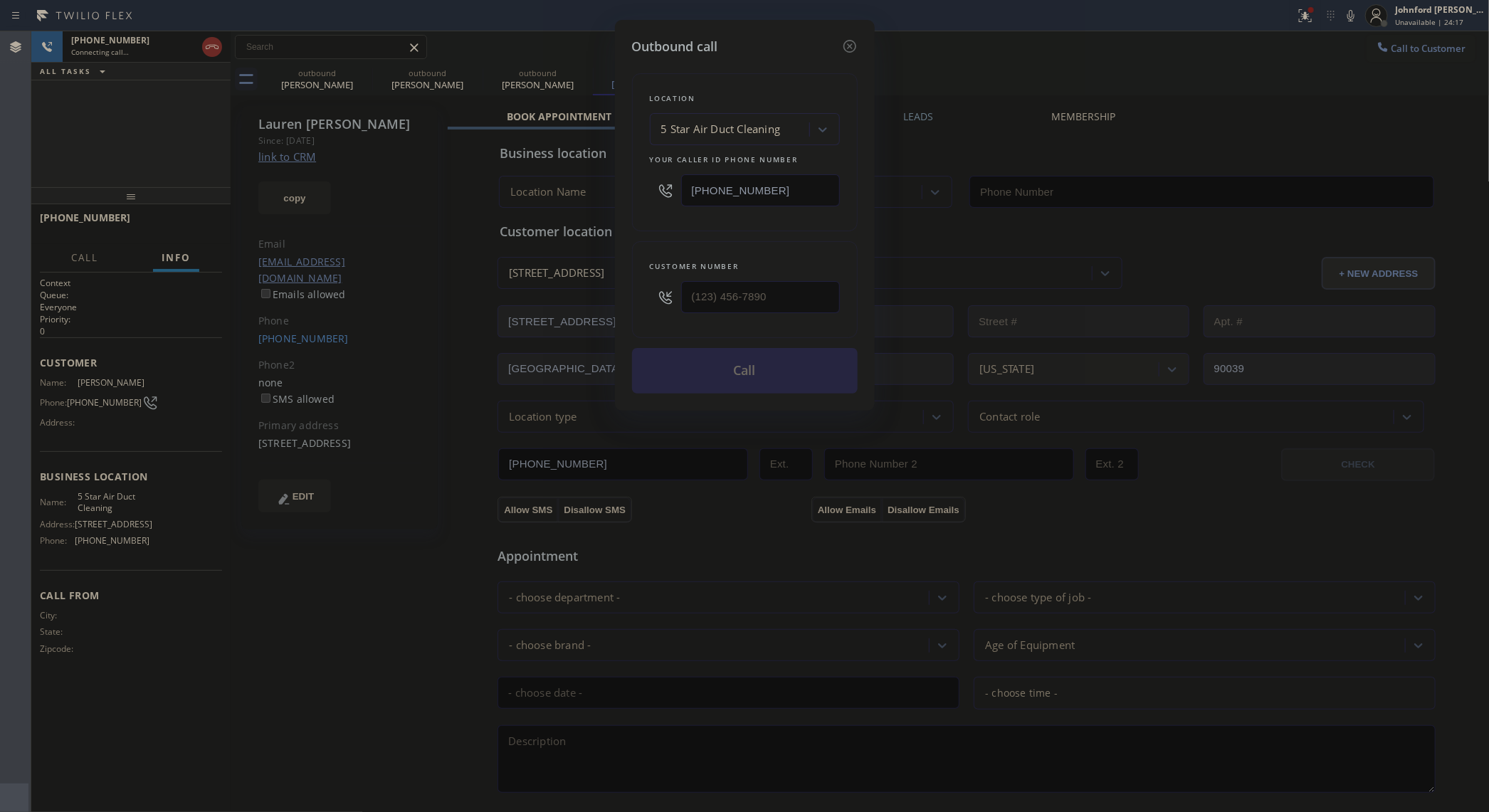
type input "[PHONE_NUMBER]"
drag, startPoint x: 746, startPoint y: 187, endPoint x: 593, endPoint y: 189, distance: 153.0
click at [593, 189] on div "Outbound call Location 5 Star Air Duct Cleaning Your caller id phone number [PH…" at bounding box center [744, 406] width 1489 height 812
paste input "00) 686-5038"
type input "[PHONE_NUMBER]"
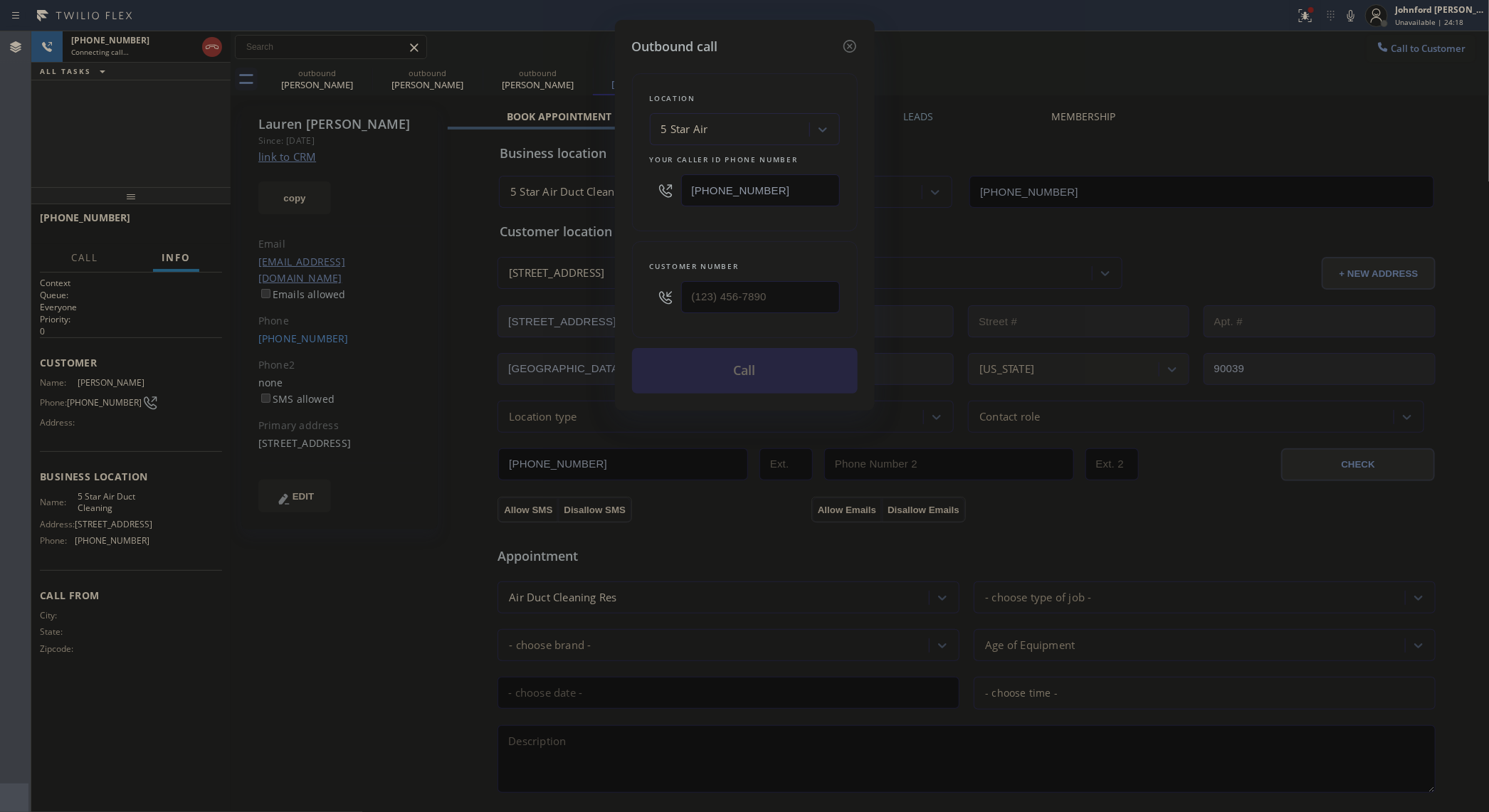
click at [942, 68] on div "Outbound call Location 5 Star Air Your caller id phone number [PHONE_NUMBER] Cu…" at bounding box center [744, 406] width 1489 height 812
click at [844, 45] on icon at bounding box center [849, 46] width 12 height 12
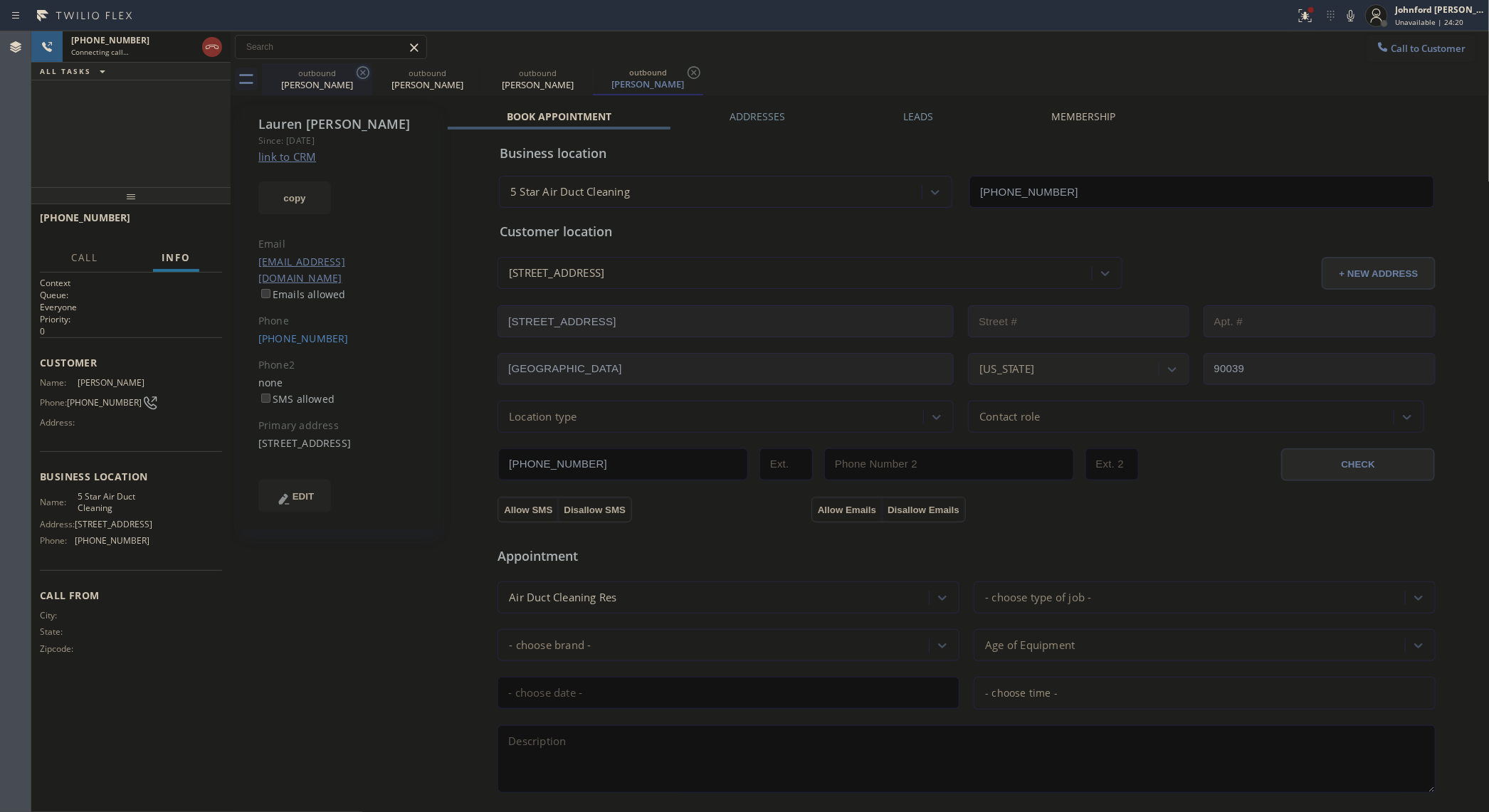
click at [357, 75] on icon at bounding box center [363, 73] width 17 height 17
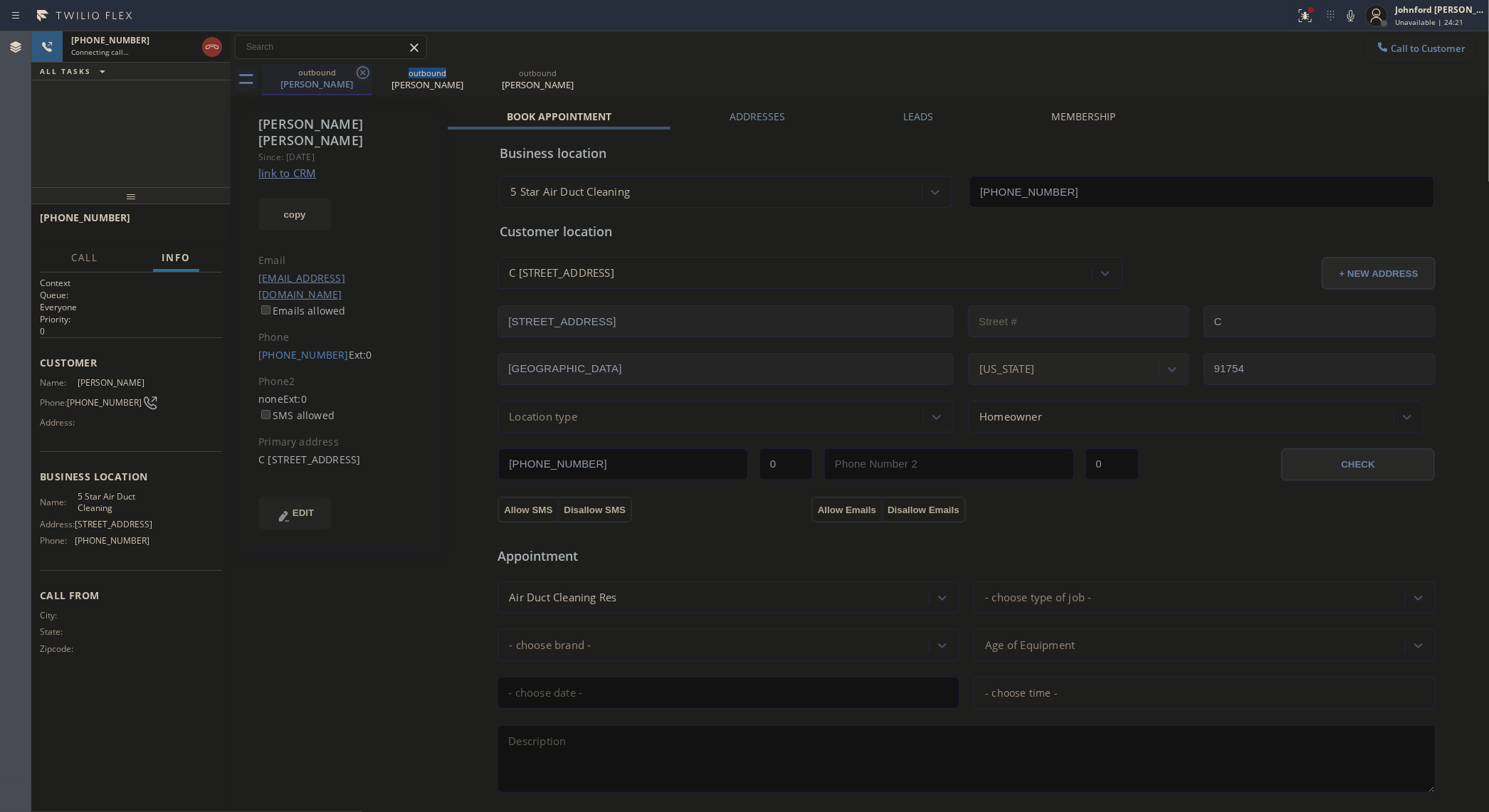
click at [357, 75] on icon at bounding box center [363, 73] width 17 height 17
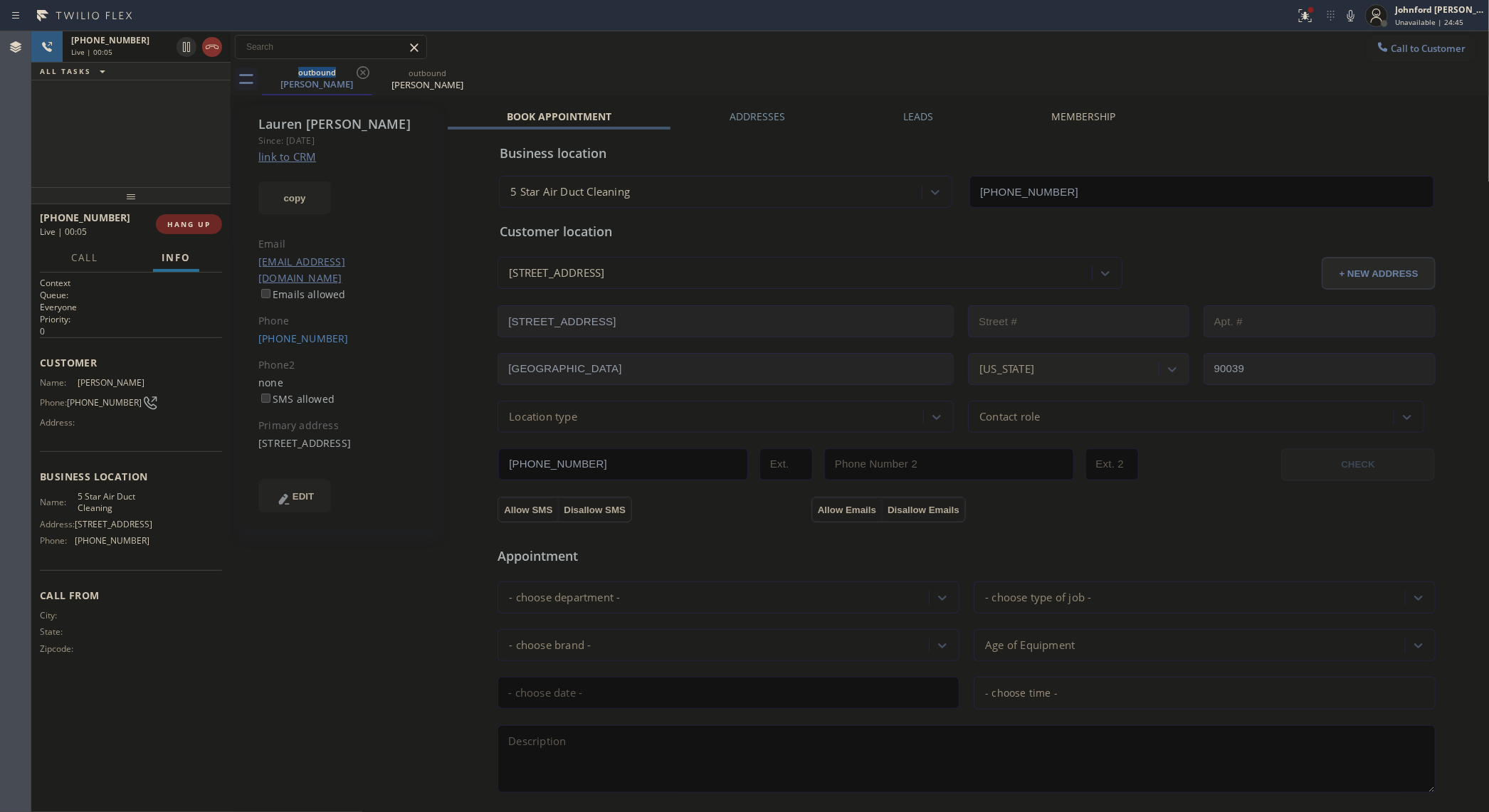
click at [172, 229] on button "HANG UP" at bounding box center [188, 224] width 66 height 20
click at [179, 229] on button "COMPLETE" at bounding box center [185, 224] width 72 height 20
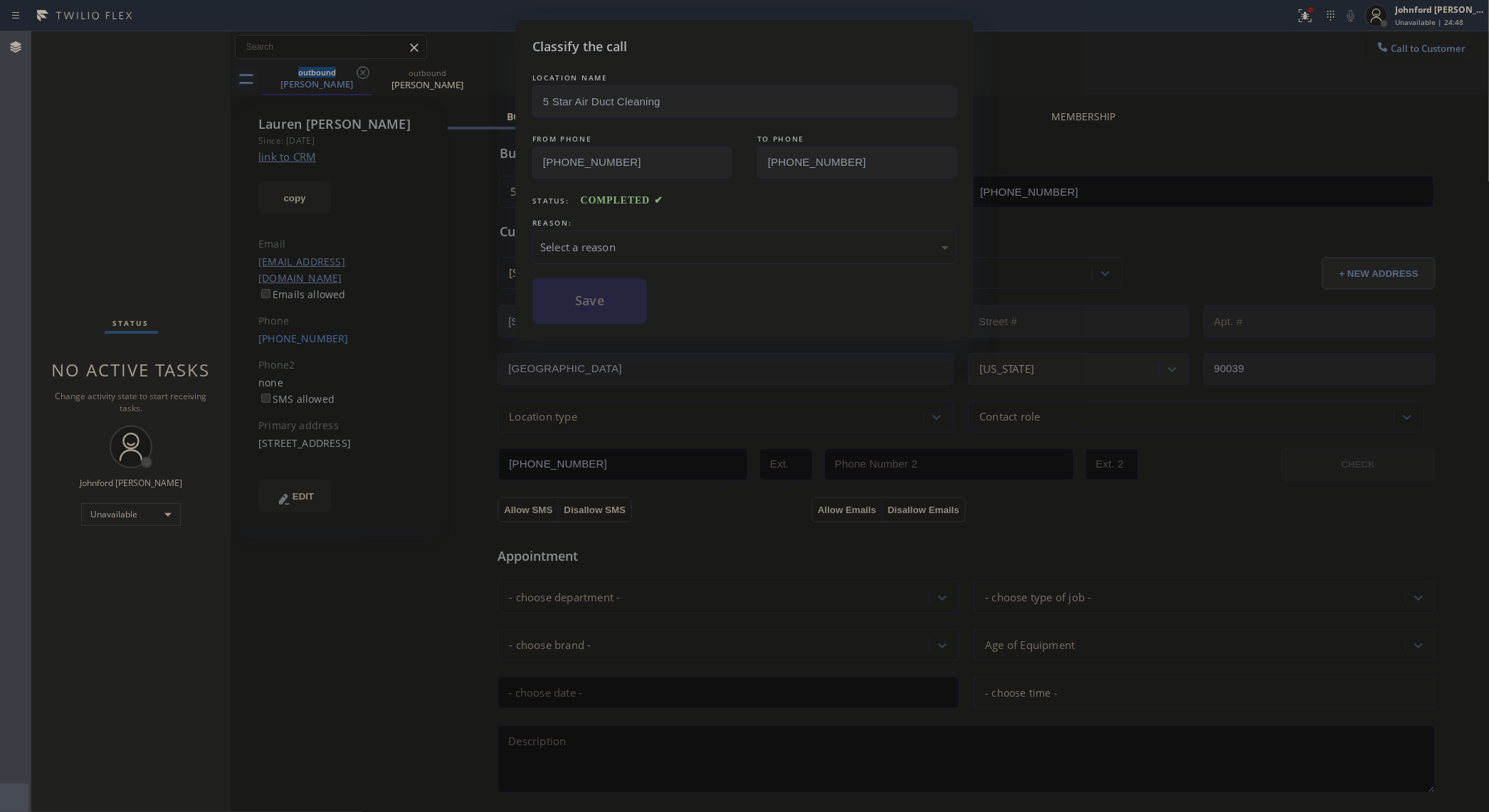
click at [625, 260] on div "Select a reason" at bounding box center [744, 247] width 425 height 33
click at [605, 307] on button "Save" at bounding box center [590, 302] width 115 height 46
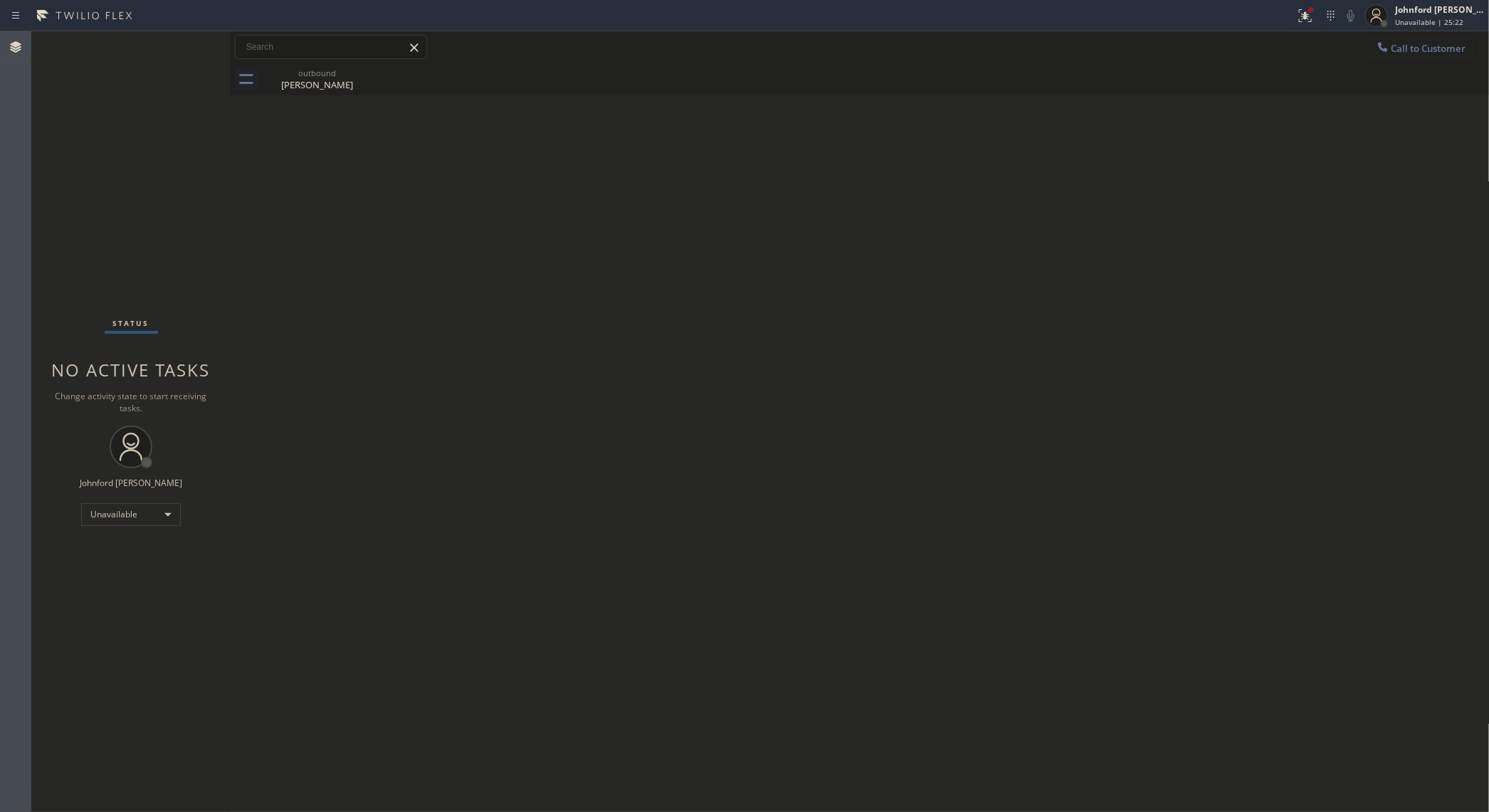
click at [1412, 50] on span "Call to Customer" at bounding box center [1429, 48] width 74 height 12
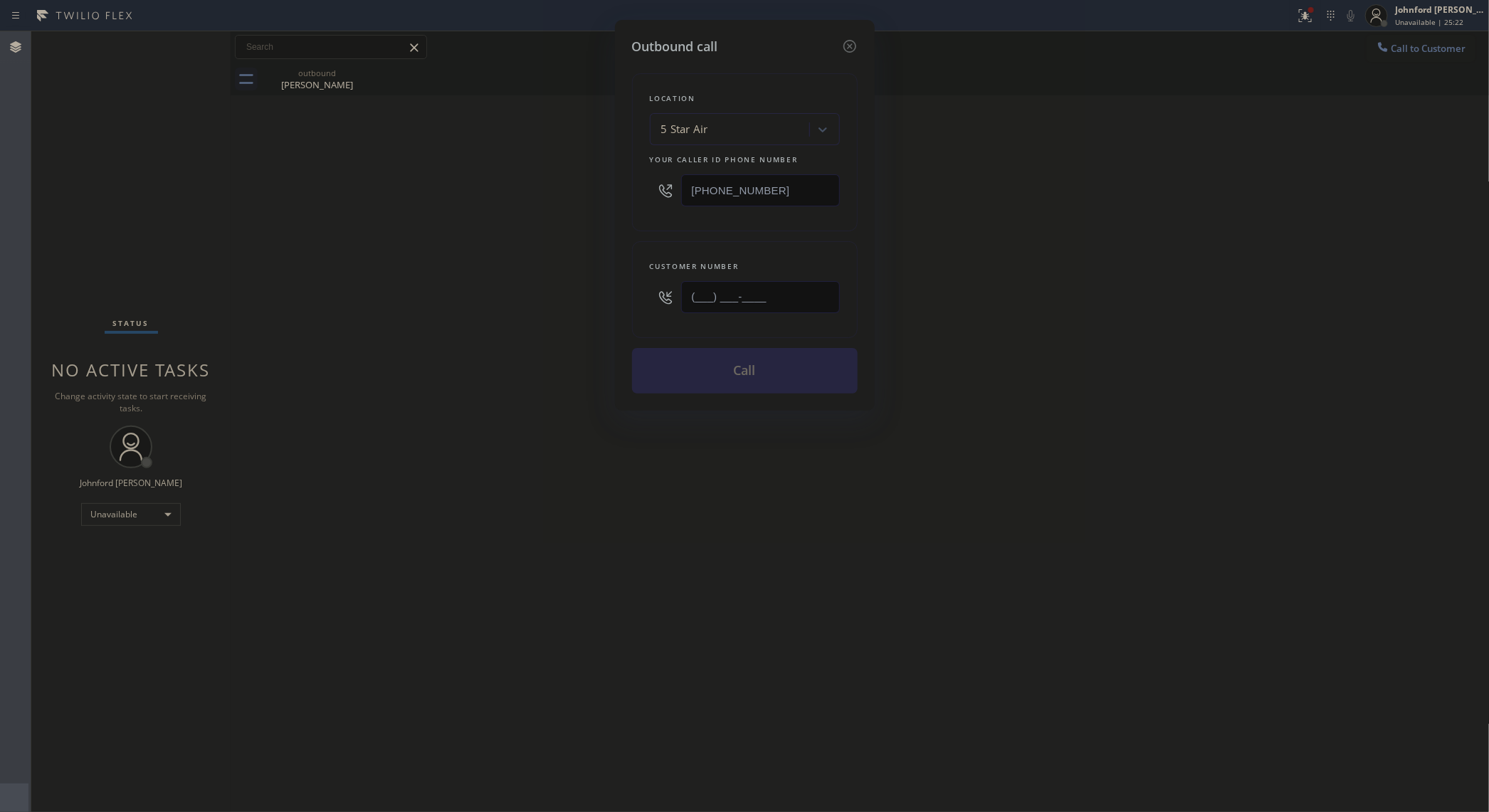
drag, startPoint x: 707, startPoint y: 301, endPoint x: 556, endPoint y: 303, distance: 151.0
click at [568, 303] on div "Outbound call Location 5 Star Air Your caller id phone number [PHONE_NUMBER] Cu…" at bounding box center [744, 406] width 1489 height 812
paste input "323) 632-7503"
type input "[PHONE_NUMBER]"
click at [508, 299] on div "Outbound call Location 5 Star Air Your caller id phone number [PHONE_NUMBER] Cu…" at bounding box center [744, 406] width 1489 height 812
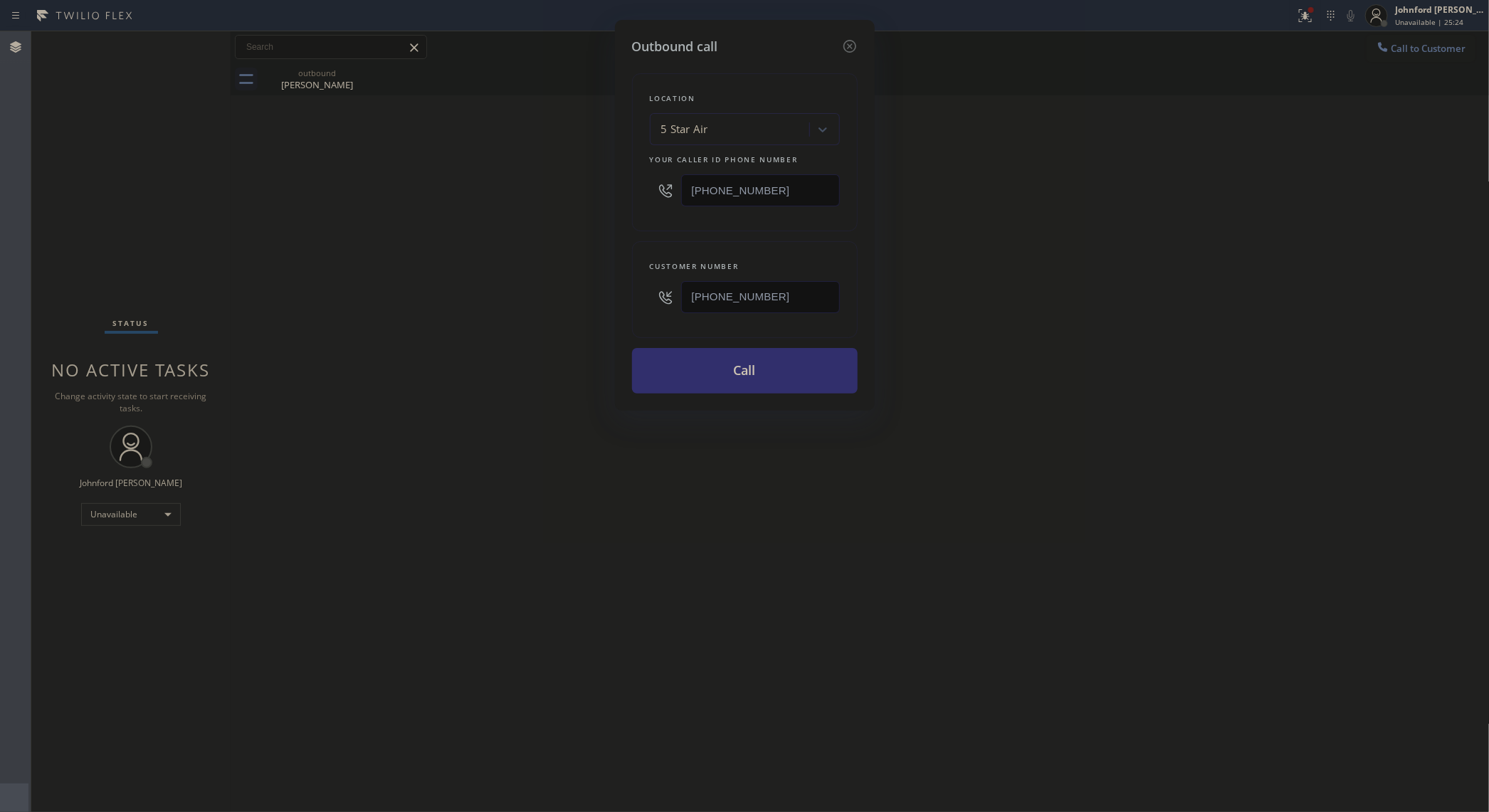
click at [771, 380] on button "Call" at bounding box center [744, 371] width 225 height 46
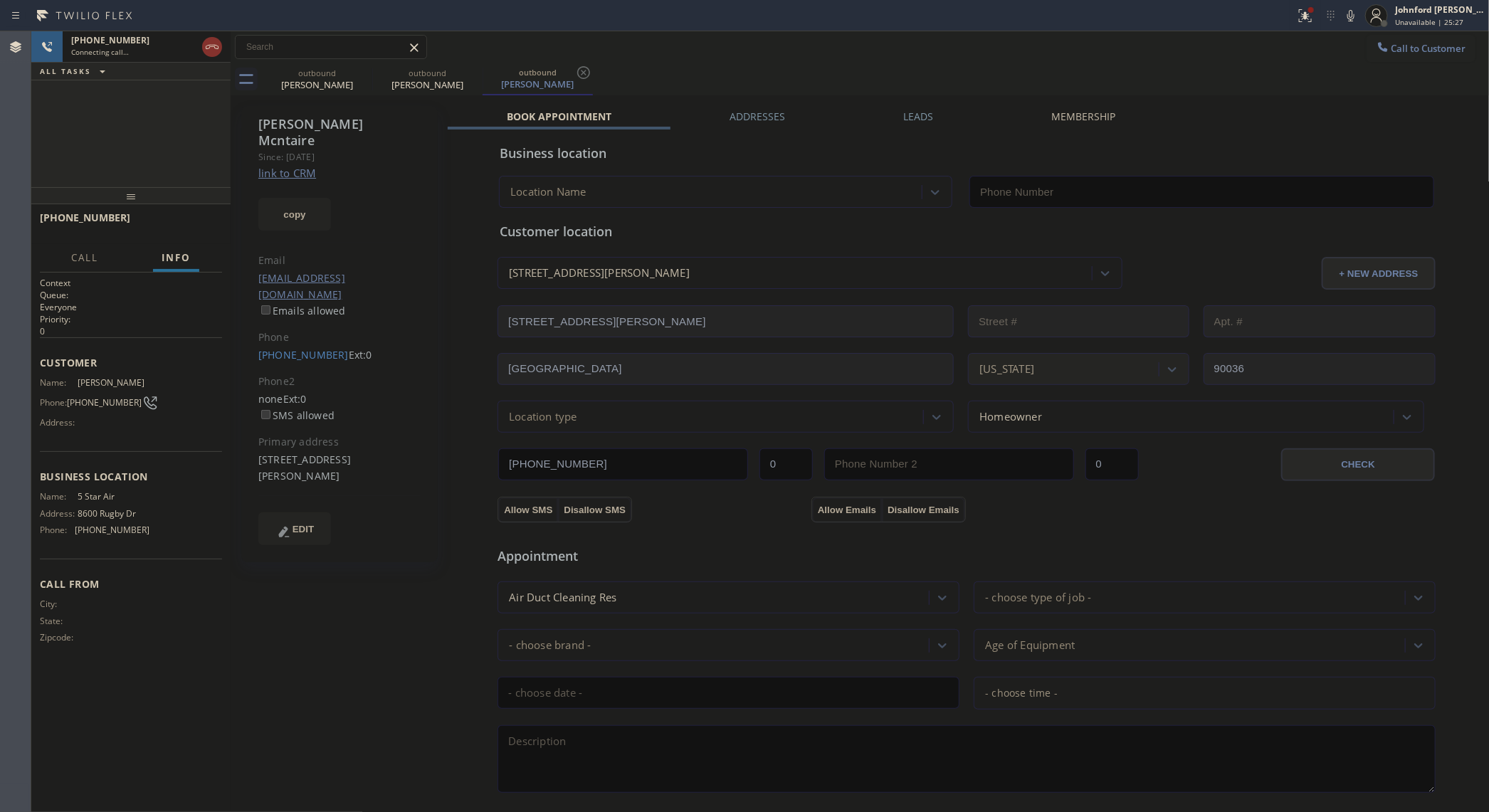
type input "[PHONE_NUMBER]"
click at [1297, 16] on div at bounding box center [1306, 15] width 31 height 17
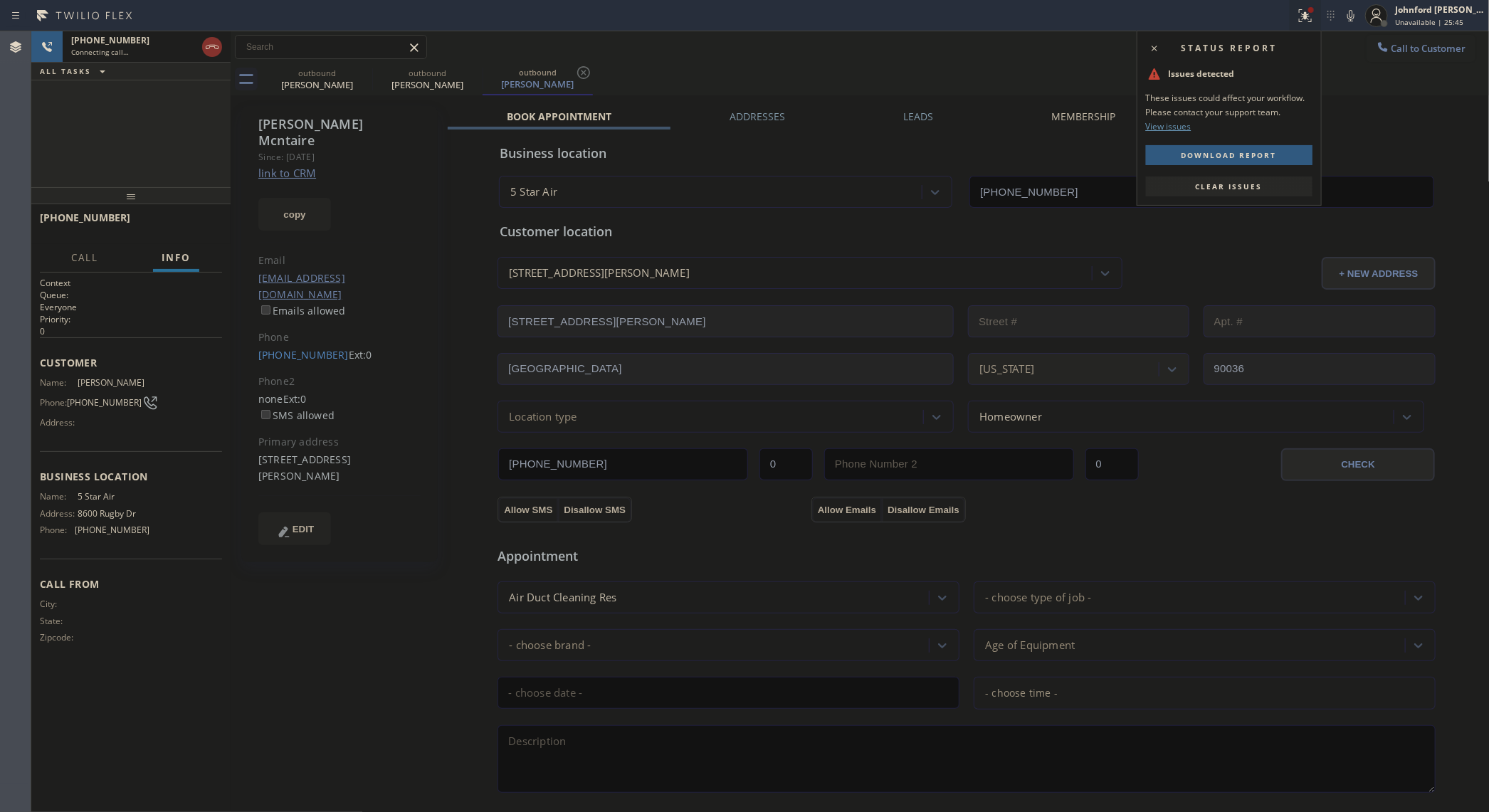
click at [1250, 186] on span "Clear issues" at bounding box center [1229, 186] width 67 height 10
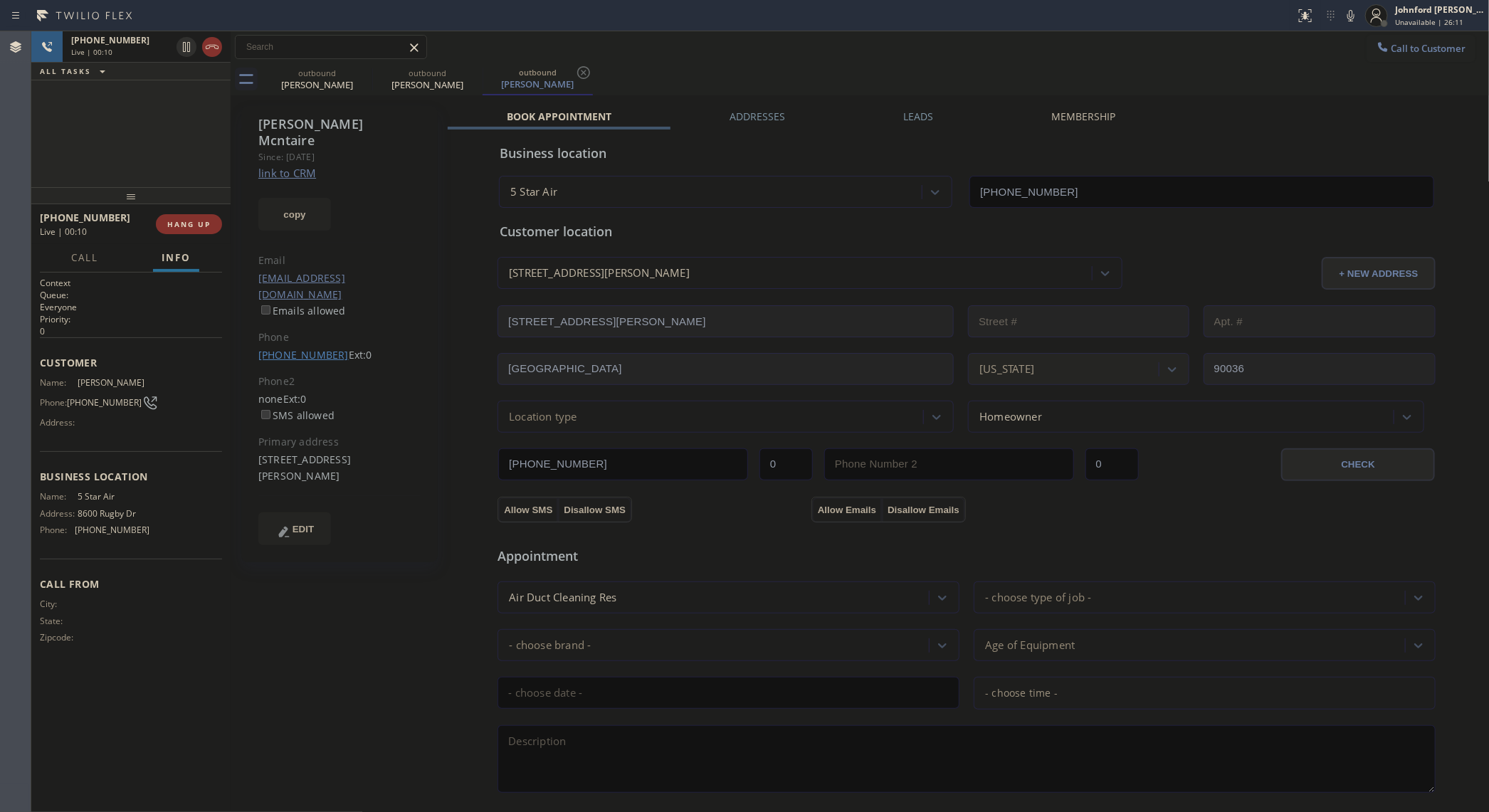
drag, startPoint x: 204, startPoint y: 228, endPoint x: 279, endPoint y: 315, distance: 114.9
click at [204, 228] on span "HANG UP" at bounding box center [189, 224] width 44 height 10
drag, startPoint x: 285, startPoint y: 324, endPoint x: 297, endPoint y: 322, distance: 12.2
click at [285, 348] on link "[PHONE_NUMBER]" at bounding box center [304, 355] width 91 height 13
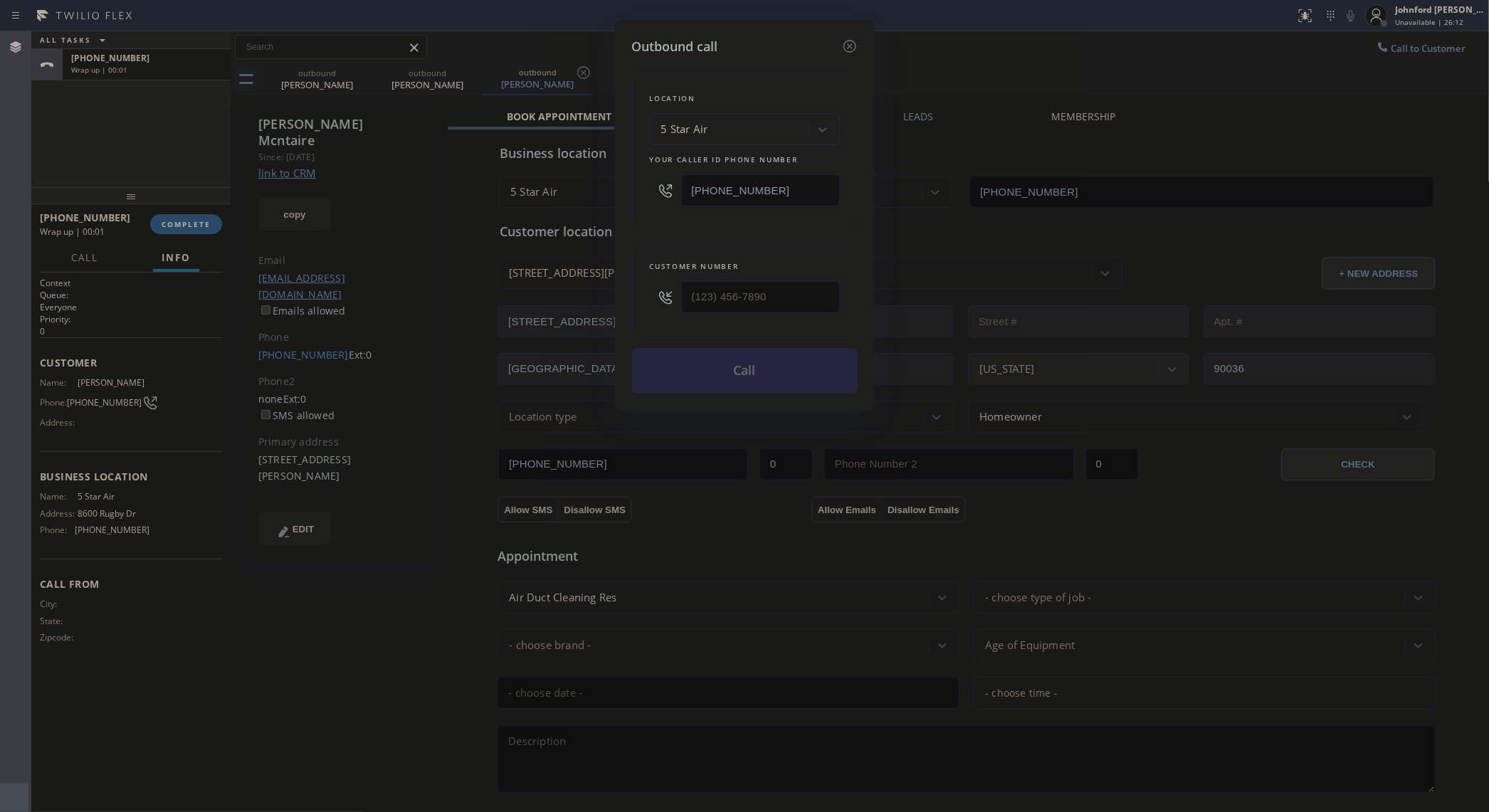
type input "[PHONE_NUMBER]"
click at [782, 374] on button "Call" at bounding box center [744, 371] width 225 height 46
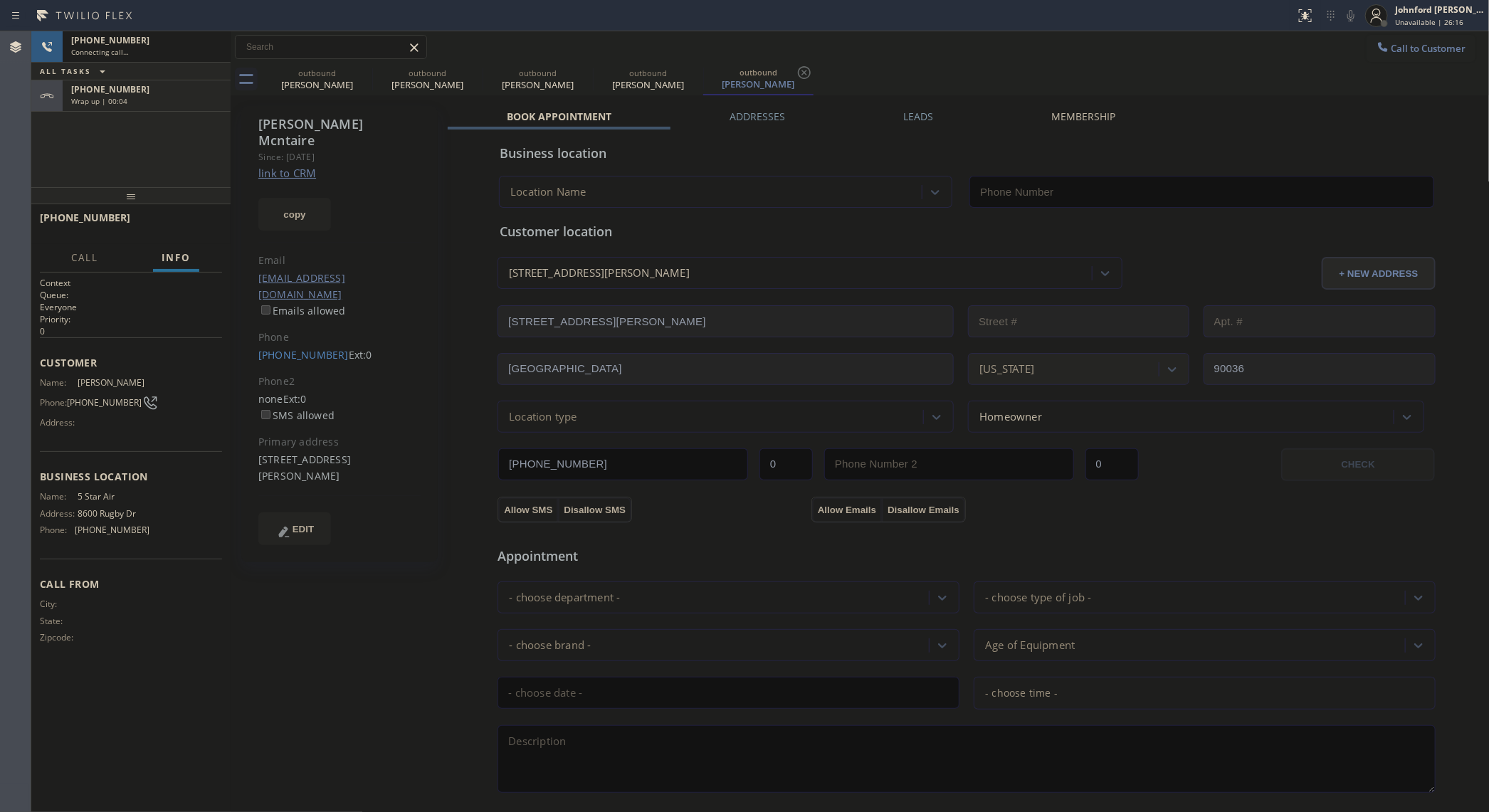
click at [200, 112] on div "[PHONE_NUMBER] Connecting call… ALL TASKS ALL TASKS ACTIVE TASKS TASKS IN WRAP …" at bounding box center [131, 109] width 199 height 156
type input "[PHONE_NUMBER]"
click at [180, 107] on div "[PHONE_NUMBER] Wrap up | 00:05" at bounding box center [144, 95] width 162 height 31
click at [196, 224] on span "COMPLETE" at bounding box center [185, 224] width 49 height 10
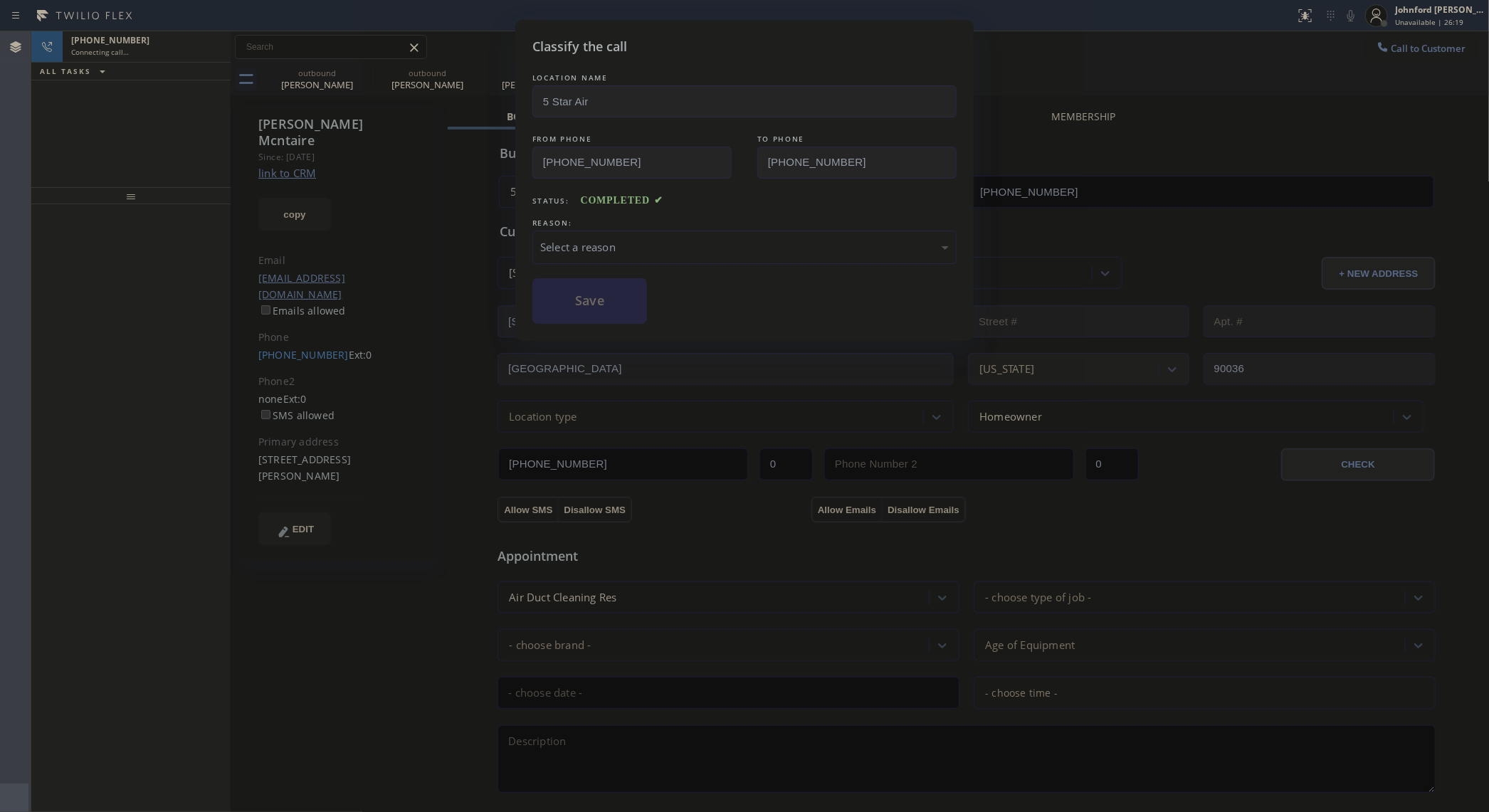
click at [557, 271] on div "LOCATION NAME 5 Star Air FROM PHONE [PHONE_NUMBER] TO PHONE [PHONE_NUMBER] Stat…" at bounding box center [744, 198] width 425 height 254
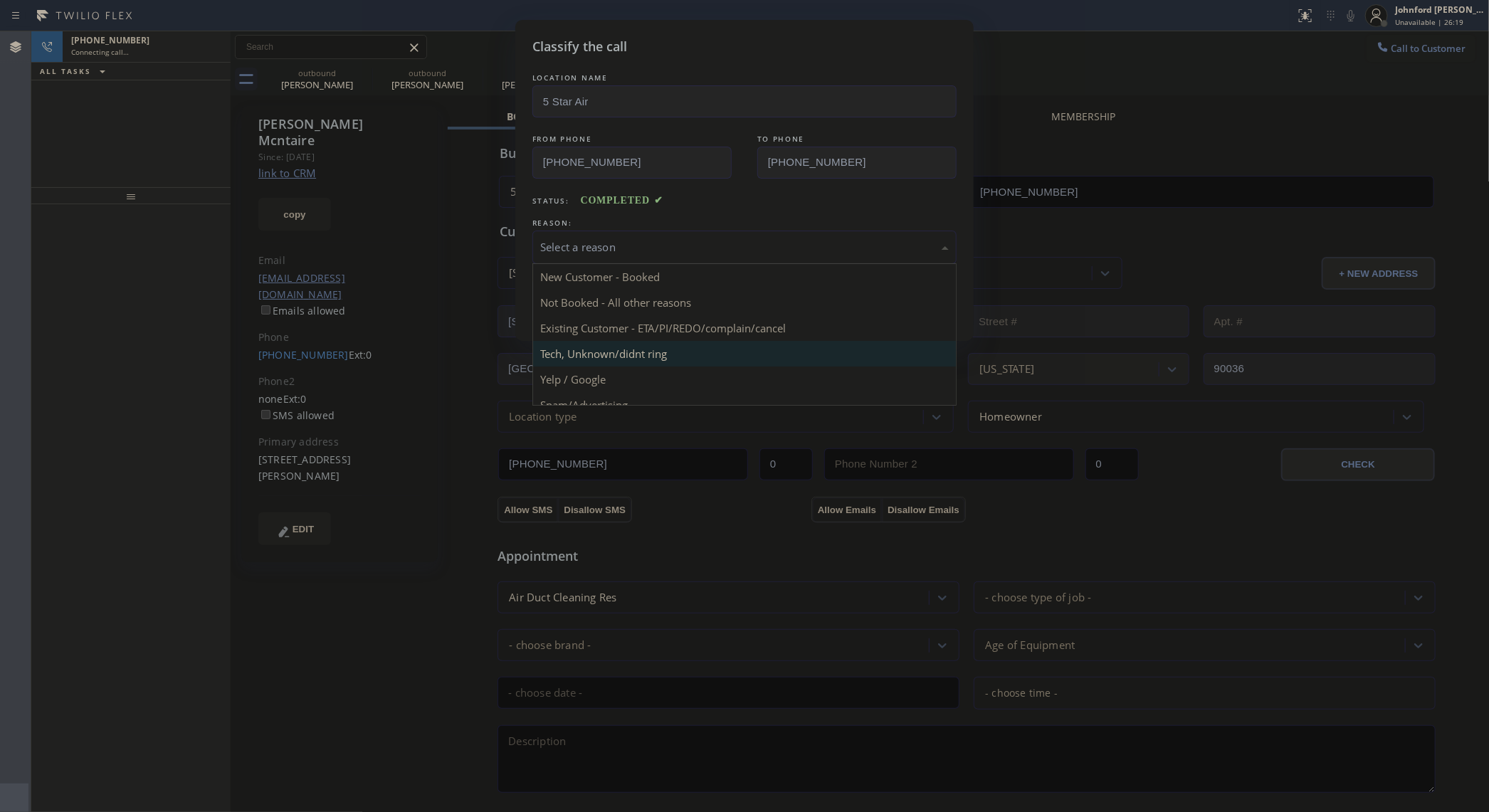
drag, startPoint x: 580, startPoint y: 260, endPoint x: 787, endPoint y: 346, distance: 224.2
click at [600, 260] on div "Select a reason" at bounding box center [744, 247] width 425 height 33
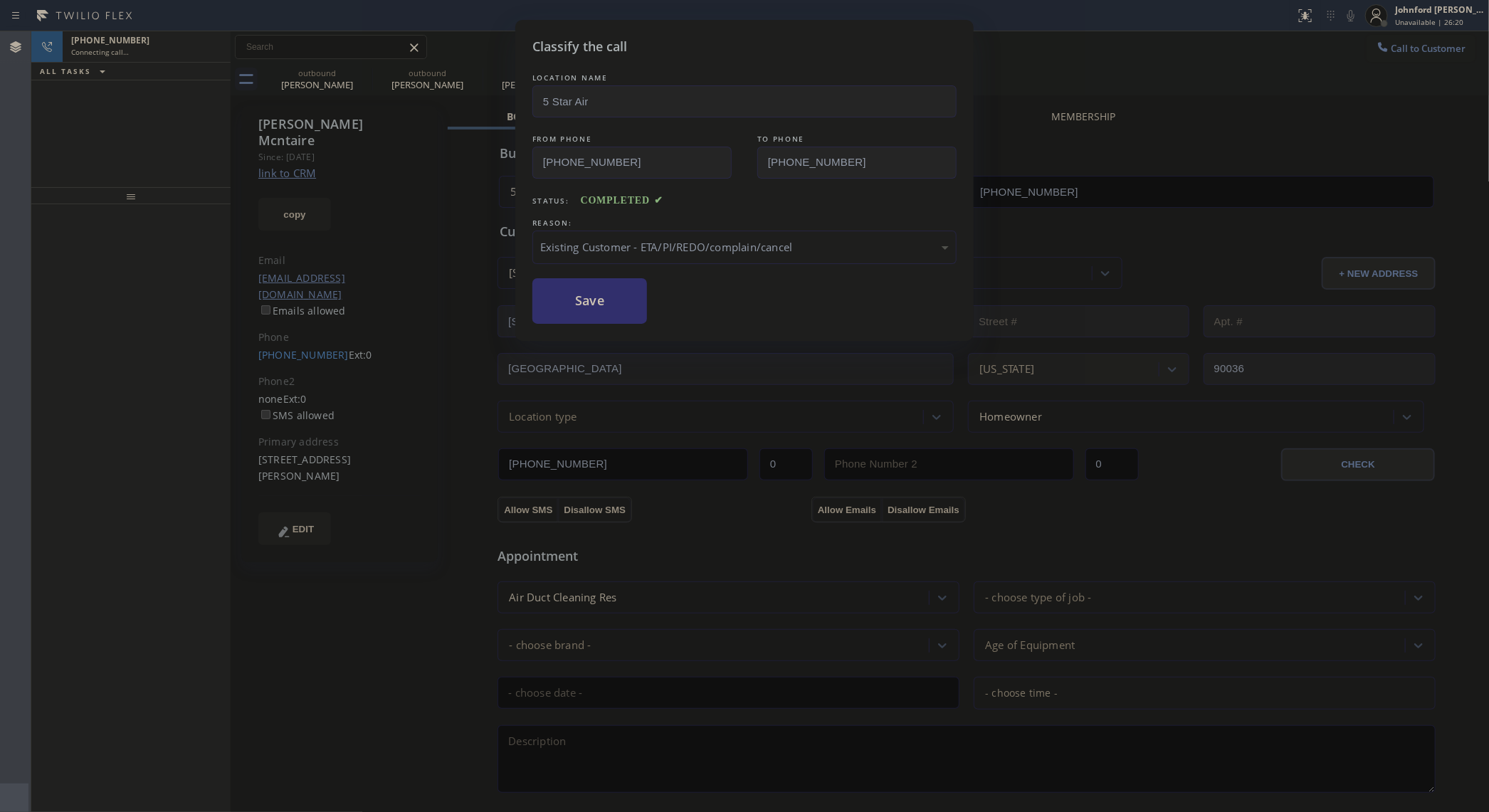
click at [609, 311] on button "Save" at bounding box center [590, 302] width 115 height 46
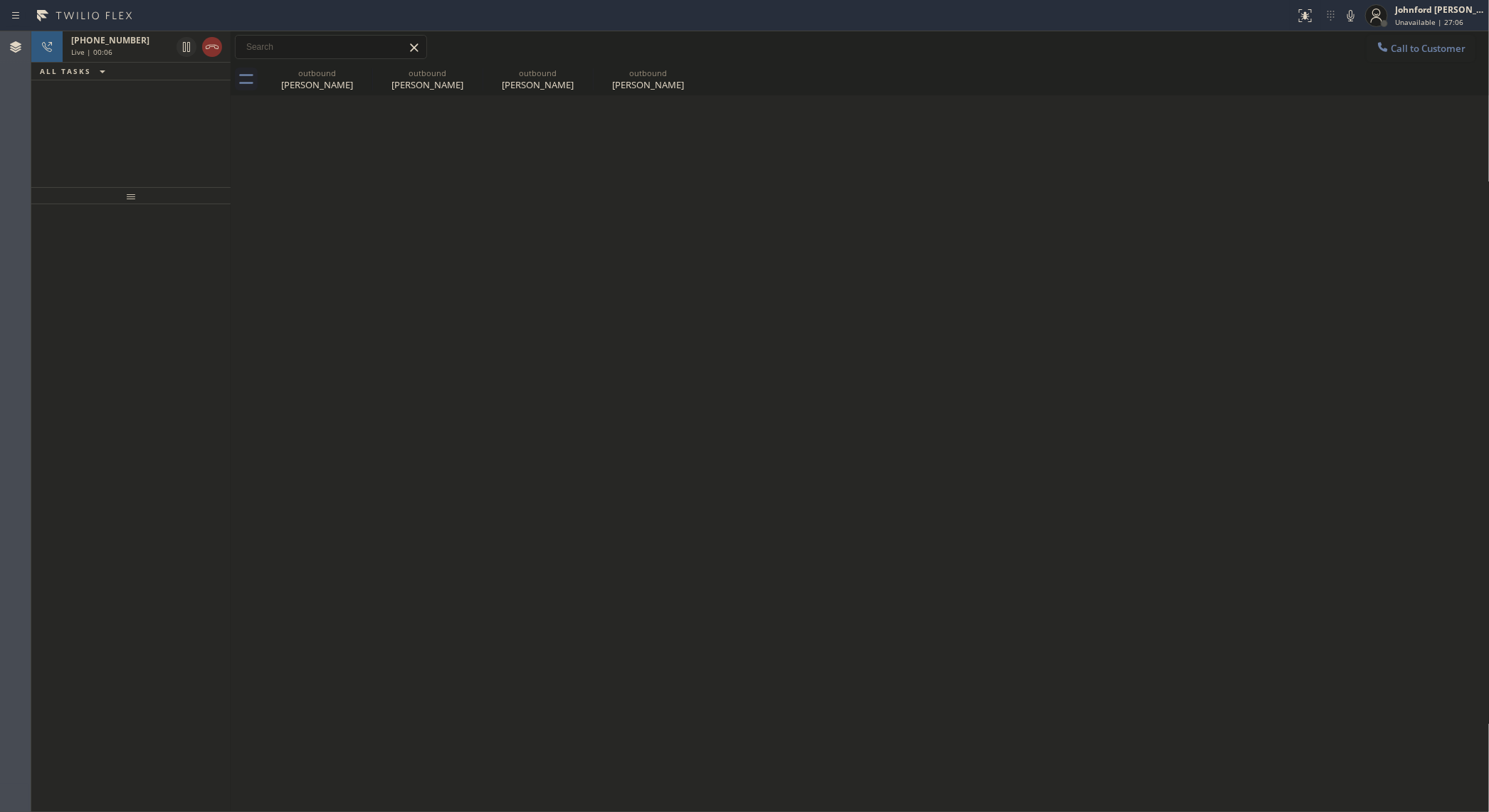
drag, startPoint x: 220, startPoint y: 45, endPoint x: 201, endPoint y: 86, distance: 45.2
click at [220, 45] on div at bounding box center [212, 47] width 20 height 17
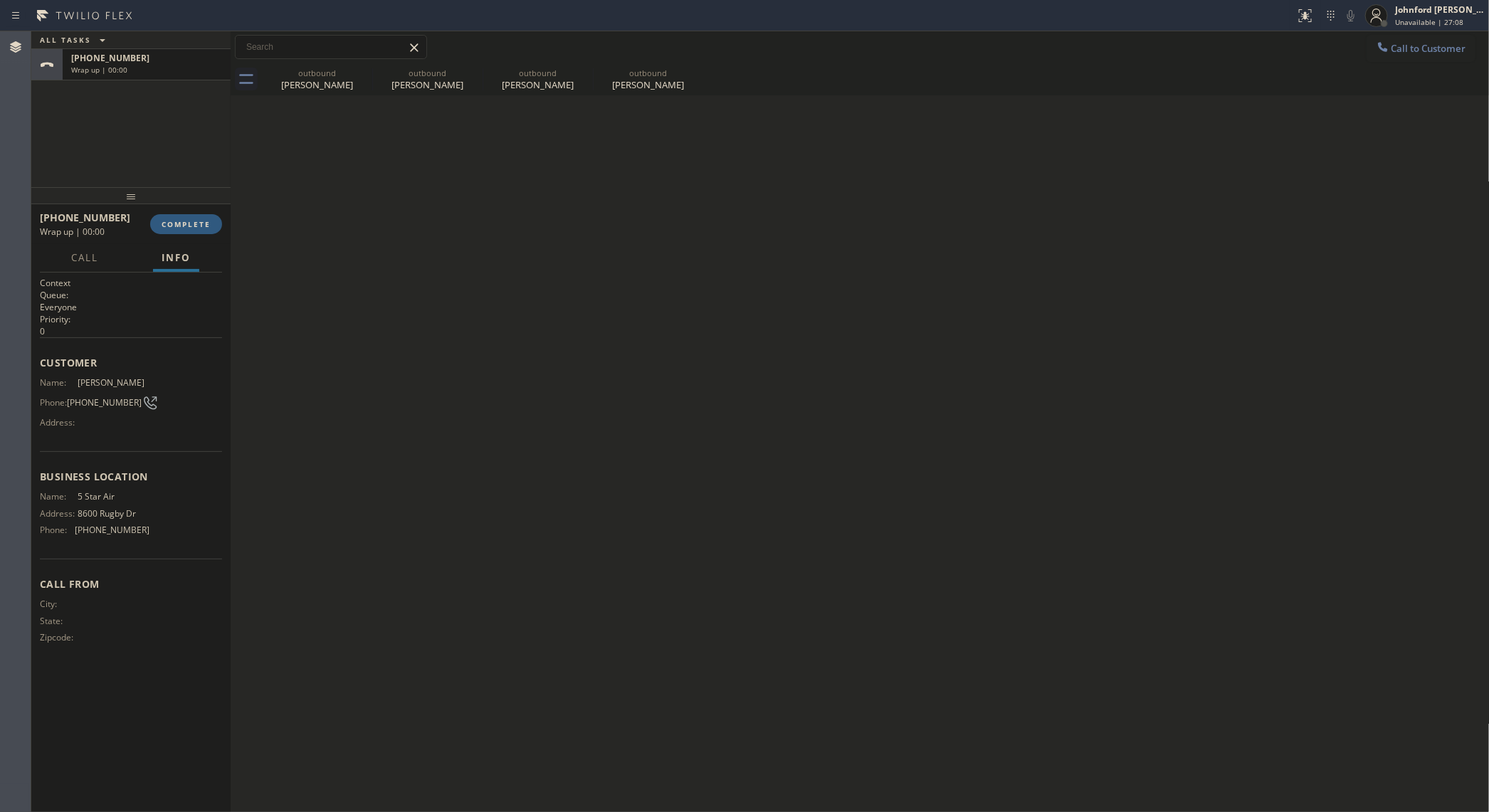
click at [170, 236] on div "[PHONE_NUMBER] Wrap up | 00:00 COMPLETE" at bounding box center [131, 224] width 182 height 37
click at [209, 236] on div "[PHONE_NUMBER] Wrap up | 00:01 COMPLETE" at bounding box center [131, 224] width 182 height 37
click at [201, 225] on span "COMPLETE" at bounding box center [185, 224] width 49 height 10
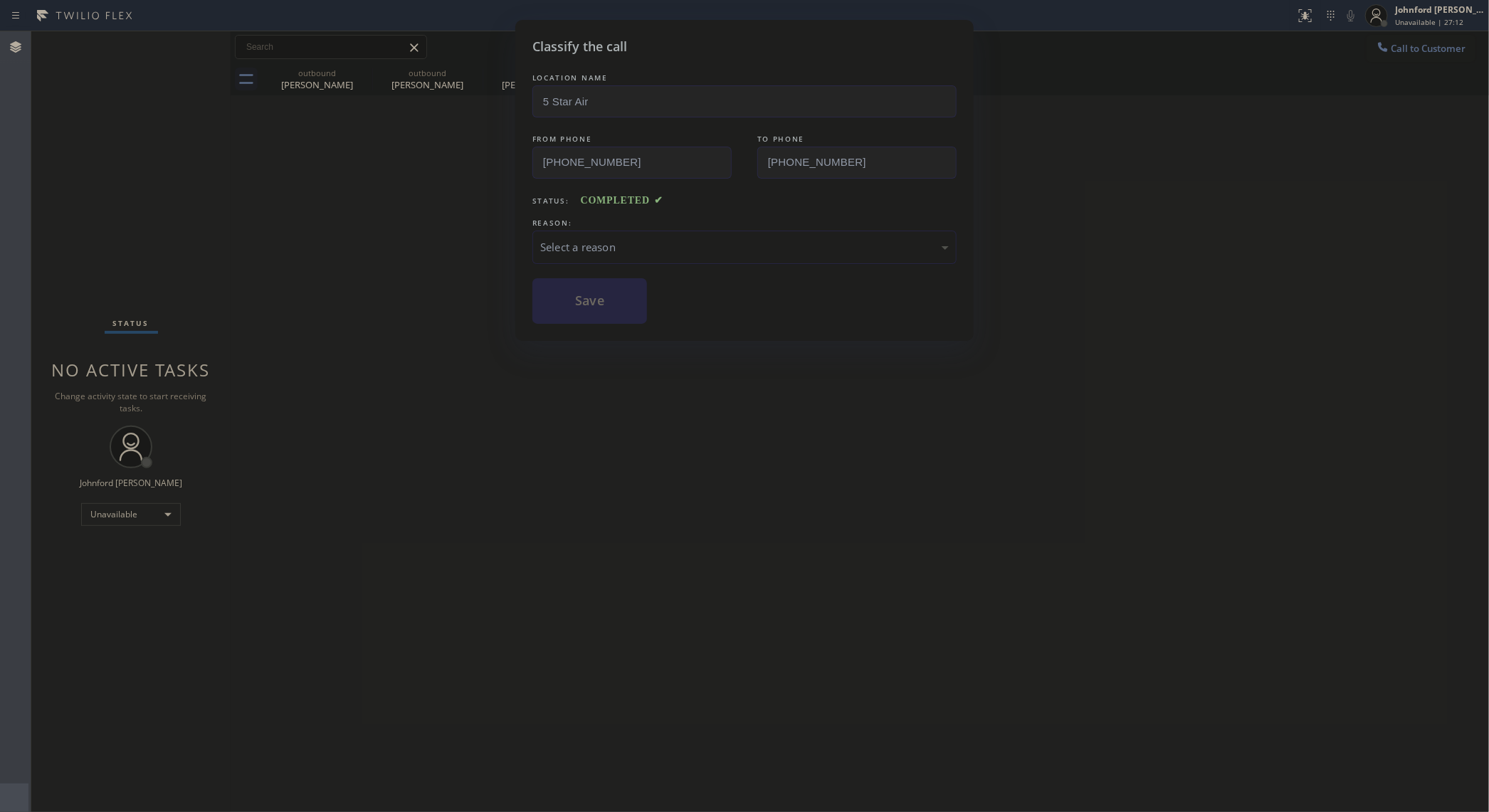
click at [666, 251] on div "Select a reason" at bounding box center [744, 247] width 425 height 33
click at [598, 283] on button "Save" at bounding box center [590, 302] width 115 height 46
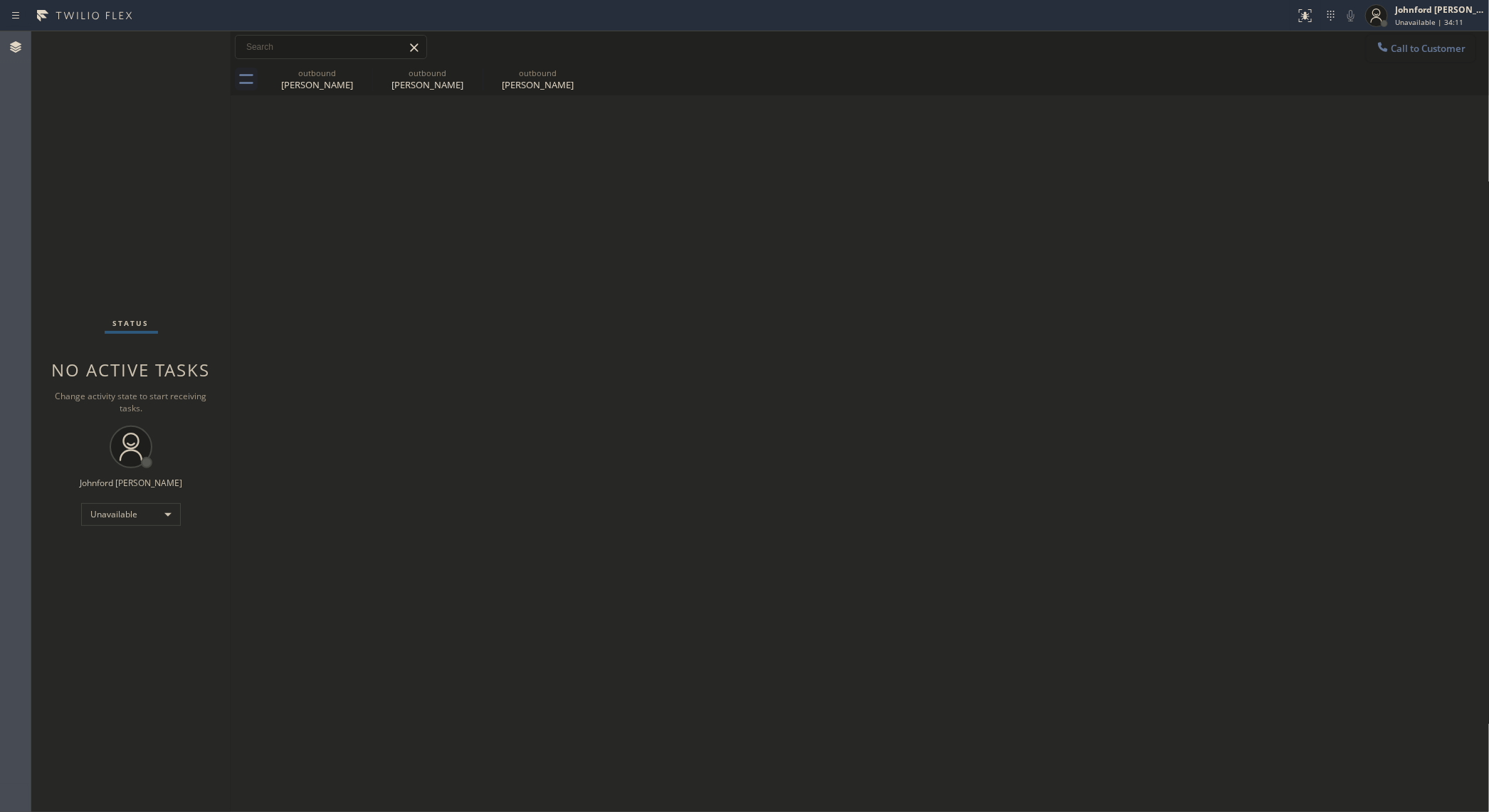
click at [1382, 36] on button "Call to Customer" at bounding box center [1421, 49] width 109 height 27
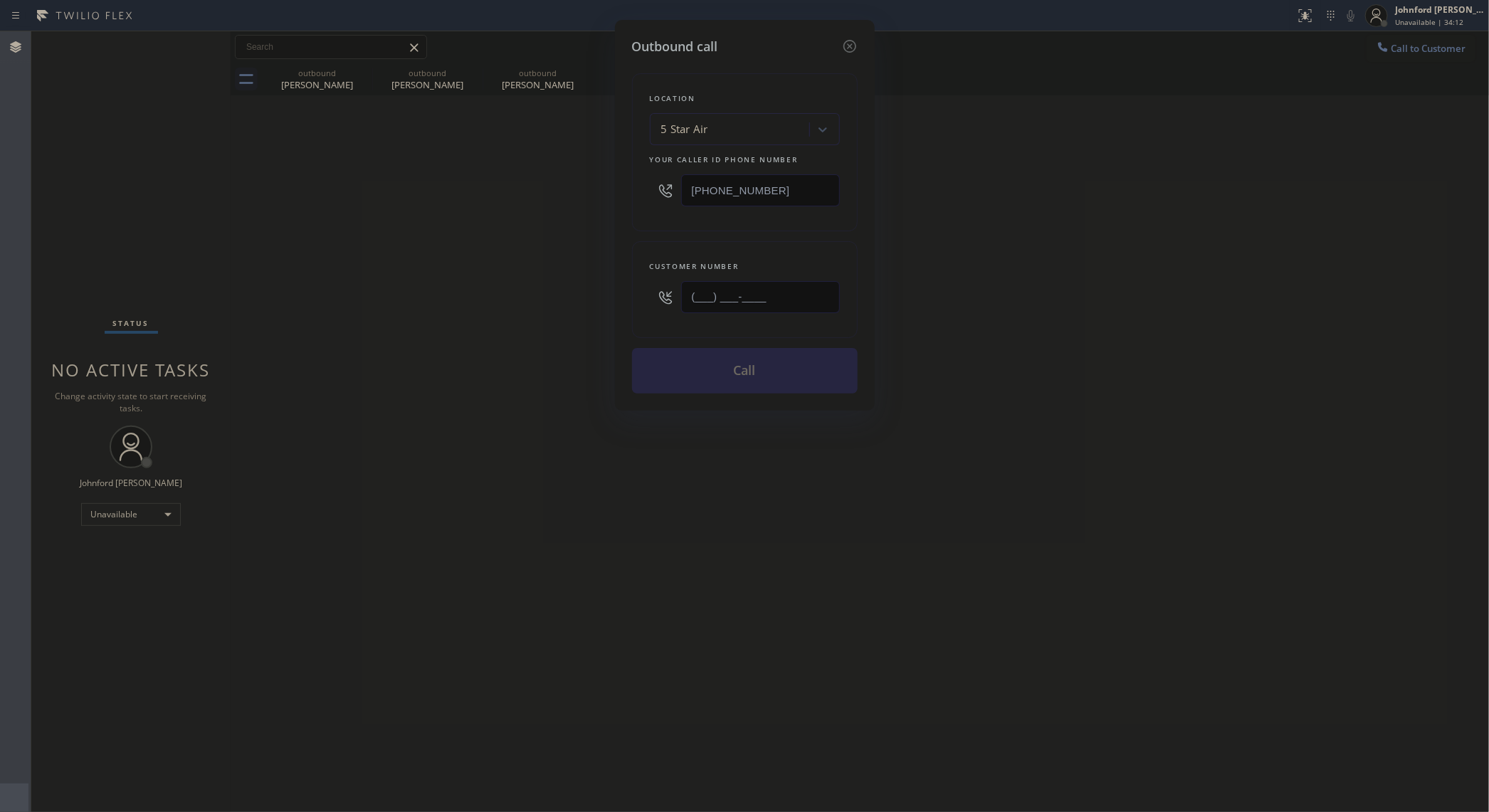
drag, startPoint x: 769, startPoint y: 307, endPoint x: 671, endPoint y: 304, distance: 98.0
click at [671, 304] on div "(___) ___-____" at bounding box center [744, 297] width 190 height 46
paste input "626) 482-4155"
type input "[PHONE_NUMBER]"
drag, startPoint x: 773, startPoint y: 190, endPoint x: 559, endPoint y: 198, distance: 214.1
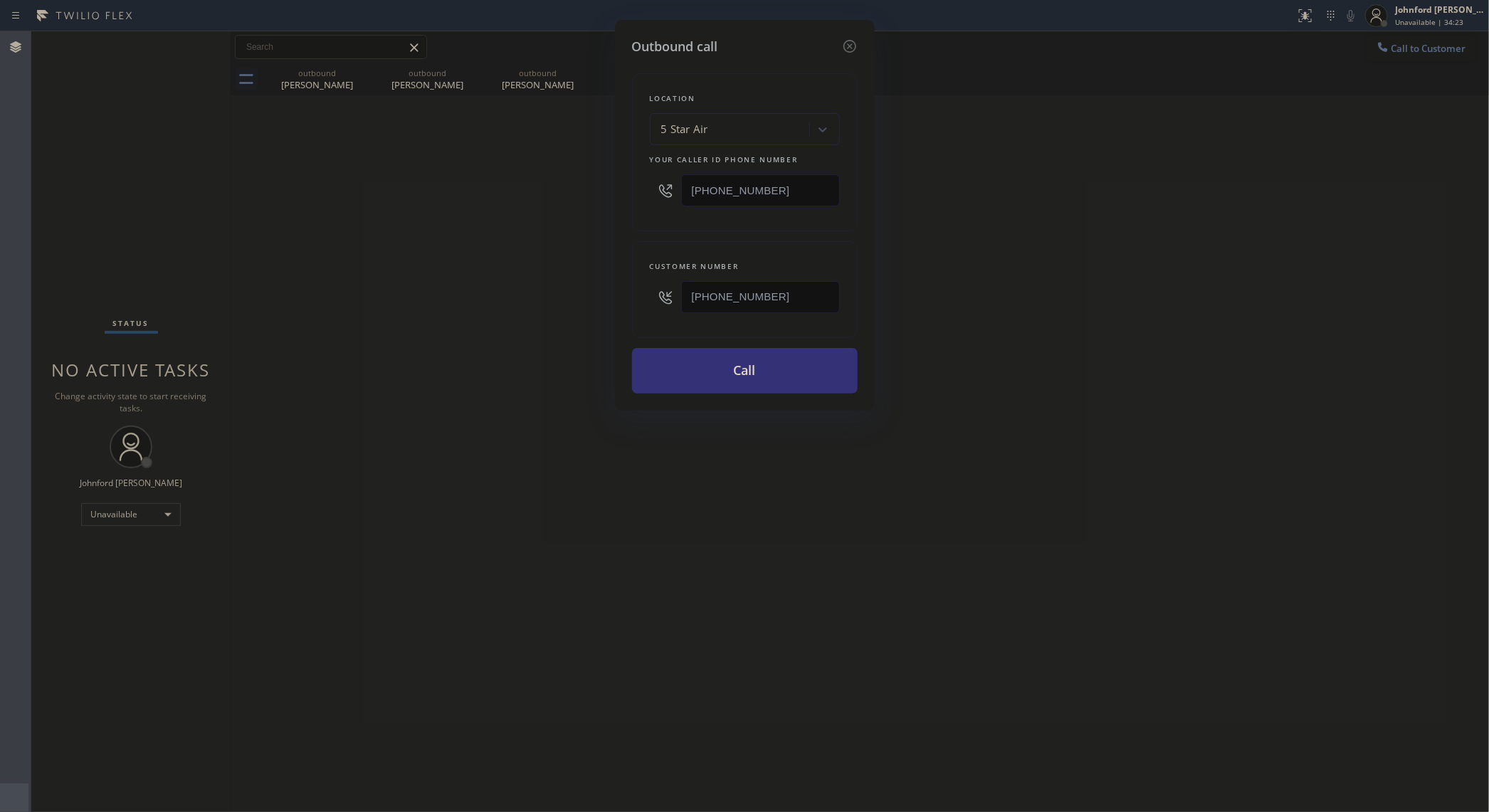
click at [559, 198] on div "Outbound call Location 5 Star Air Your caller id phone number [PHONE_NUMBER] Cu…" at bounding box center [744, 406] width 1489 height 812
paste input "562) 543-5915"
type input "[PHONE_NUMBER]"
click at [559, 198] on div "Outbound call Location 5 Star Air Your caller id phone number [PHONE_NUMBER] Cu…" at bounding box center [744, 406] width 1489 height 812
click at [706, 375] on button "Call" at bounding box center [744, 371] width 225 height 46
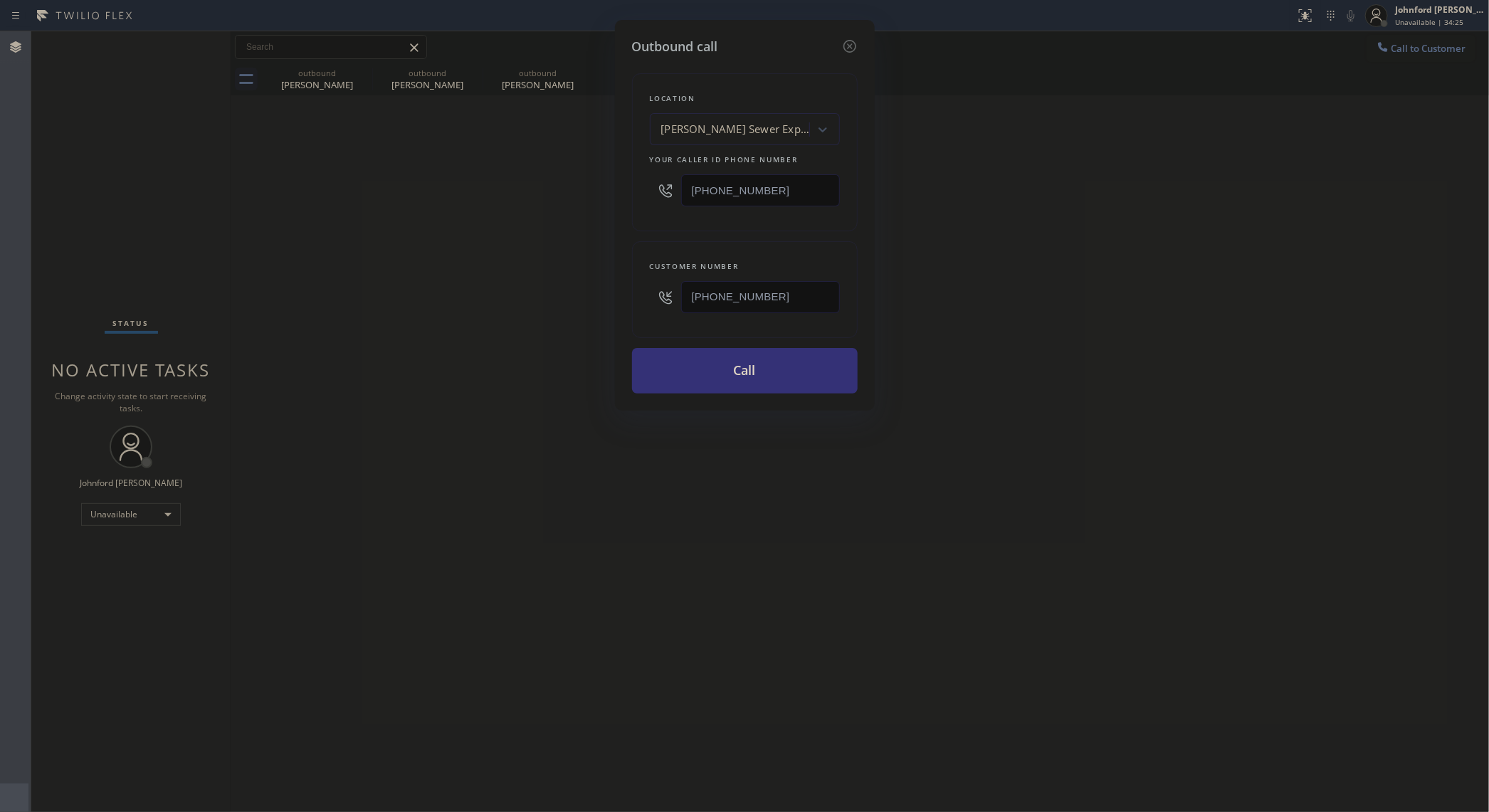
click at [929, 364] on div "Outbound call Location [PERSON_NAME] Sewer Experts Your caller id phone number …" at bounding box center [744, 406] width 1489 height 812
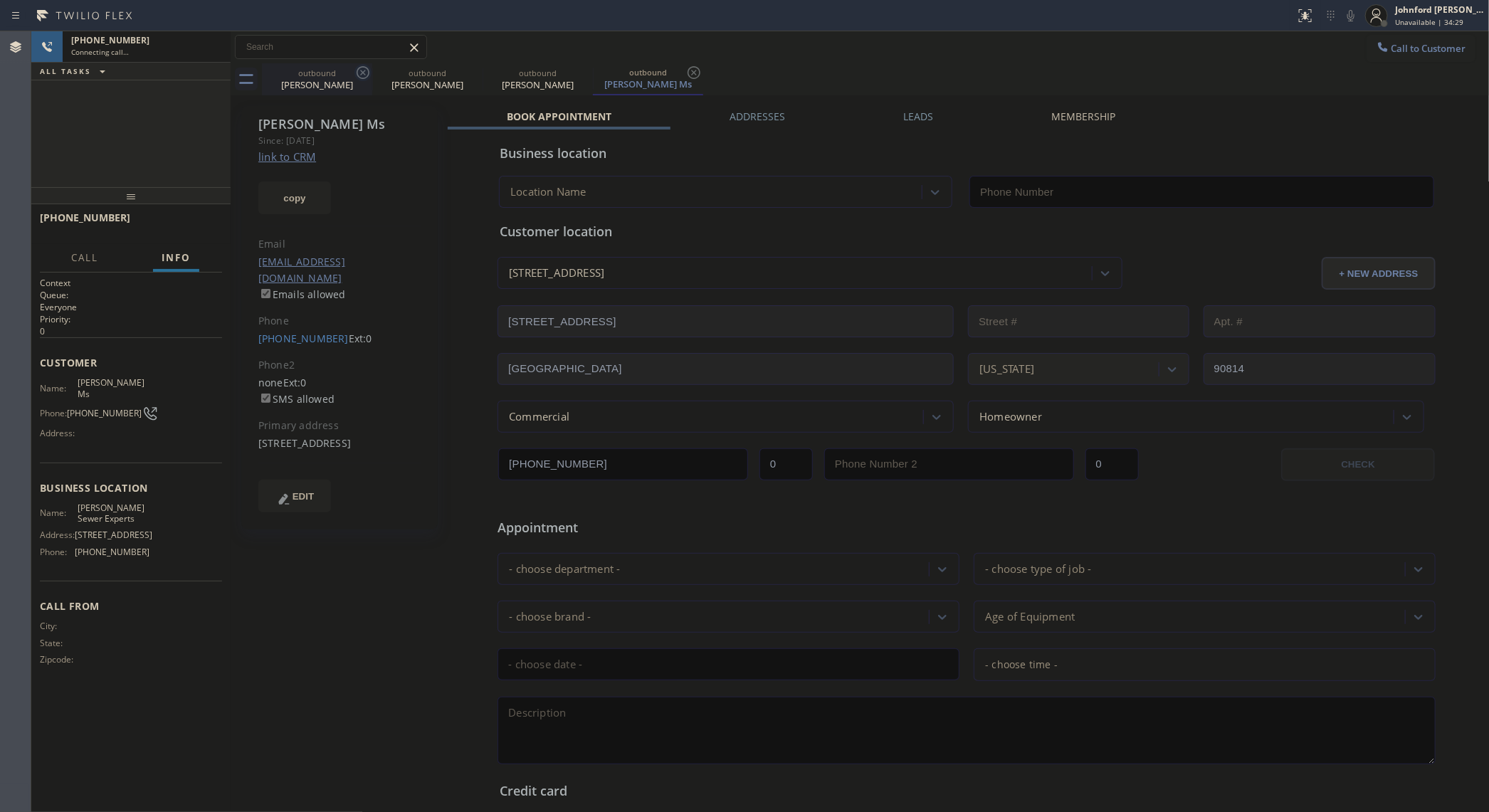
click at [354, 72] on icon at bounding box center [363, 73] width 17 height 17
click at [0, 0] on icon at bounding box center [0, 0] width 0 height 0
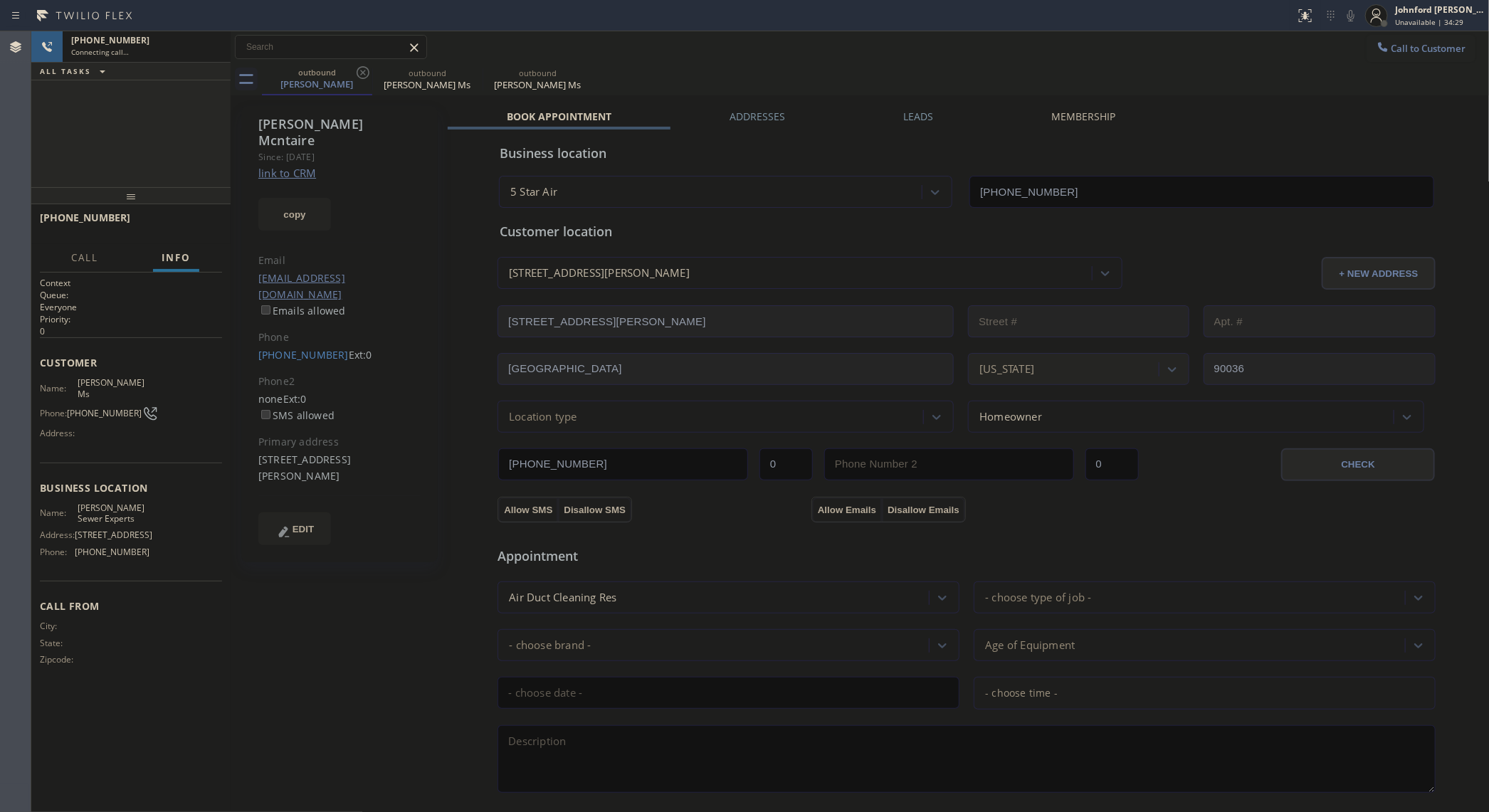
type input "[PHONE_NUMBER]"
click at [354, 72] on icon at bounding box center [363, 73] width 17 height 17
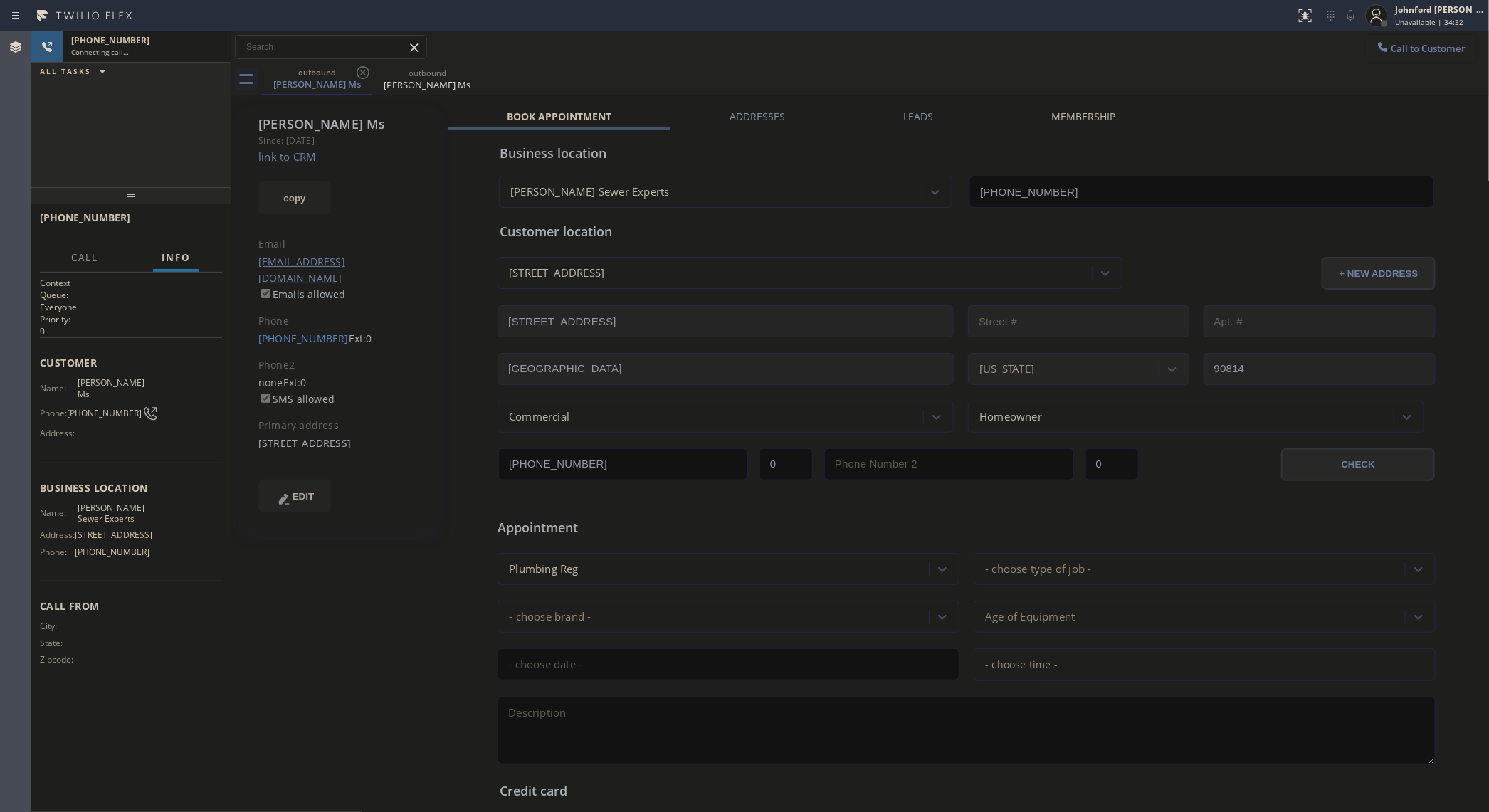
click at [189, 123] on div "[PHONE_NUMBER] Connecting call… ALL TASKS ALL TASKS ACTIVE TASKS TASKS IN WRAP …" at bounding box center [131, 109] width 199 height 156
drag, startPoint x: 203, startPoint y: 219, endPoint x: 554, endPoint y: 43, distance: 392.7
click at [203, 219] on span "HANG UP" at bounding box center [189, 224] width 44 height 10
click at [169, 215] on button "COMPLETE" at bounding box center [185, 224] width 72 height 20
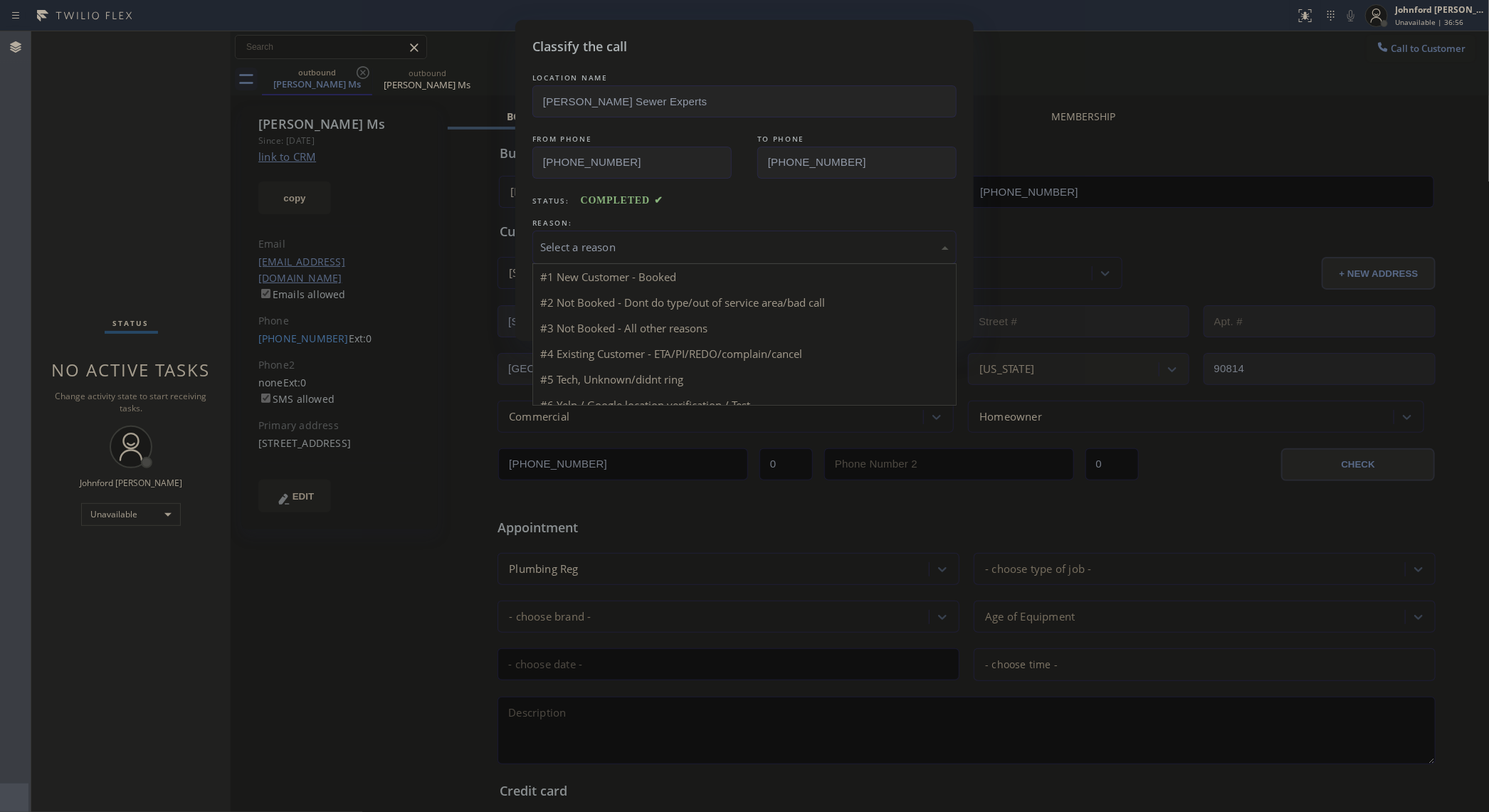
click at [582, 254] on div "Select a reason" at bounding box center [744, 247] width 409 height 16
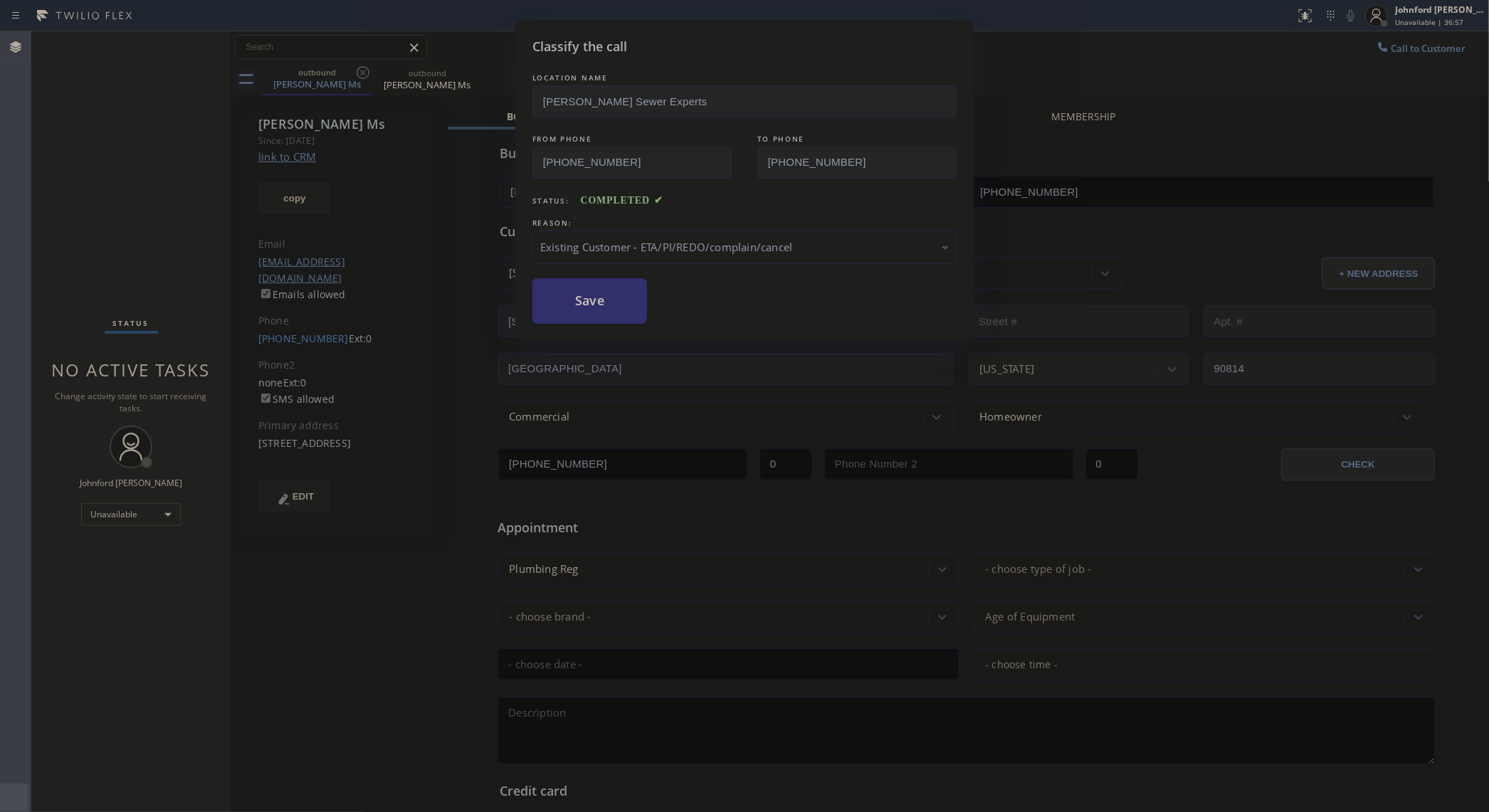
click at [641, 318] on button "Save" at bounding box center [590, 302] width 115 height 46
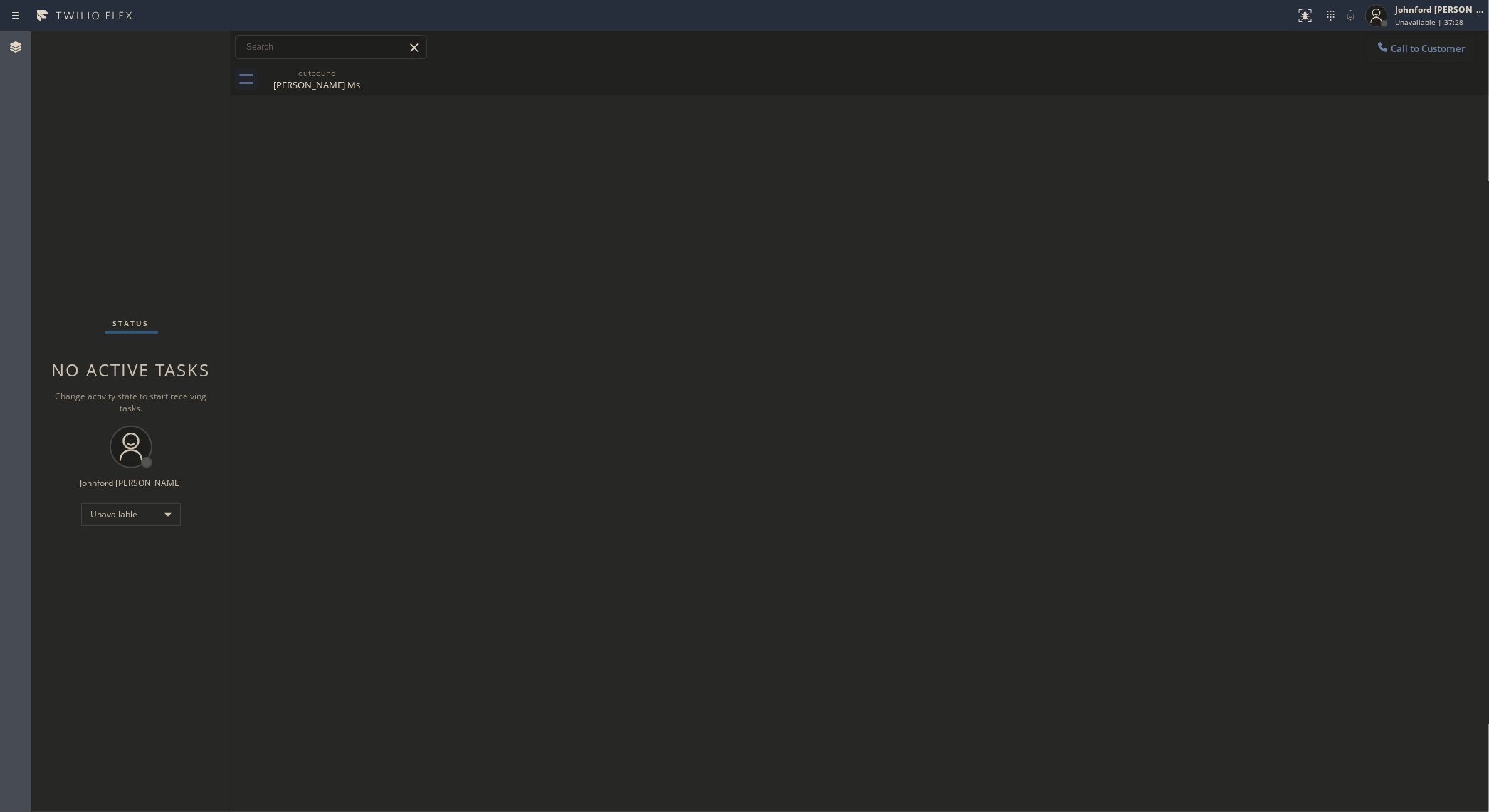
click at [1284, 200] on div "Back to Dashboard Change Sender ID Customers Technicians Select a contact Outbo…" at bounding box center [861, 422] width 1260 height 781
click at [357, 72] on icon at bounding box center [363, 73] width 17 height 17
drag, startPoint x: 1327, startPoint y: 154, endPoint x: 1059, endPoint y: 25, distance: 297.4
click at [1325, 153] on div "Back to Dashboard Change Sender ID Customers Technicians Select a contact Outbo…" at bounding box center [861, 422] width 1260 height 781
click at [1441, 45] on span "Call to Customer" at bounding box center [1429, 48] width 74 height 12
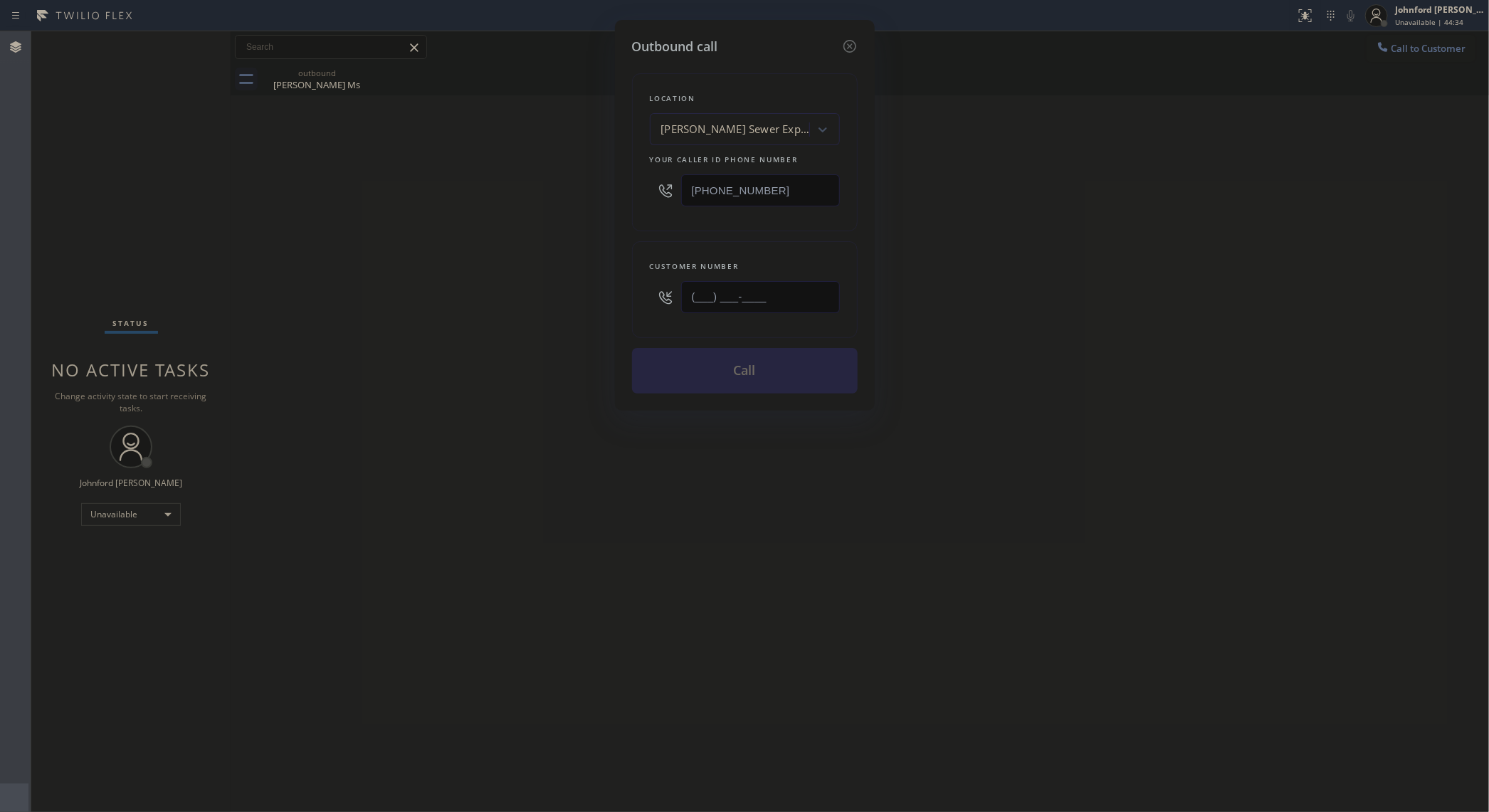
drag, startPoint x: 773, startPoint y: 300, endPoint x: 525, endPoint y: 318, distance: 248.7
click at [525, 318] on div "Outbound call Location [PERSON_NAME] Sewer Experts Your caller id phone number …" at bounding box center [744, 406] width 1489 height 812
paste input "415) 572-4934"
type input "[PHONE_NUMBER]"
drag, startPoint x: 769, startPoint y: 200, endPoint x: 535, endPoint y: 172, distance: 235.7
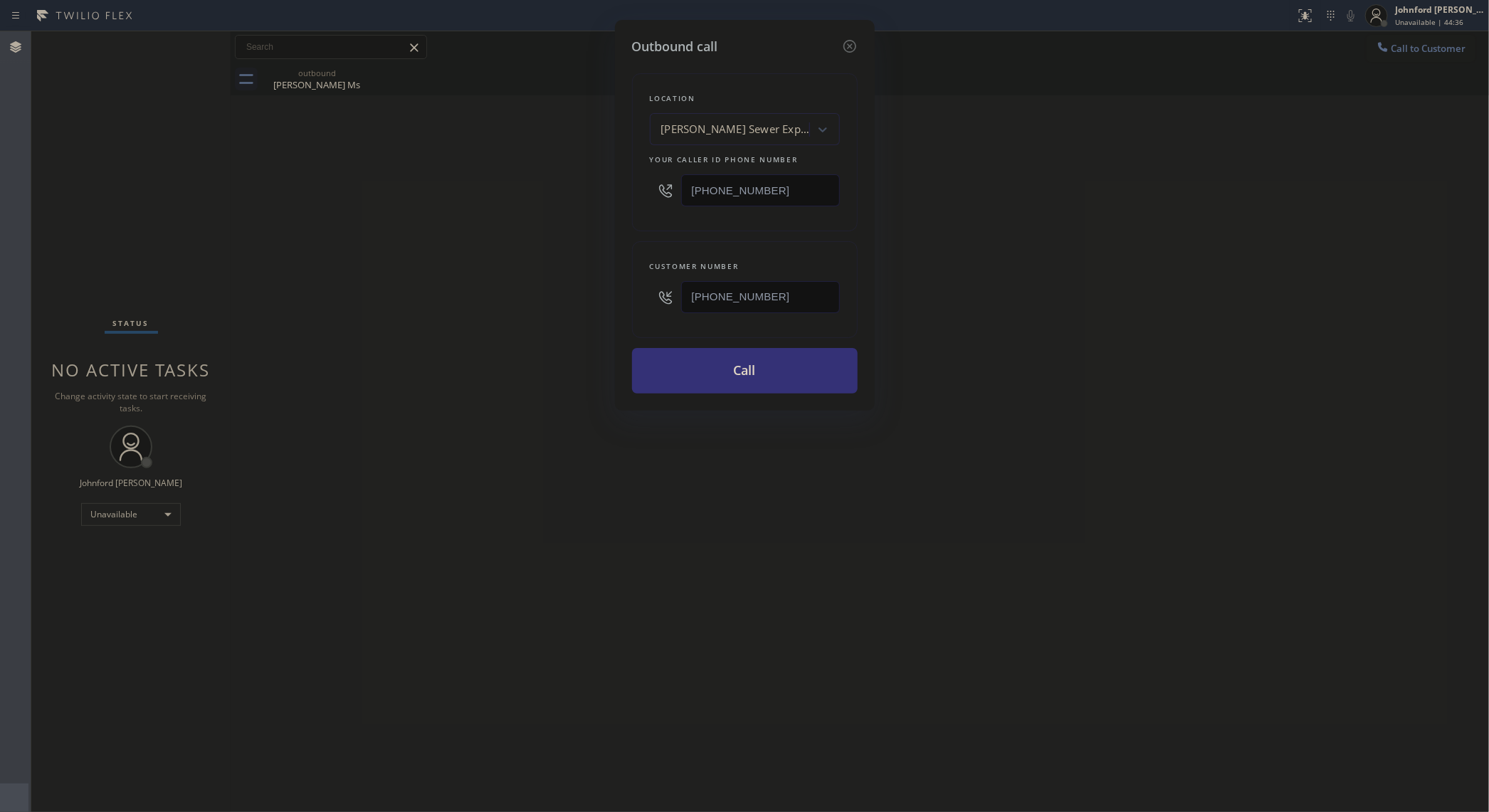
click at [552, 173] on div "Outbound call Location [PERSON_NAME] Sewer Experts Your caller id phone number …" at bounding box center [744, 406] width 1489 height 812
paste input "800) 686-5038"
type input "[PHONE_NUMBER]"
click at [522, 177] on div "Outbound call Location [PERSON_NAME] Sewer Experts Your caller id phone number …" at bounding box center [744, 406] width 1489 height 812
drag, startPoint x: 644, startPoint y: 285, endPoint x: 556, endPoint y: 280, distance: 88.1
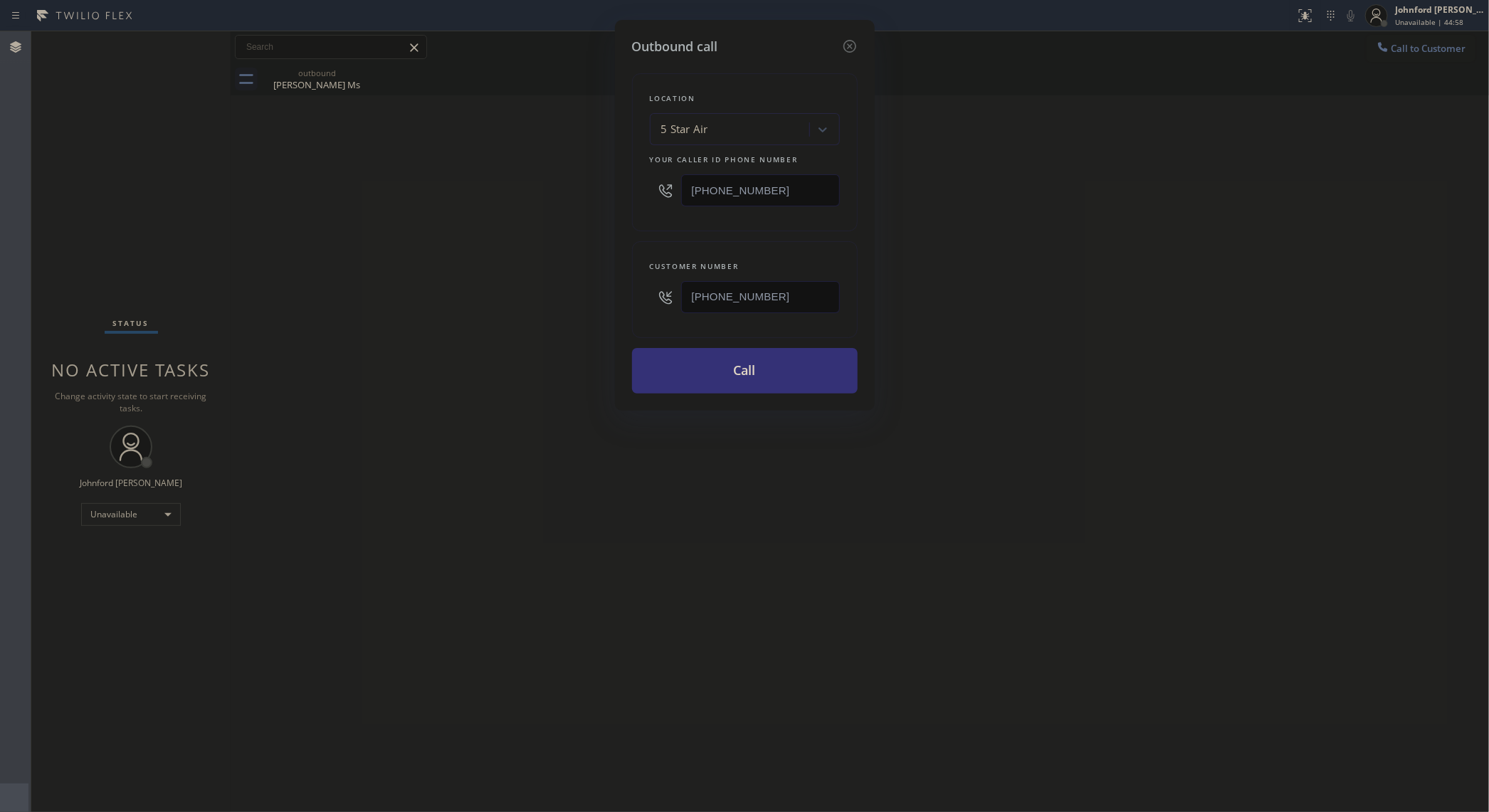
click at [572, 279] on div "Outbound call Location 5 Star Air Your caller id phone number [PHONE_NUMBER] Cu…" at bounding box center [744, 406] width 1489 height 812
paste input "310) 561-2441"
type input "[PHONE_NUMBER]"
click at [535, 278] on div "Outbound call Location 5 Star Air Your caller id phone number [PHONE_NUMBER] Cu…" at bounding box center [744, 406] width 1489 height 812
click at [778, 380] on button "Call" at bounding box center [744, 371] width 225 height 46
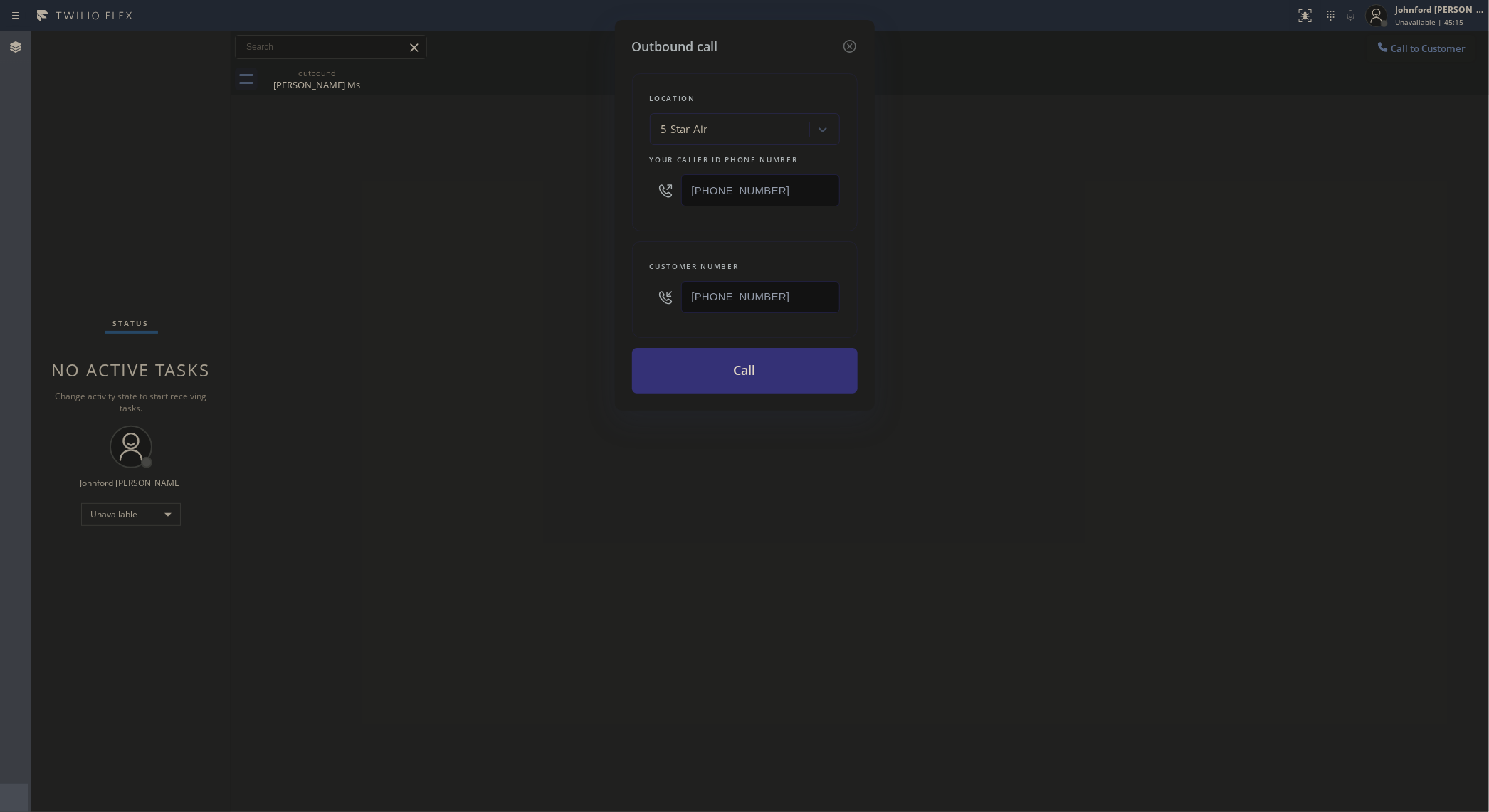
drag, startPoint x: 1094, startPoint y: 333, endPoint x: 1098, endPoint y: 280, distance: 53.2
click at [1094, 329] on div "Outbound call Location 5 Star Air Your caller id phone number [PHONE_NUMBER] Cu…" at bounding box center [744, 406] width 1489 height 812
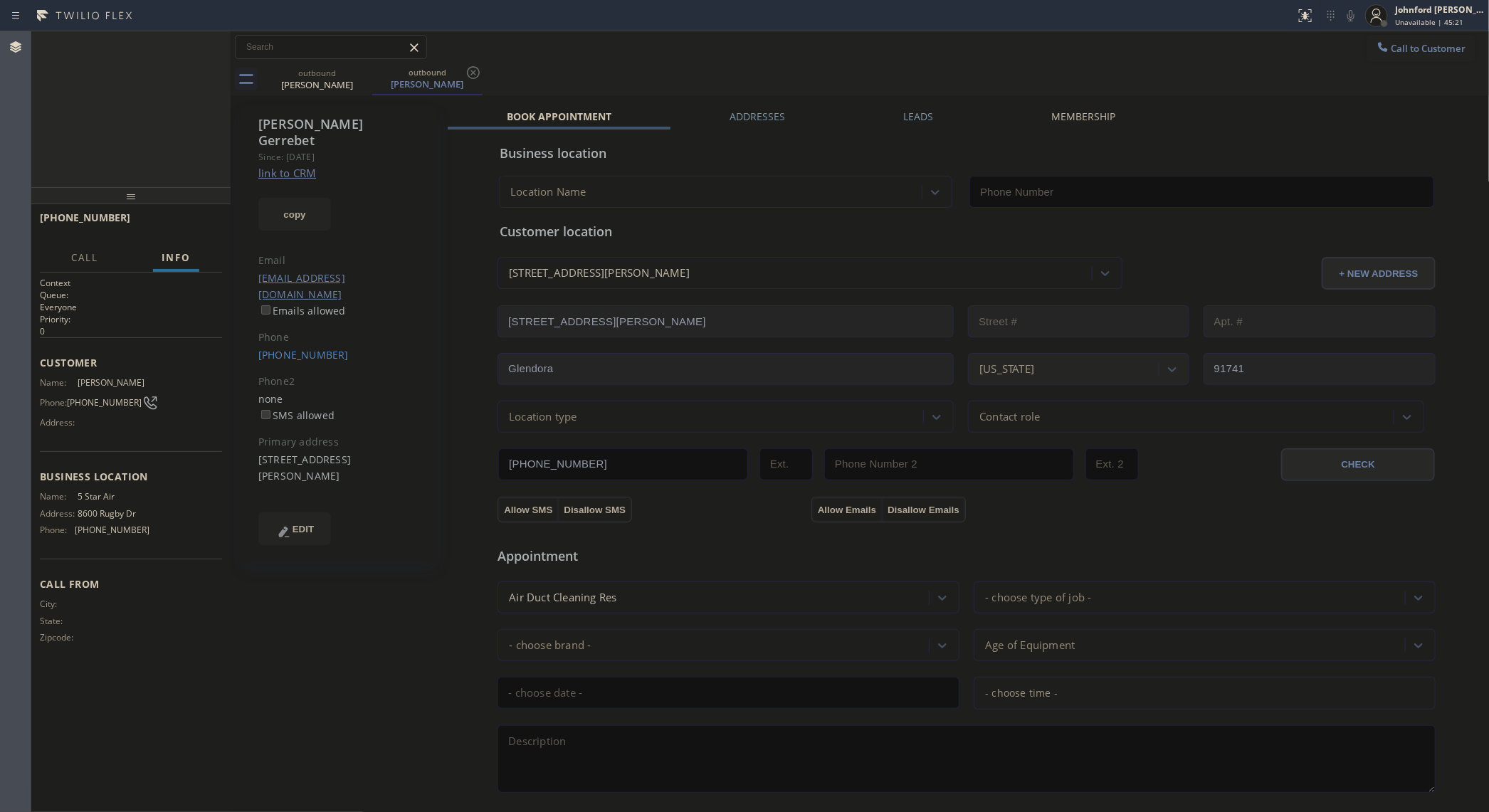
type input "[PHONE_NUMBER]"
click at [852, 80] on div "outbound [PERSON_NAME] outbound [PERSON_NAME]" at bounding box center [875, 79] width 1228 height 32
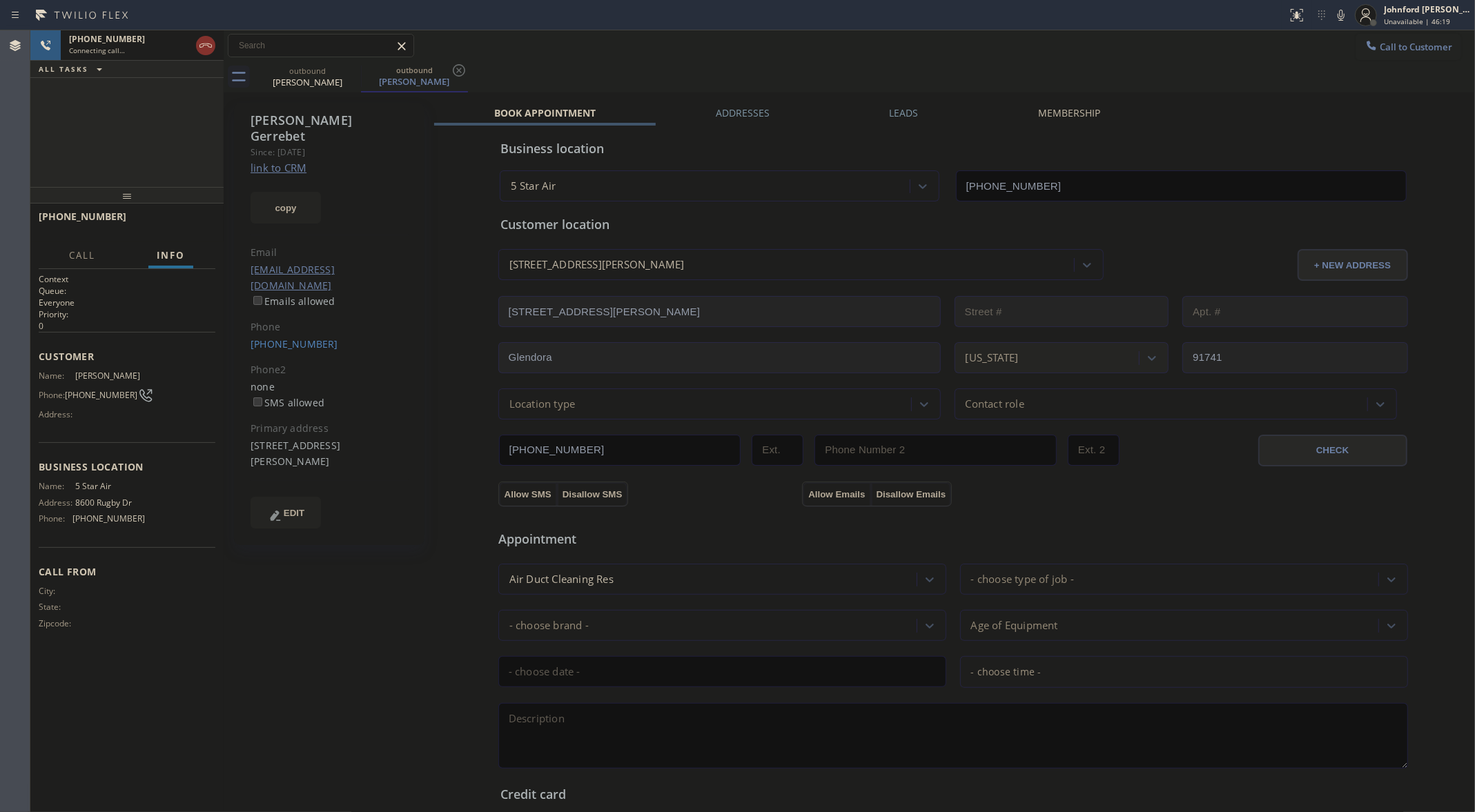
click at [128, 141] on div "[PHONE_NUMBER] Connecting call… ALL TASKS ALL TASKS ACTIVE TASKS TASKS IN WRAP …" at bounding box center [127, 108] width 193 height 156
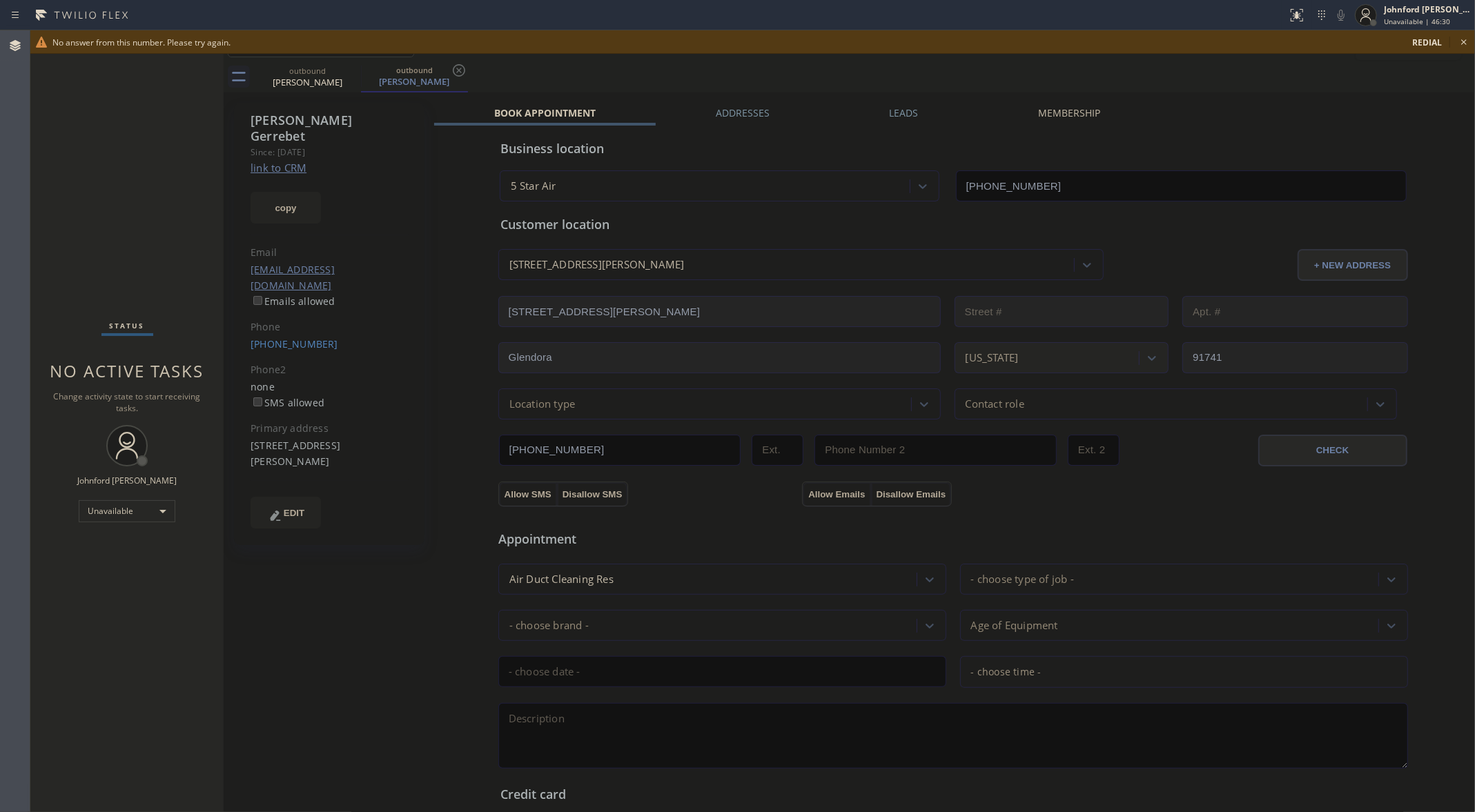
click at [983, 72] on div "outbound [PERSON_NAME] outbound [PERSON_NAME]" at bounding box center [864, 77] width 1221 height 31
click at [121, 134] on div "Status No active tasks Change activity state to start receiving tasks. [PERSON_…" at bounding box center [127, 421] width 193 height 781
click at [1444, 40] on icon at bounding box center [1464, 43] width 17 height 17
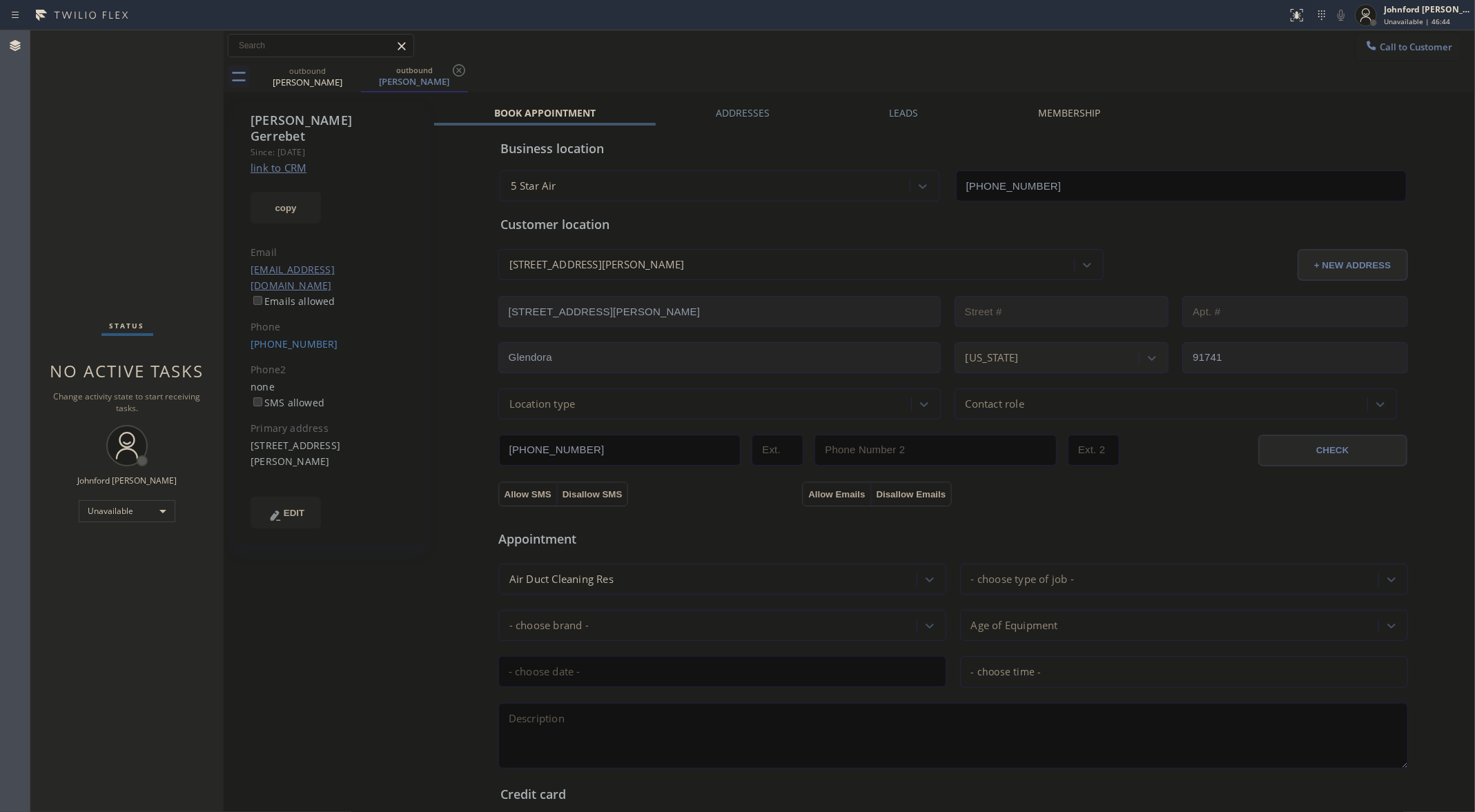
click at [1384, 41] on span "Call to Customer" at bounding box center [1416, 46] width 72 height 12
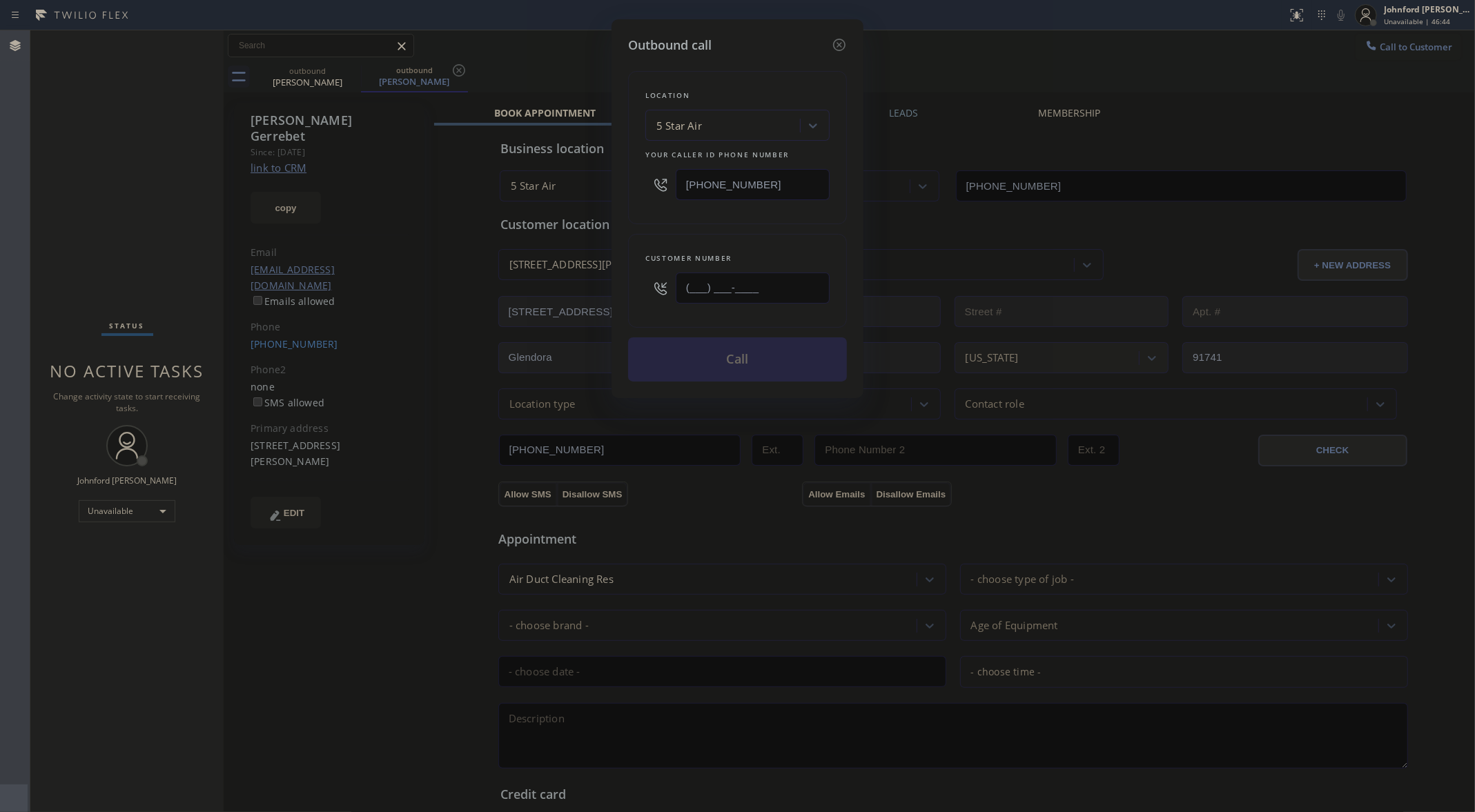
drag, startPoint x: 767, startPoint y: 289, endPoint x: 643, endPoint y: 291, distance: 124.0
click at [643, 291] on div "Customer number (___) ___-____" at bounding box center [738, 280] width 218 height 93
paste input "626) 676-9955"
type input "[PHONE_NUMBER]"
click at [676, 357] on button "Call" at bounding box center [738, 360] width 218 height 44
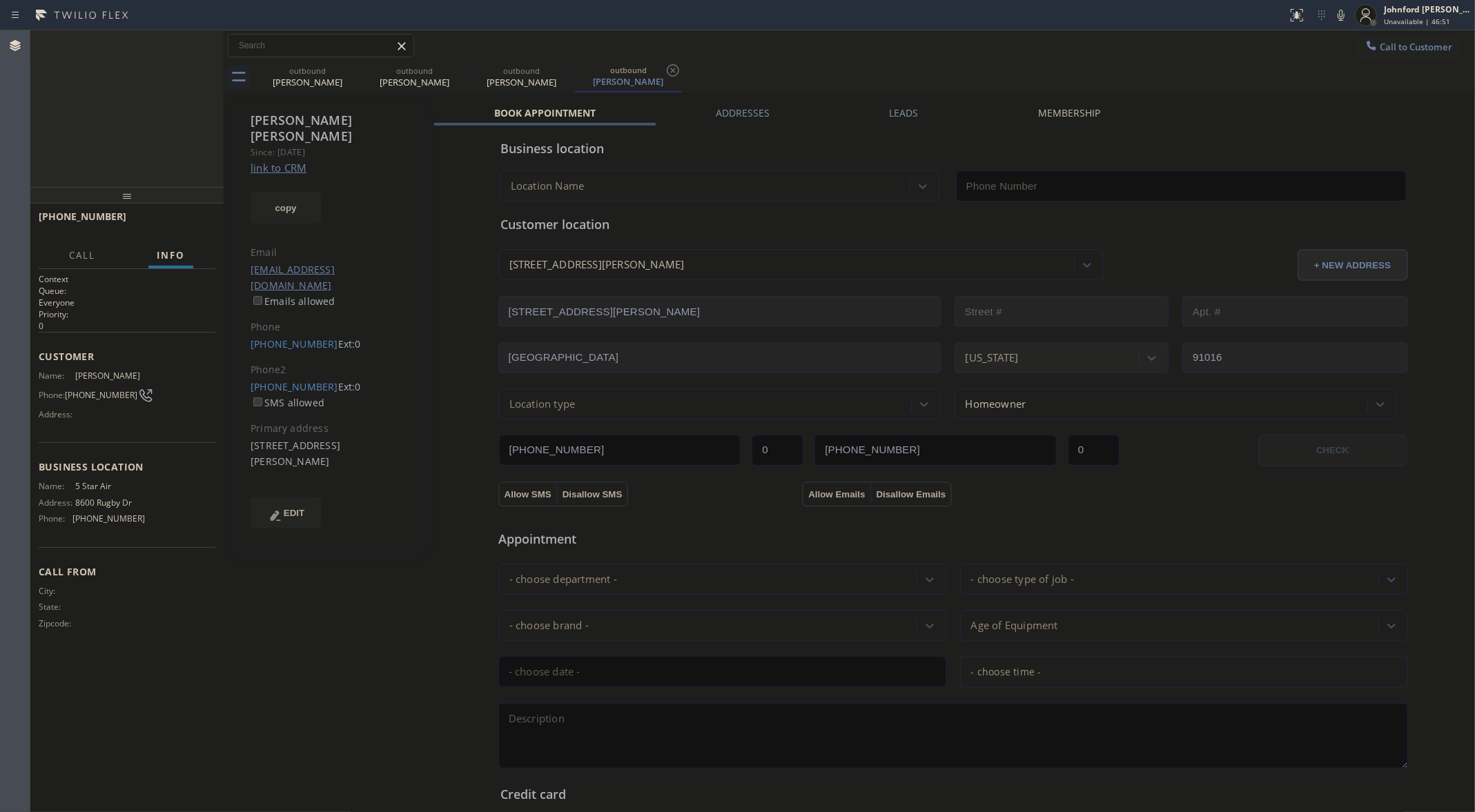
type input "[PHONE_NUMBER]"
click at [175, 213] on button "COMPLETE" at bounding box center [180, 222] width 69 height 19
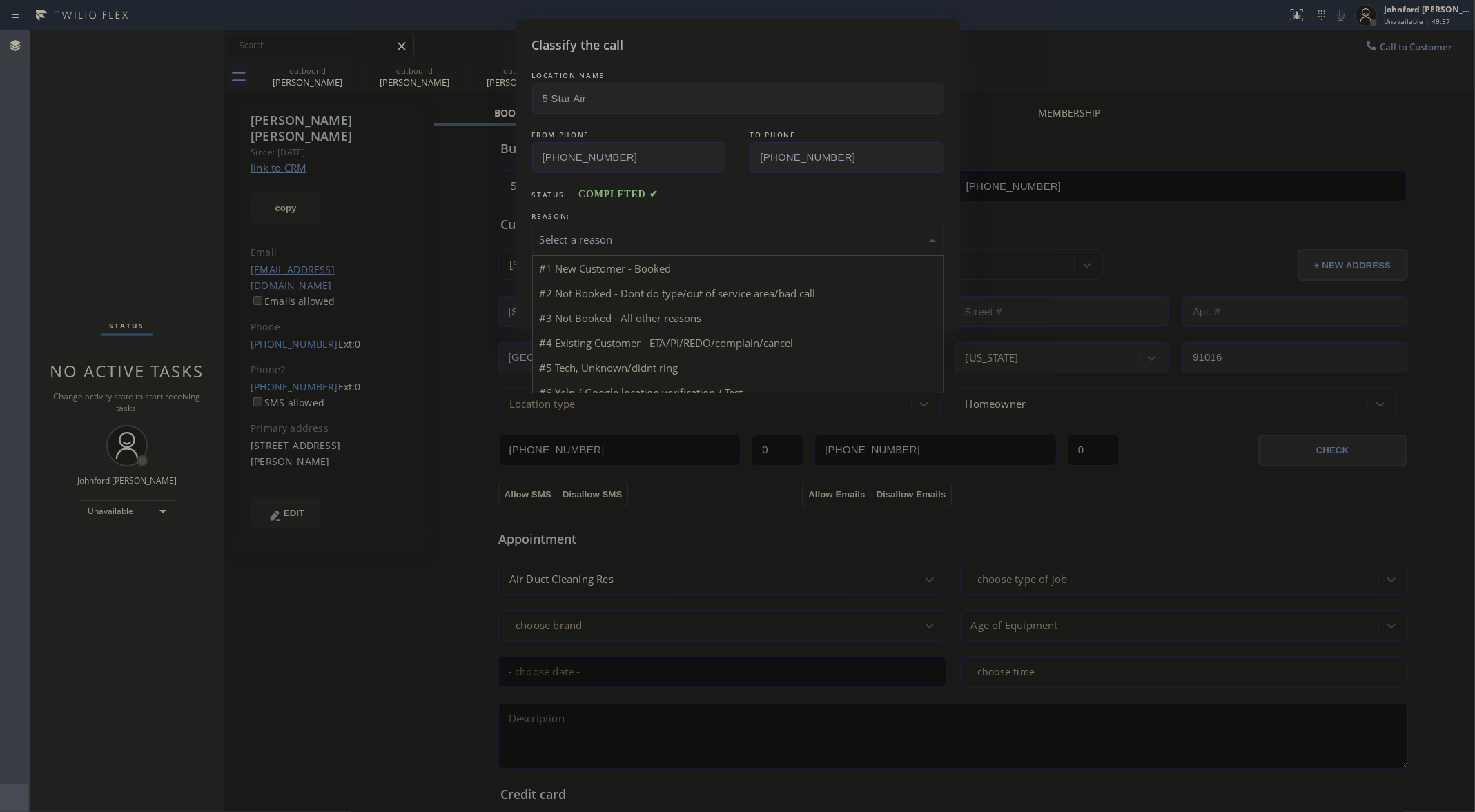
click at [572, 241] on div "Select a reason" at bounding box center [738, 240] width 396 height 16
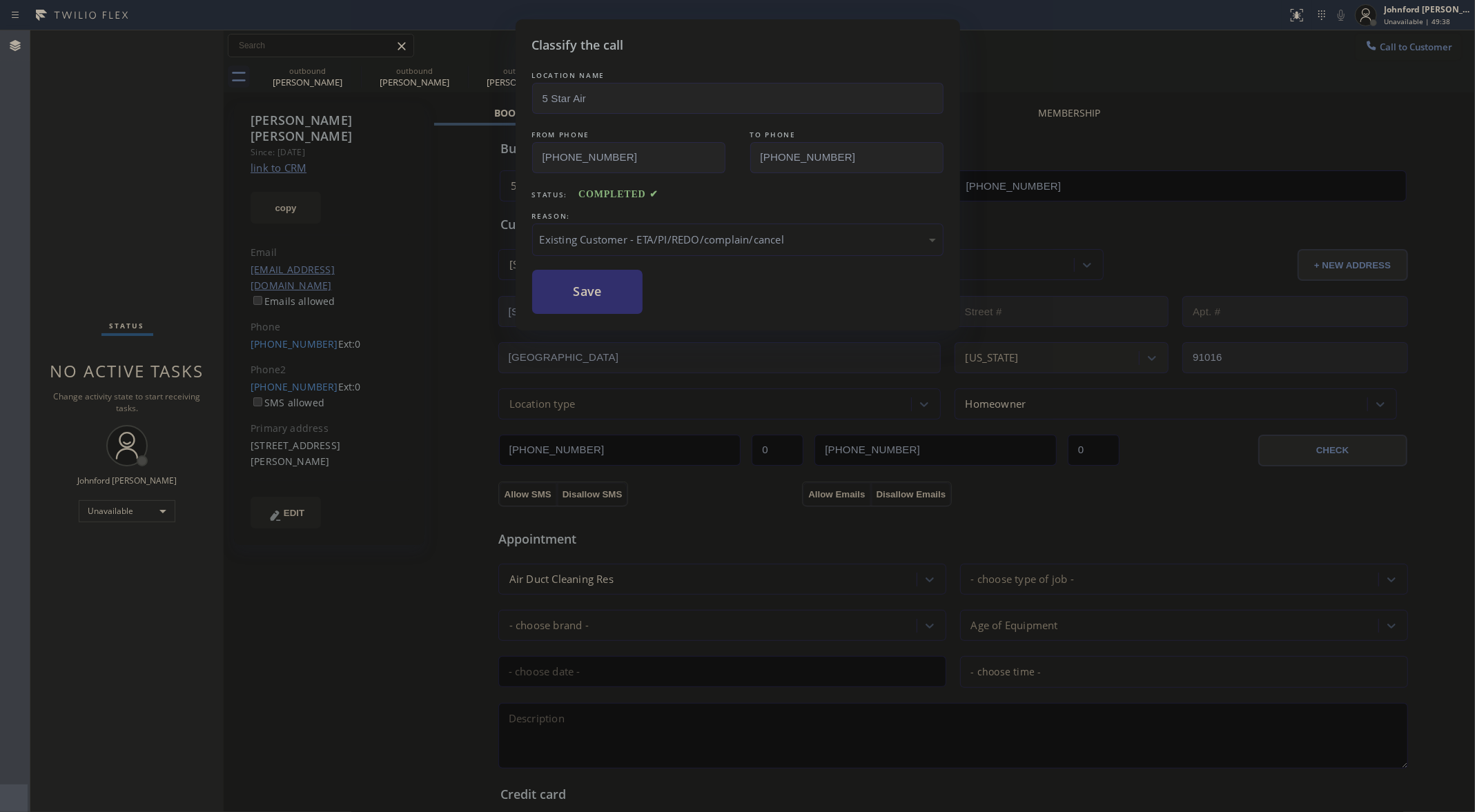
click at [589, 298] on button "Save" at bounding box center [588, 292] width 111 height 44
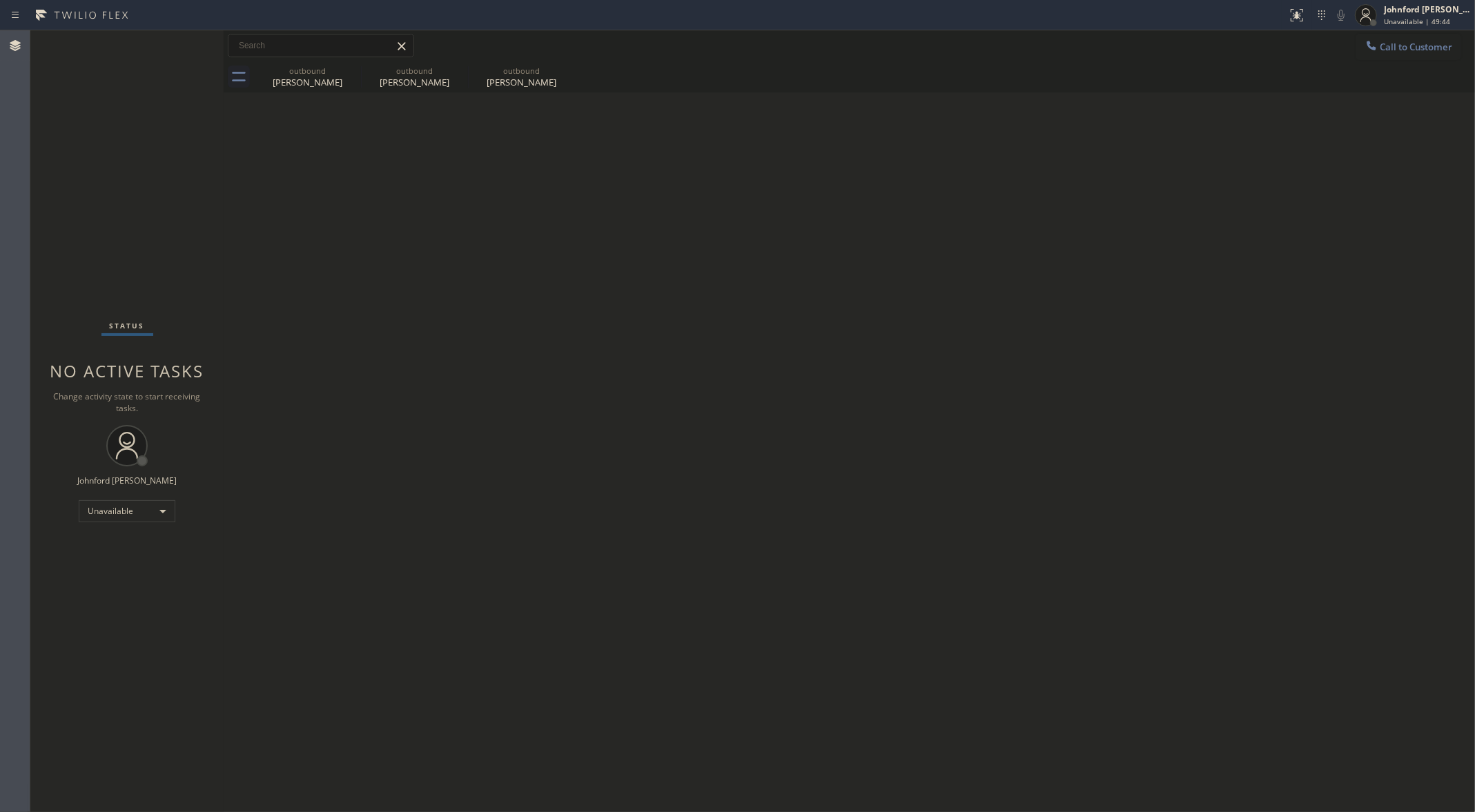
click at [1084, 346] on div "Back to Dashboard Change Sender ID Customers Technicians Select a contact Outbo…" at bounding box center [849, 421] width 1251 height 781
drag, startPoint x: 1008, startPoint y: 287, endPoint x: 1044, endPoint y: 188, distance: 105.3
click at [1008, 287] on div "Back to Dashboard Change Sender ID Customers Technicians Select a contact Outbo…" at bounding box center [849, 421] width 1251 height 781
click at [1012, 462] on div "Back to Dashboard Change Sender ID Customers Technicians Select a contact Outbo…" at bounding box center [849, 421] width 1251 height 781
drag, startPoint x: 1012, startPoint y: 462, endPoint x: 291, endPoint y: 111, distance: 801.9
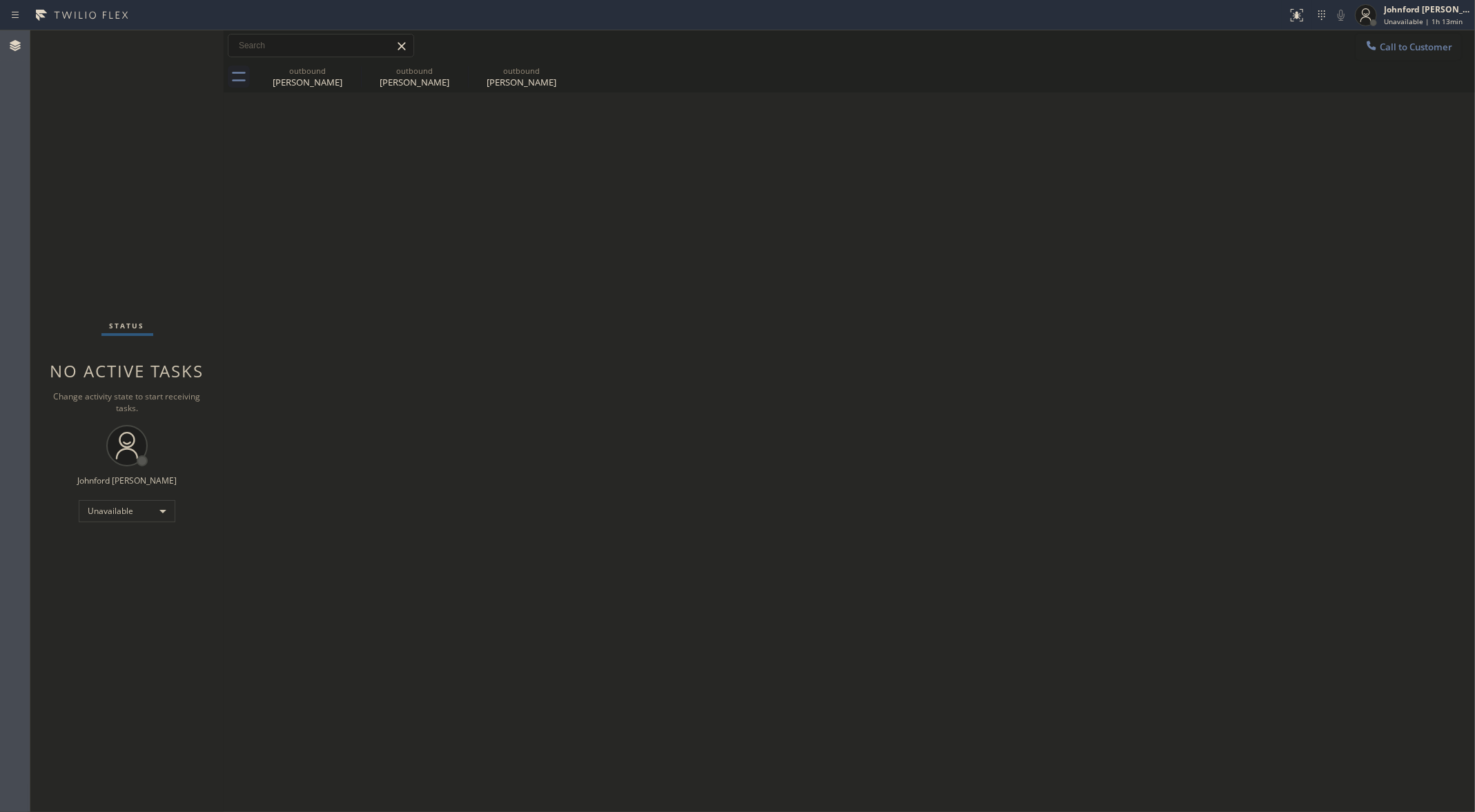
click at [1012, 462] on div "Back to Dashboard Change Sender ID Customers Technicians Select a contact Outbo…" at bounding box center [849, 421] width 1251 height 781
drag, startPoint x: 1418, startPoint y: 59, endPoint x: 1425, endPoint y: 85, distance: 26.9
click at [1418, 59] on button "Call to Customer" at bounding box center [1408, 47] width 105 height 26
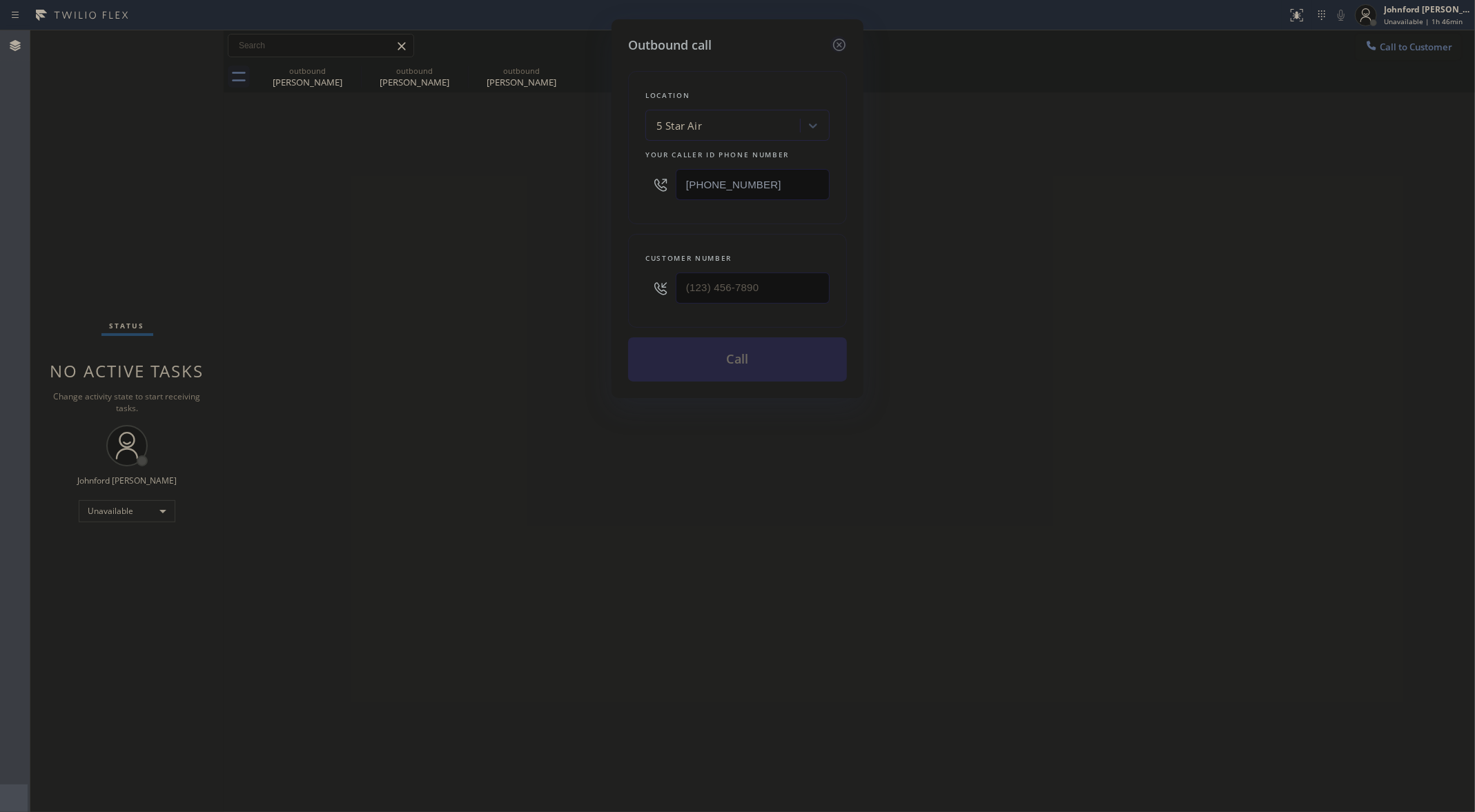
click at [836, 44] on icon at bounding box center [839, 45] width 17 height 17
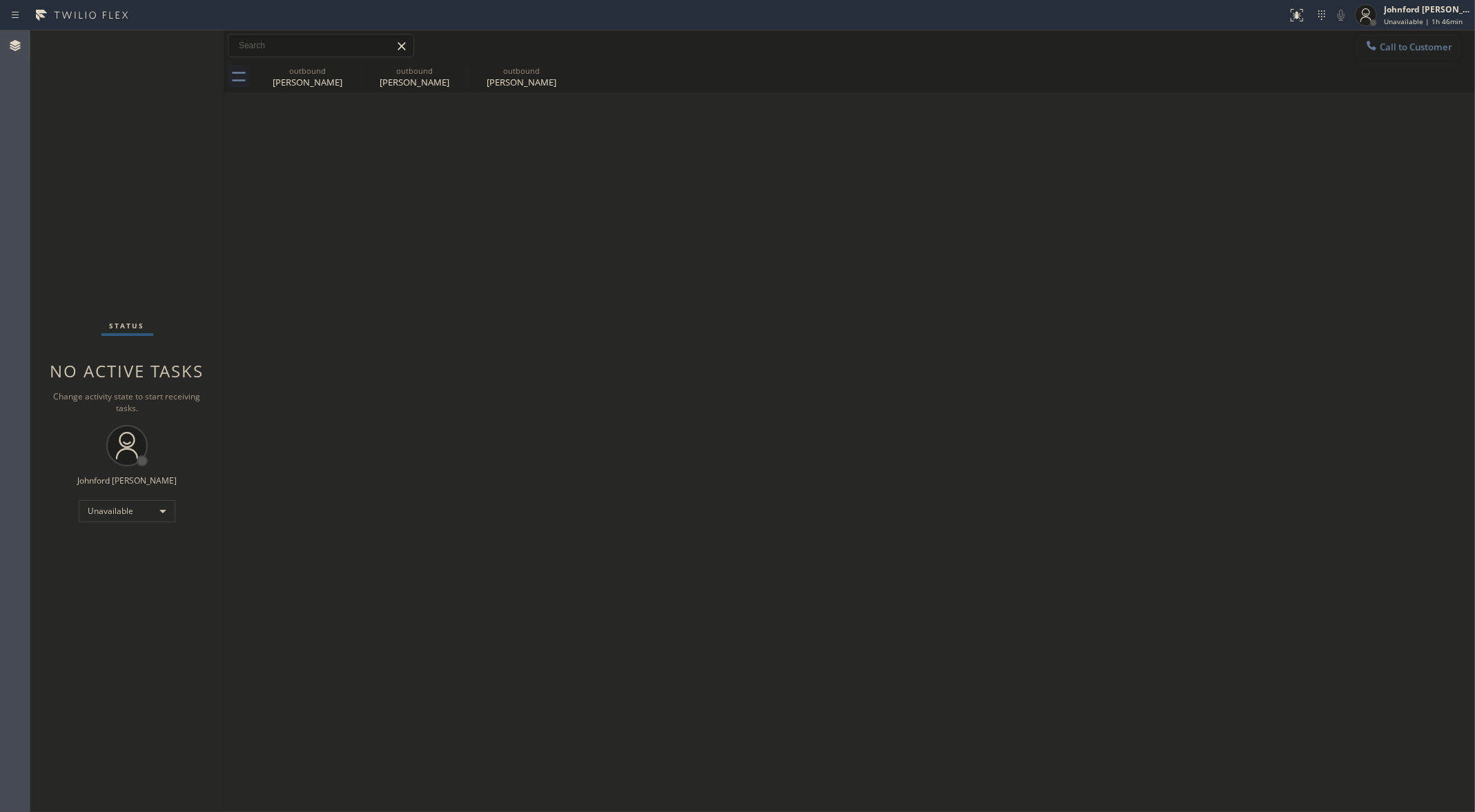
click at [1417, 26] on div "[PERSON_NAME] Unavailable | 1h 46min" at bounding box center [1413, 15] width 124 height 31
click at [1382, 48] on button "Offline" at bounding box center [1406, 55] width 138 height 18
click at [1389, 9] on div "Johnford [PERSON_NAME]" at bounding box center [1428, 9] width 87 height 12
click at [1370, 133] on span "Log out" at bounding box center [1359, 134] width 29 height 12
